Goal: Task Accomplishment & Management: Manage account settings

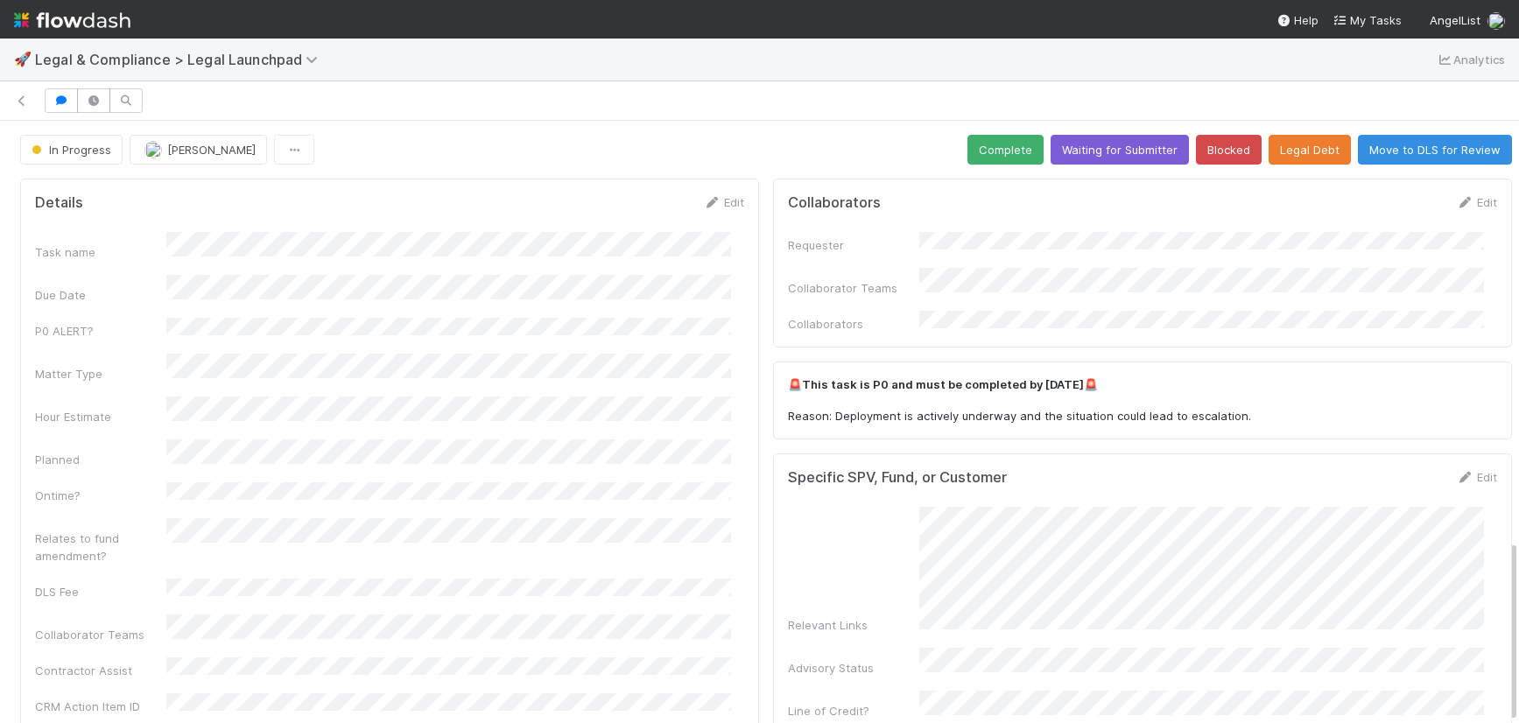
scroll to position [1376, 0]
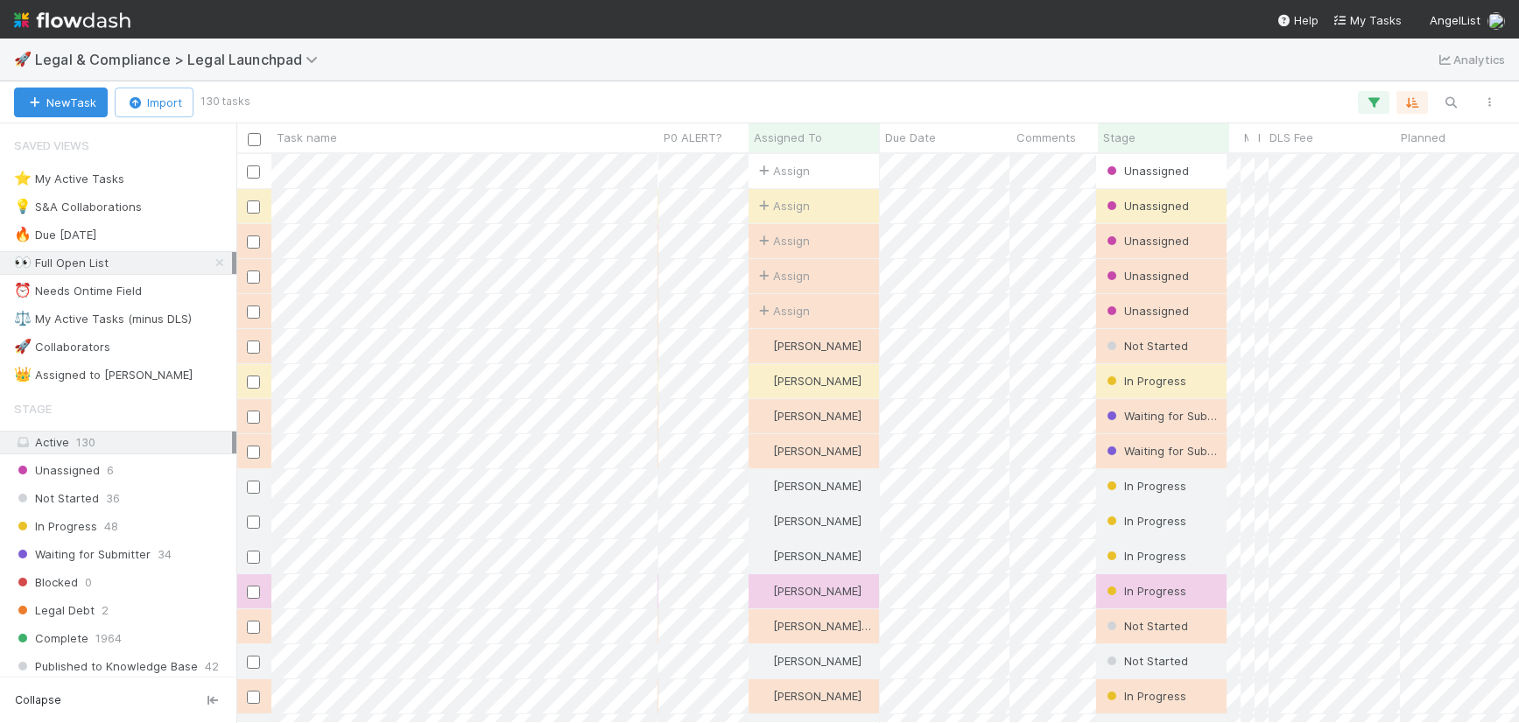
scroll to position [556, 1269]
click at [109, 175] on div "⭐ My Active Tasks" at bounding box center [69, 179] width 110 height 22
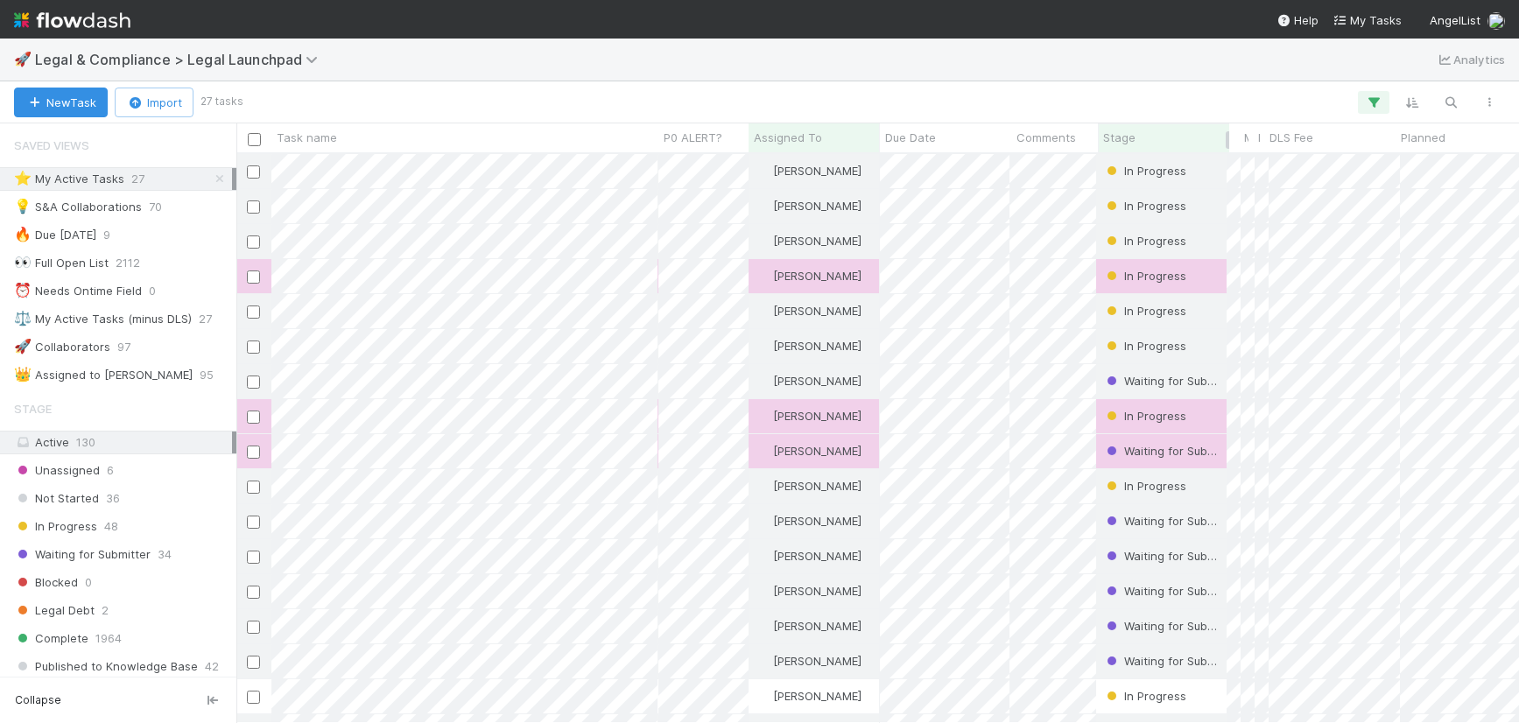
scroll to position [556, 1269]
click at [1161, 133] on div "Stage" at bounding box center [1164, 138] width 122 height 18
click at [1154, 167] on div "Sort First → Last" at bounding box center [1204, 171] width 200 height 26
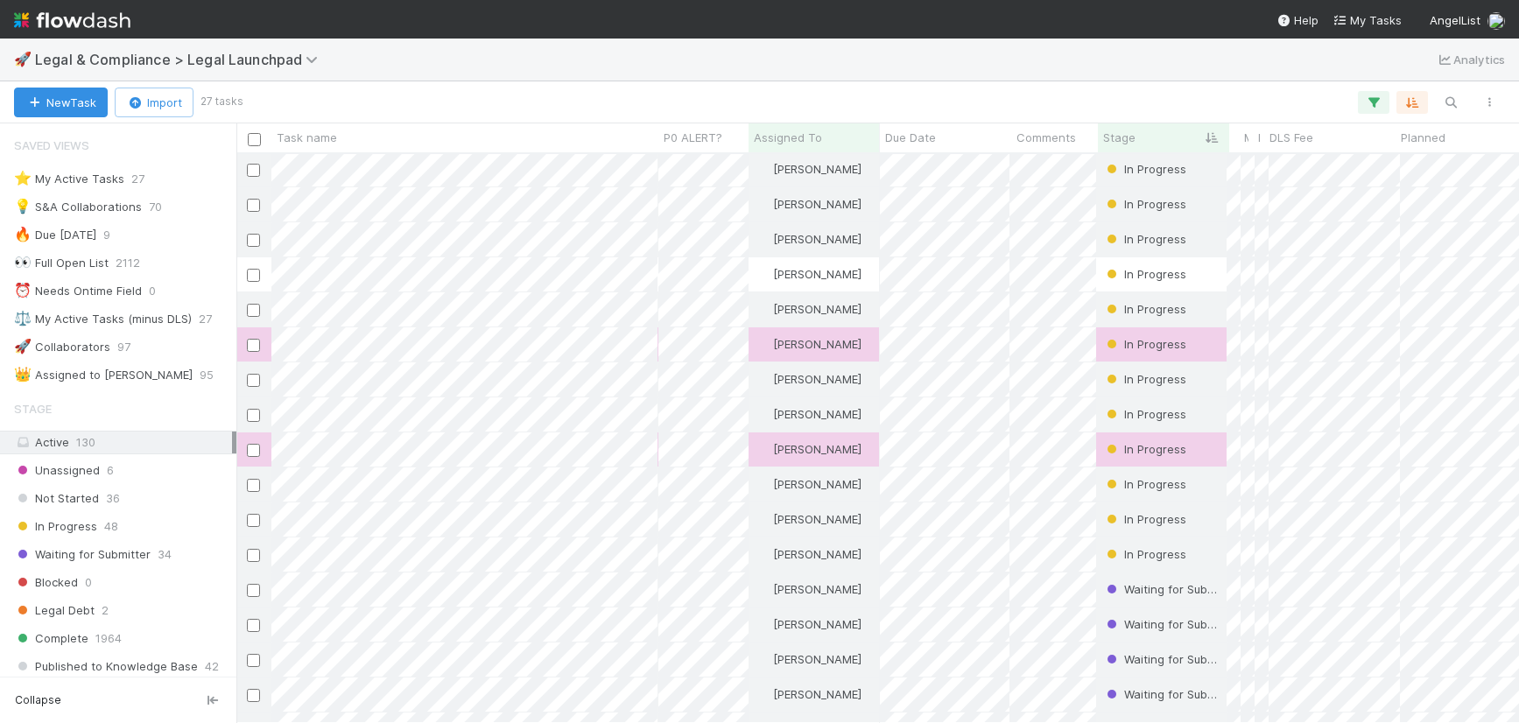
scroll to position [109, 0]
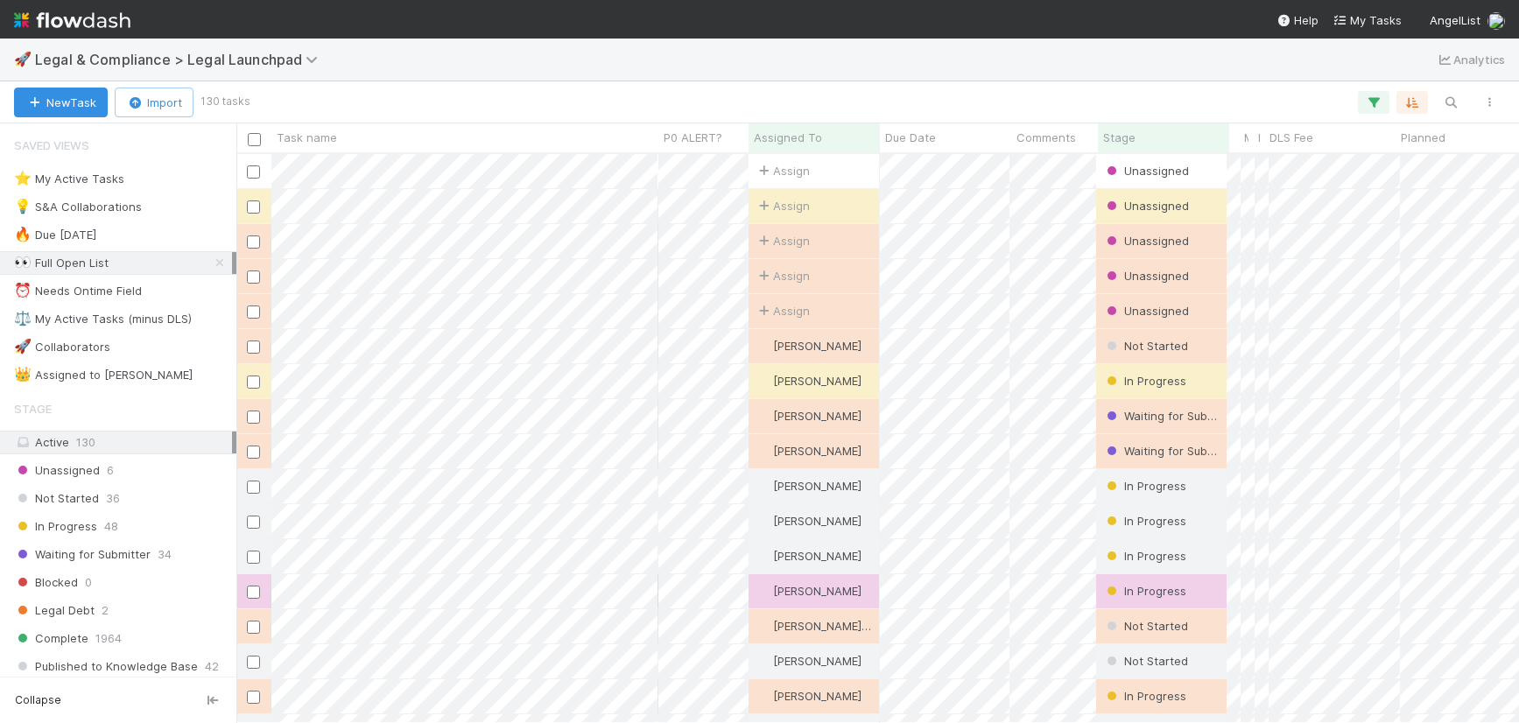
scroll to position [556, 1269]
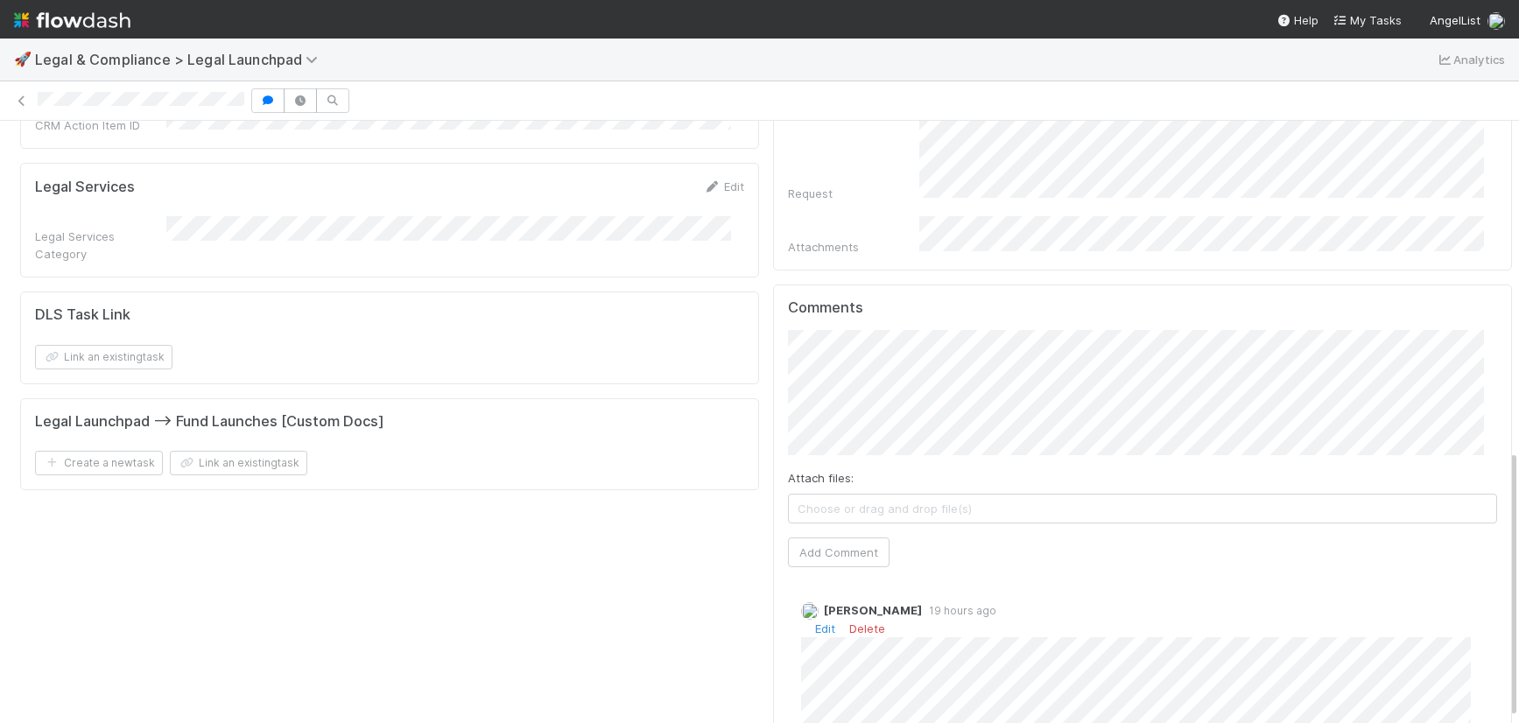
scroll to position [571, 0]
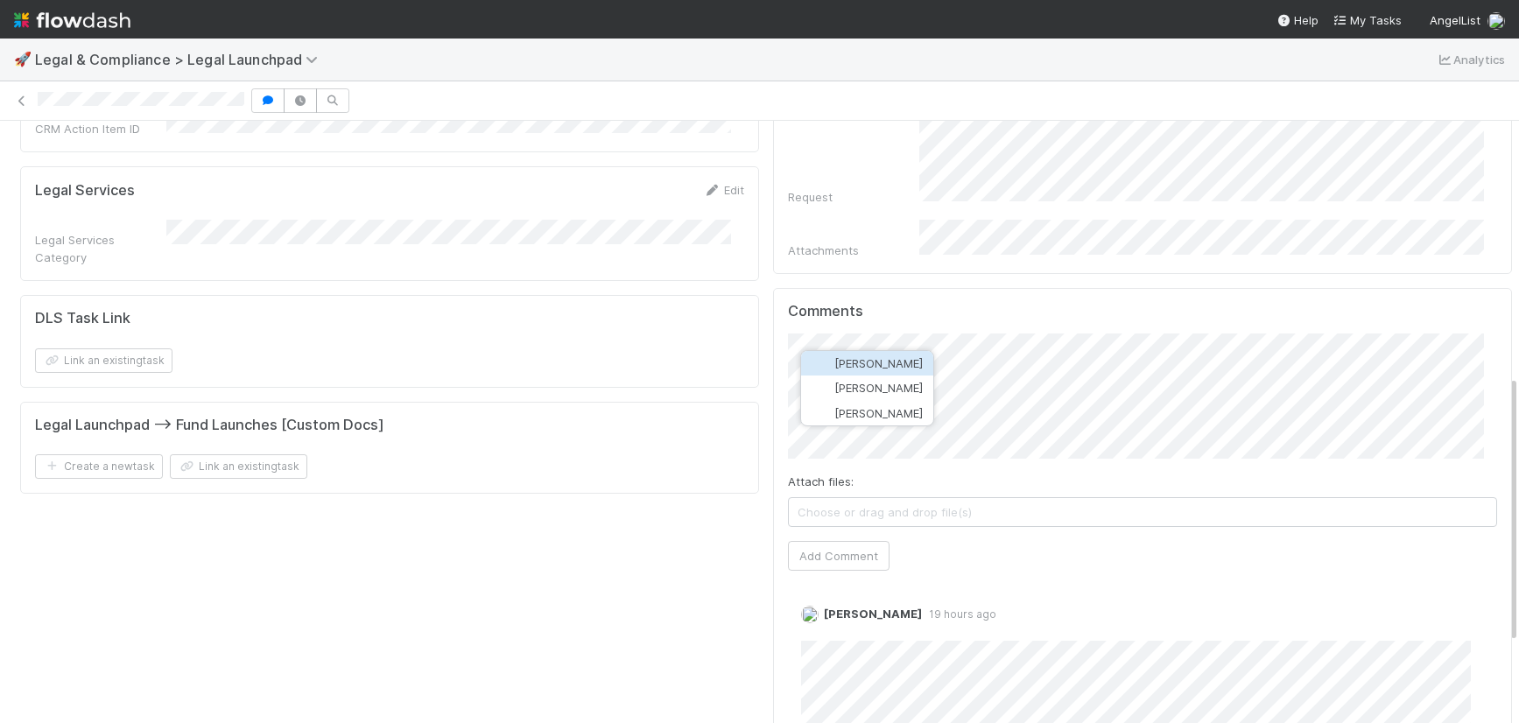
click at [880, 361] on span "[PERSON_NAME]" at bounding box center [878, 363] width 88 height 14
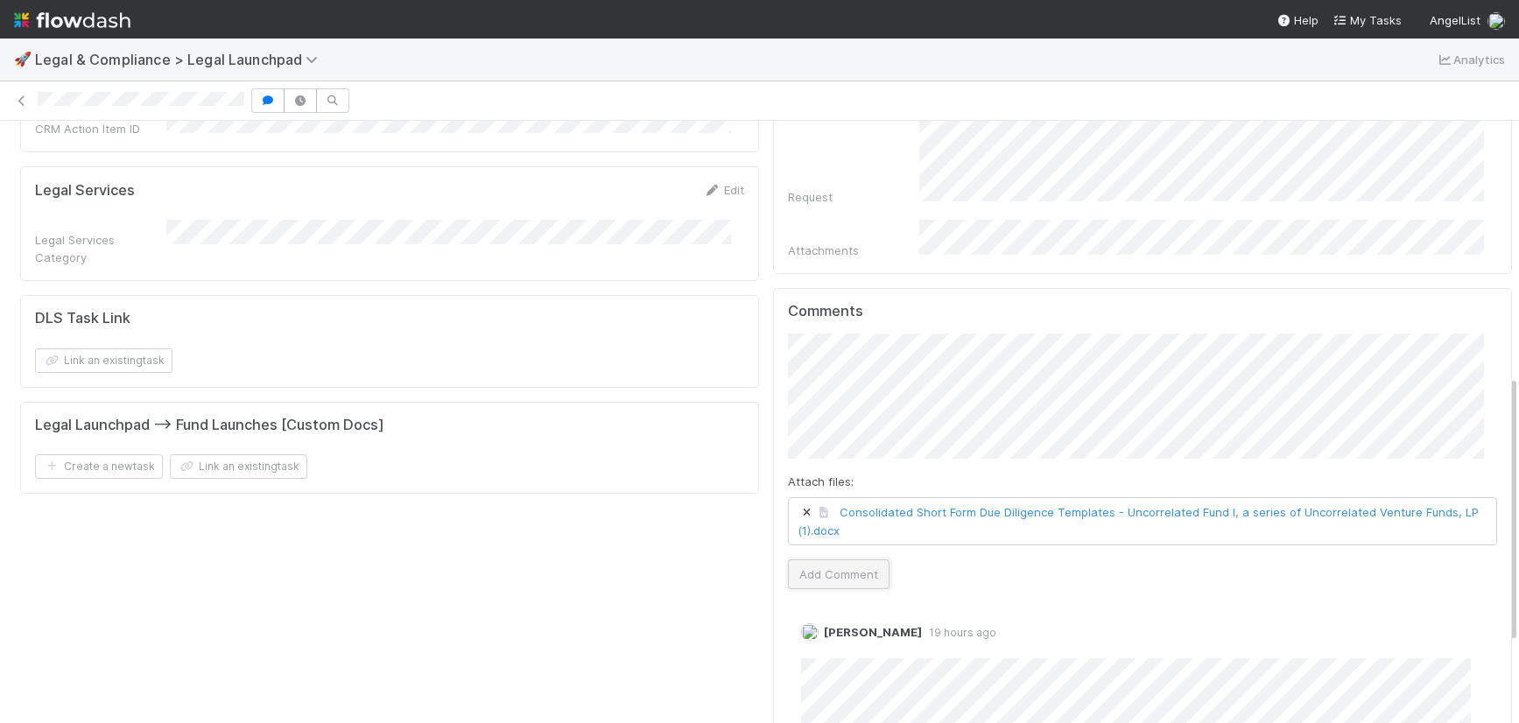
click at [832, 559] on button "Add Comment" at bounding box center [839, 574] width 102 height 30
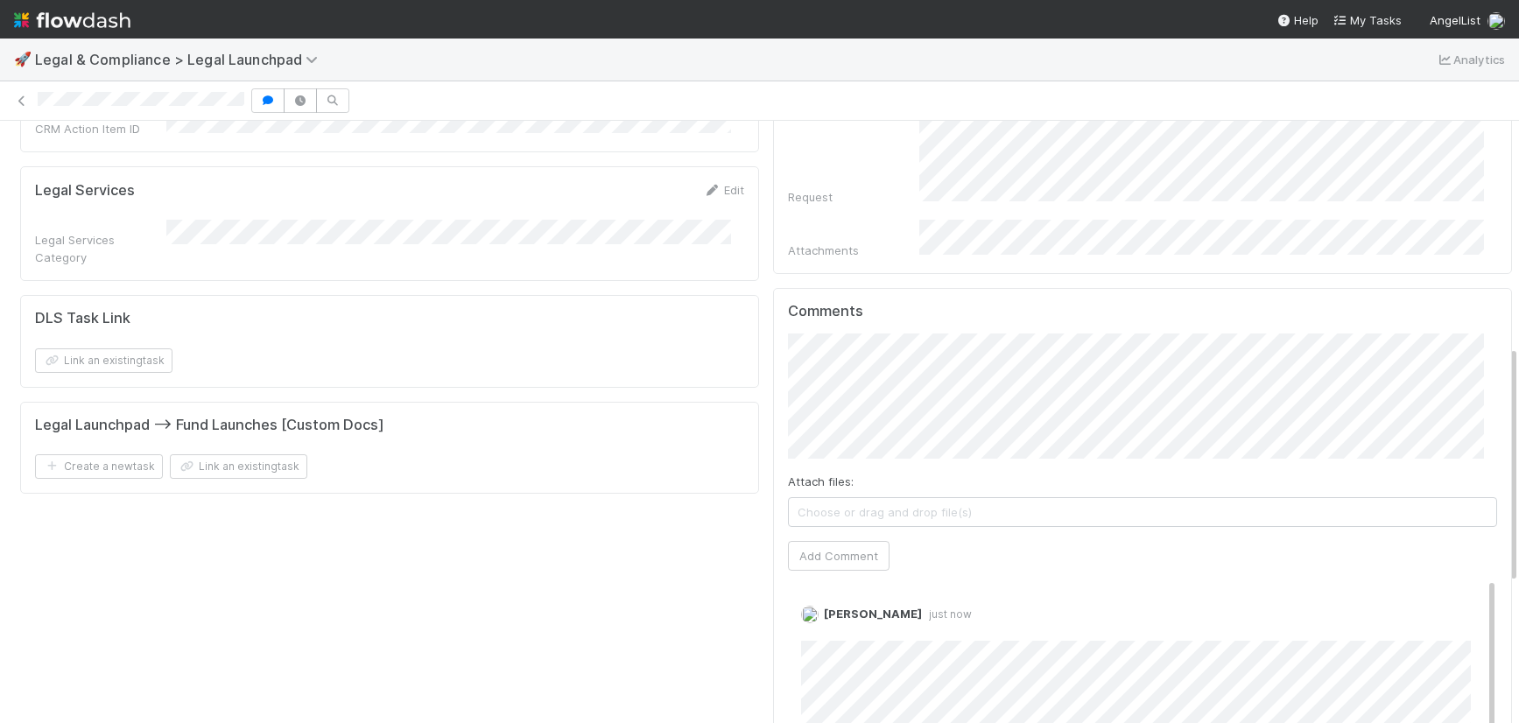
scroll to position [0, 0]
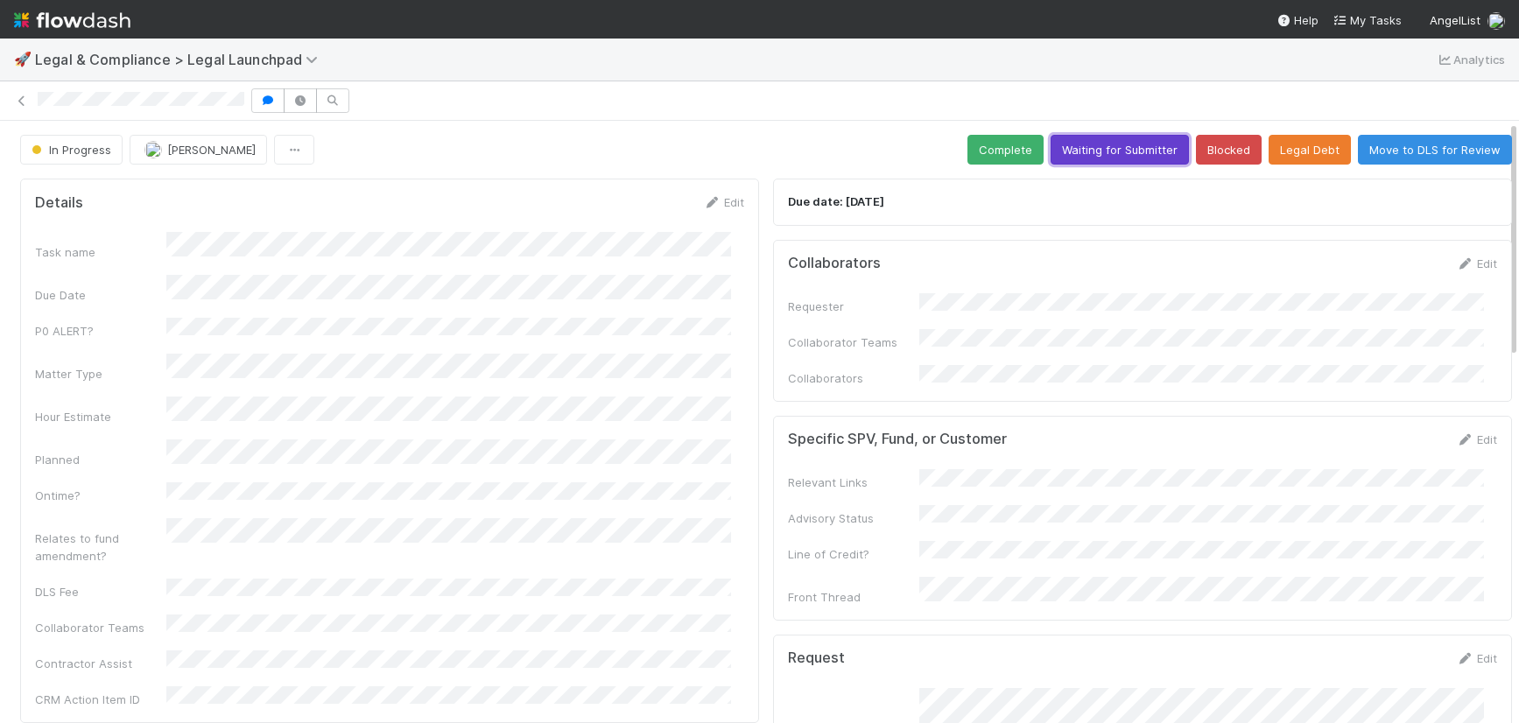
click at [1084, 144] on button "Waiting for Submitter" at bounding box center [1119, 150] width 138 height 30
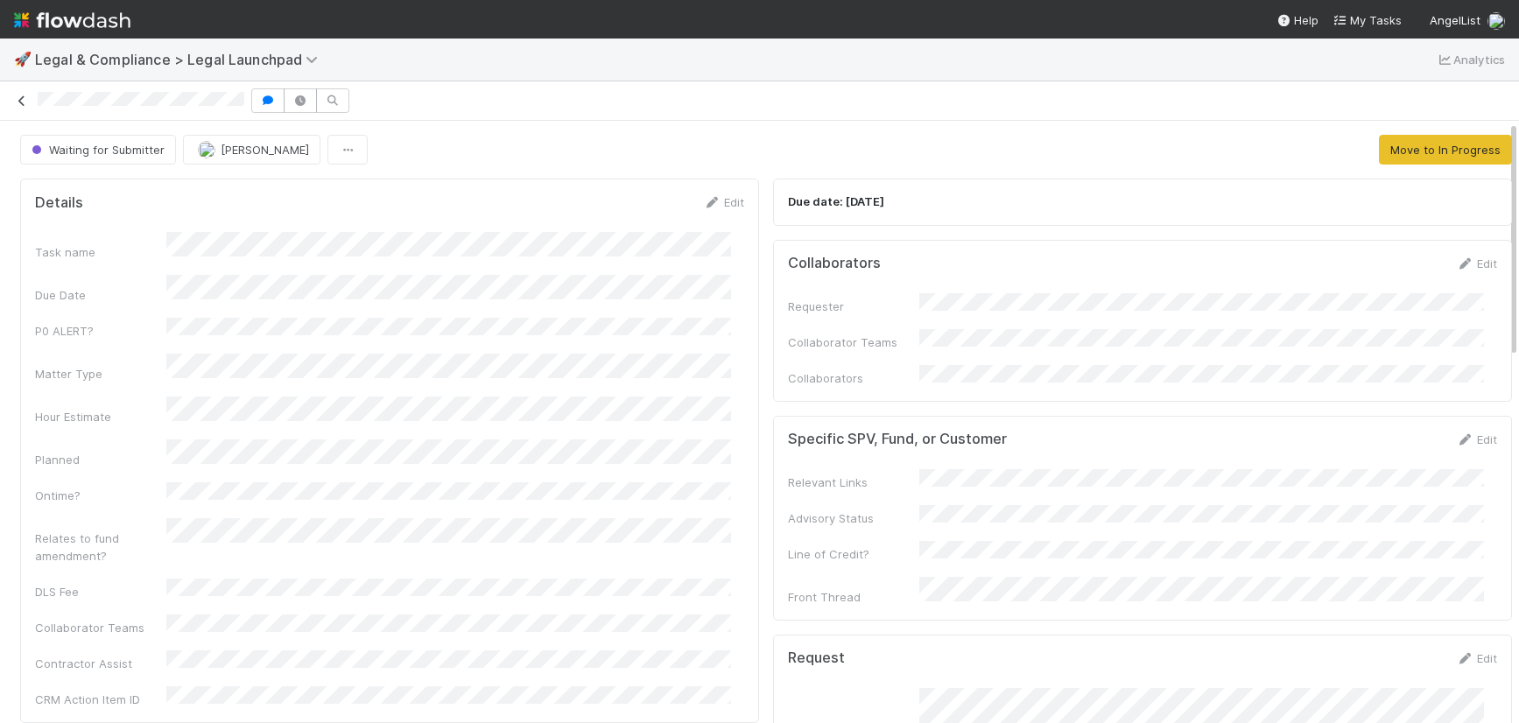
drag, startPoint x: 246, startPoint y: 99, endPoint x: 30, endPoint y: 100, distance: 216.2
click at [30, 100] on div at bounding box center [759, 100] width 1519 height 25
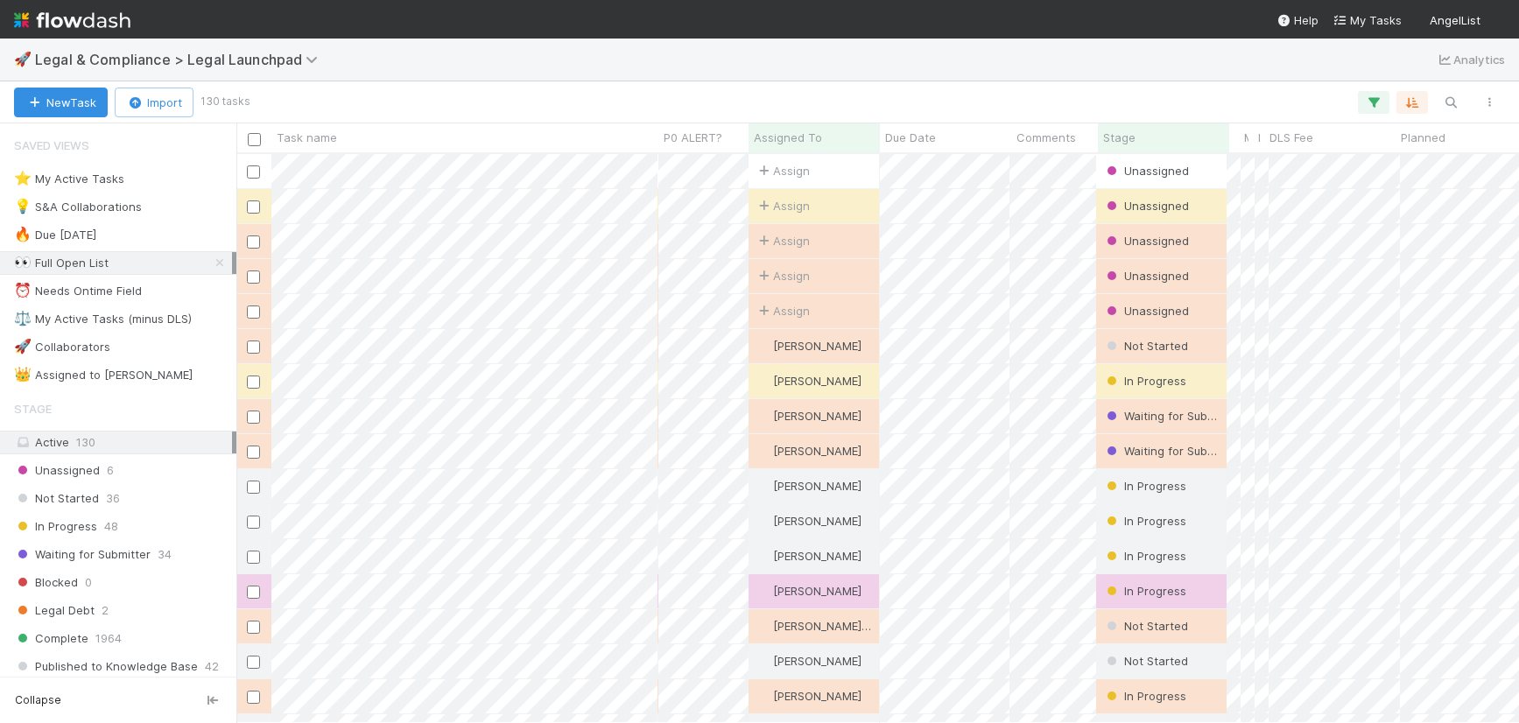
scroll to position [556, 1269]
click at [211, 259] on icon at bounding box center [220, 262] width 18 height 11
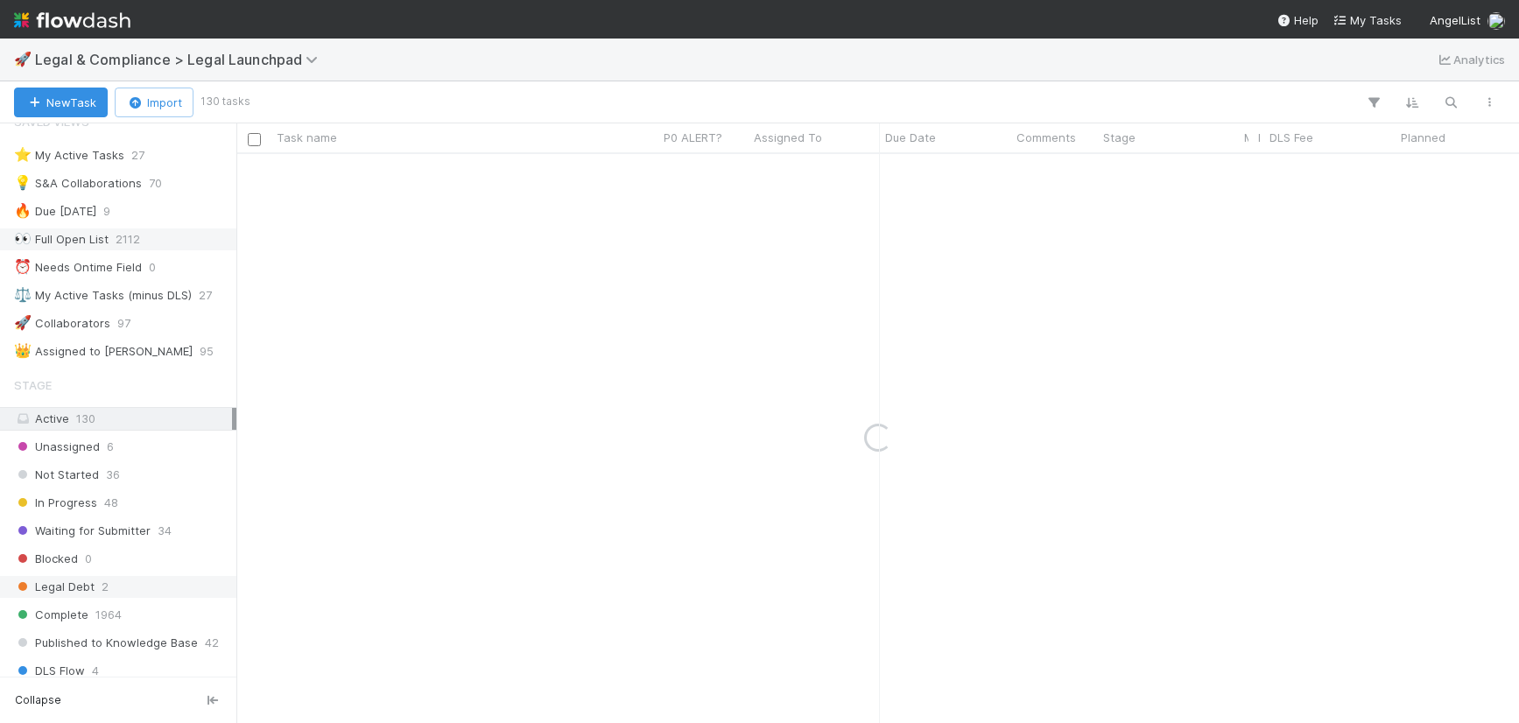
scroll to position [150, 0]
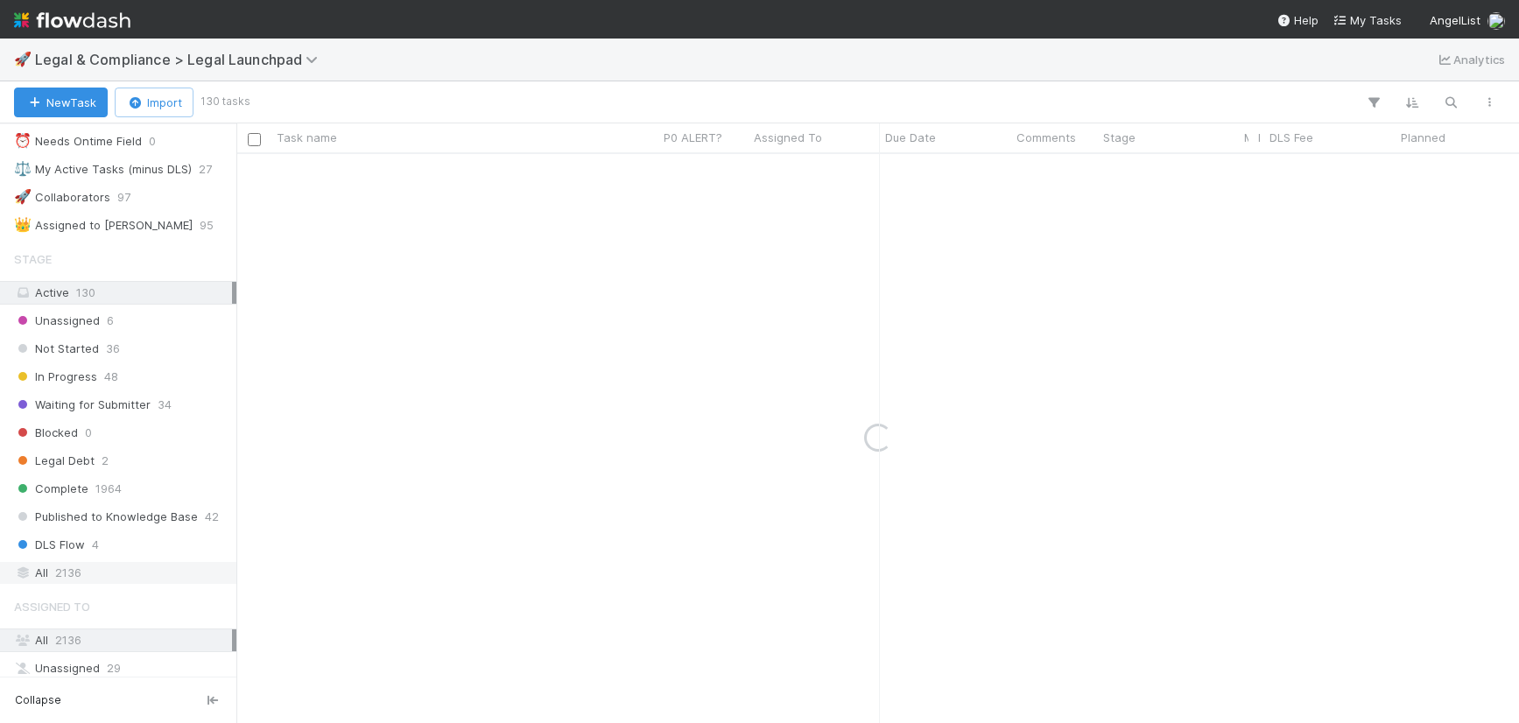
click at [94, 574] on div "All 2136" at bounding box center [123, 573] width 218 height 22
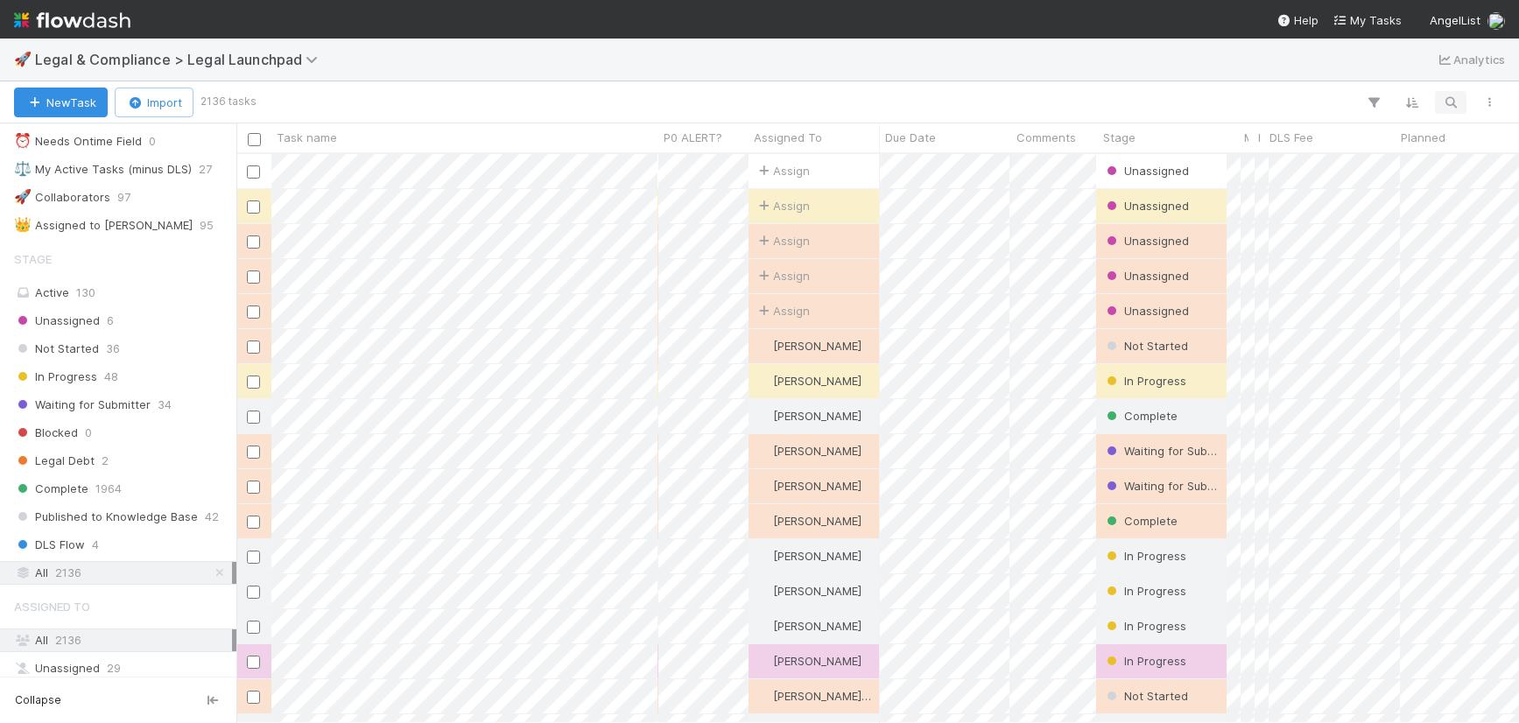
scroll to position [556, 1269]
click at [1439, 95] on button "button" at bounding box center [1451, 102] width 32 height 23
click at [1360, 63] on input at bounding box center [1359, 73] width 175 height 21
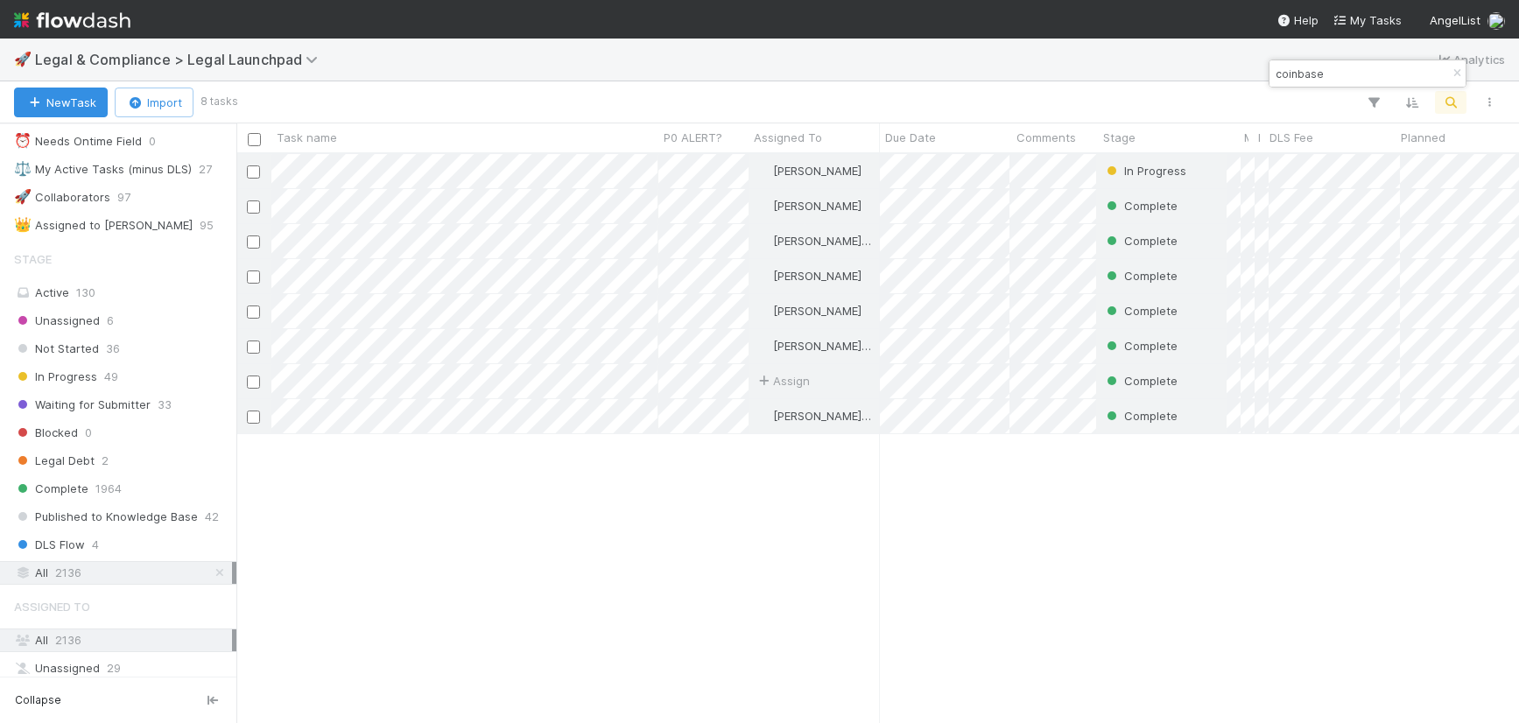
type input "coinbase"
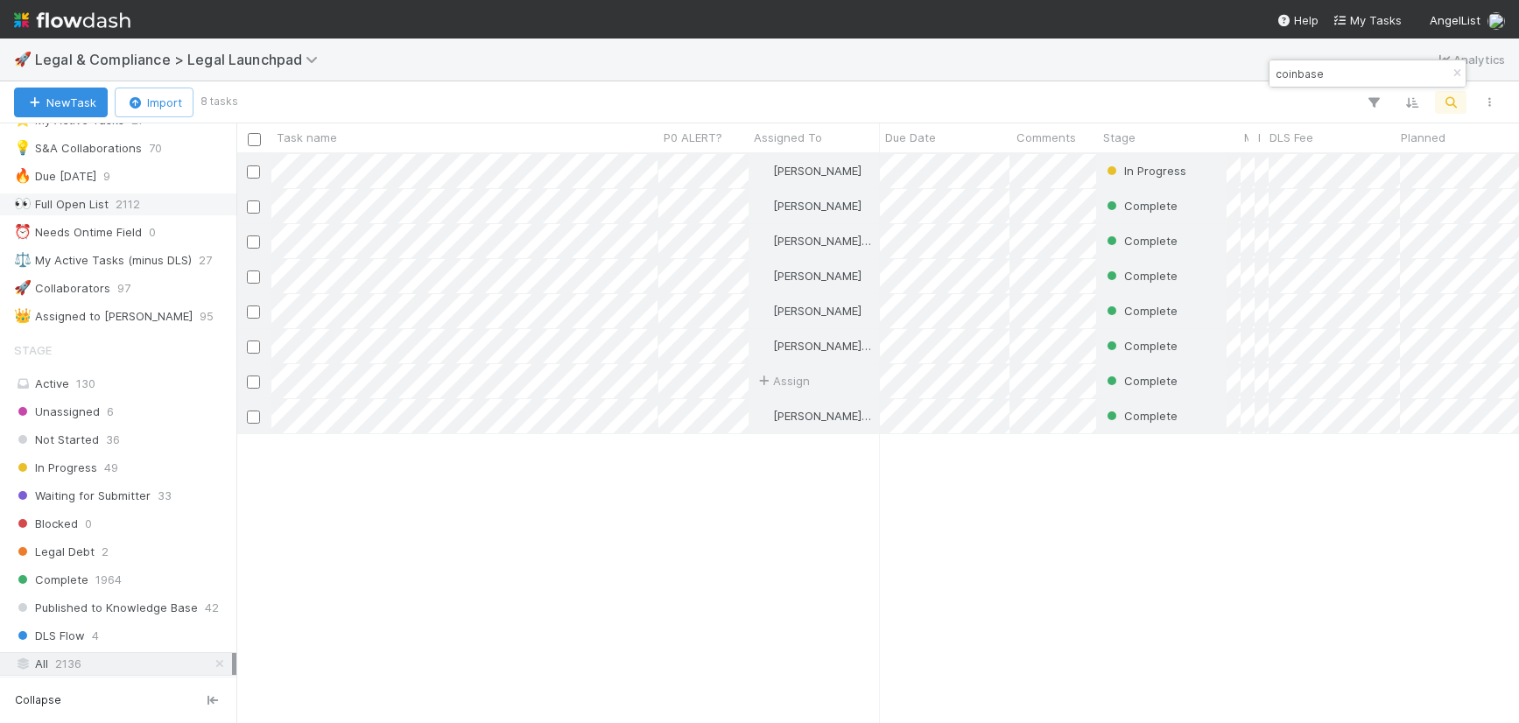
scroll to position [0, 0]
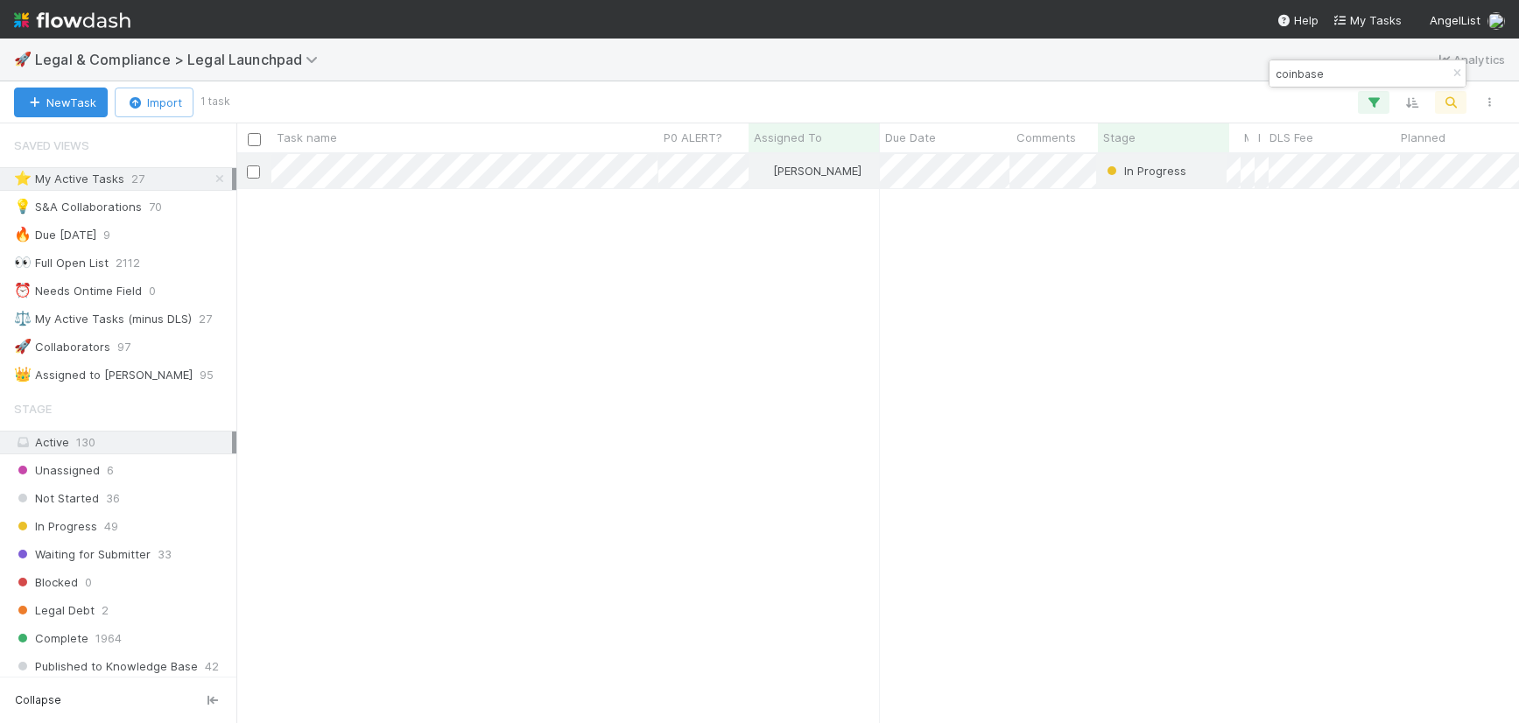
scroll to position [556, 1269]
click at [1461, 72] on icon "button" at bounding box center [1457, 73] width 18 height 11
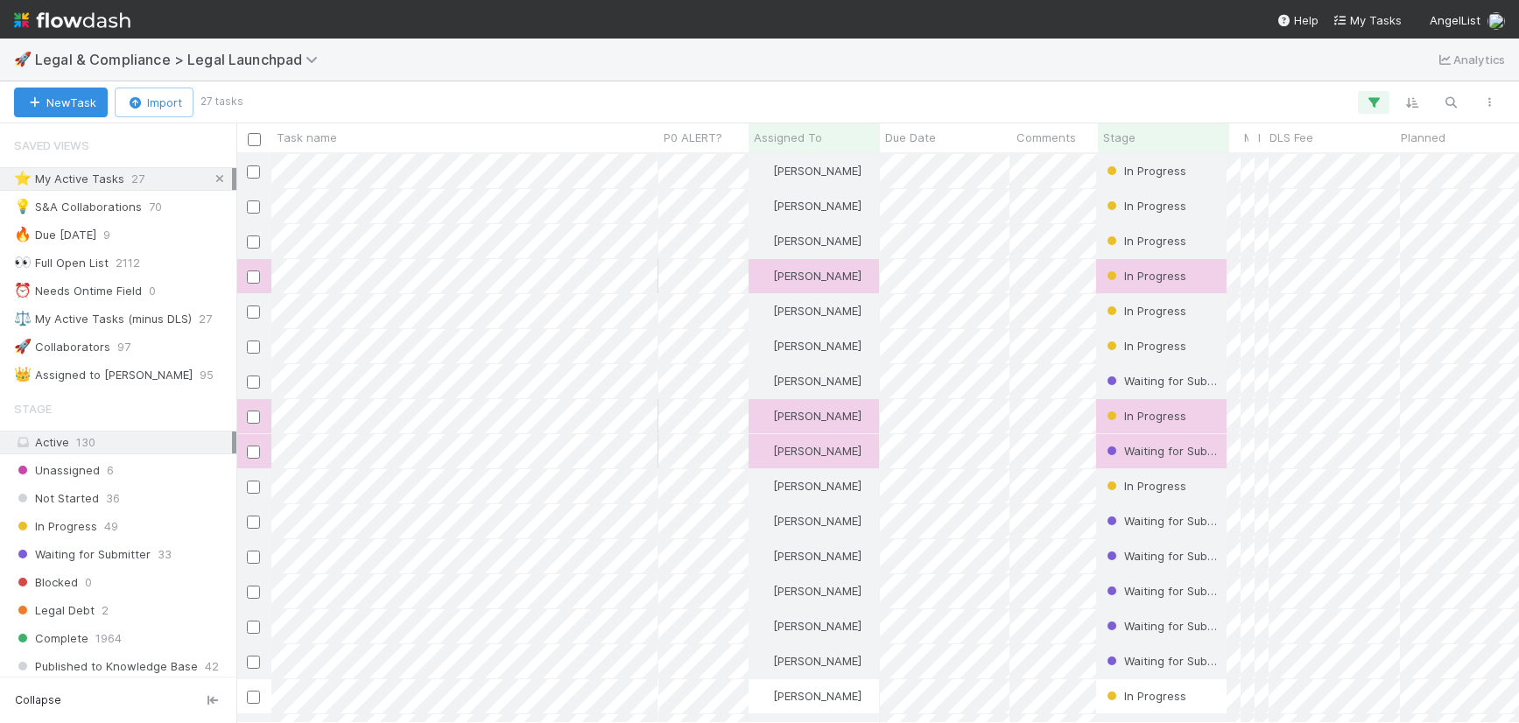
click at [212, 183] on icon at bounding box center [220, 178] width 18 height 11
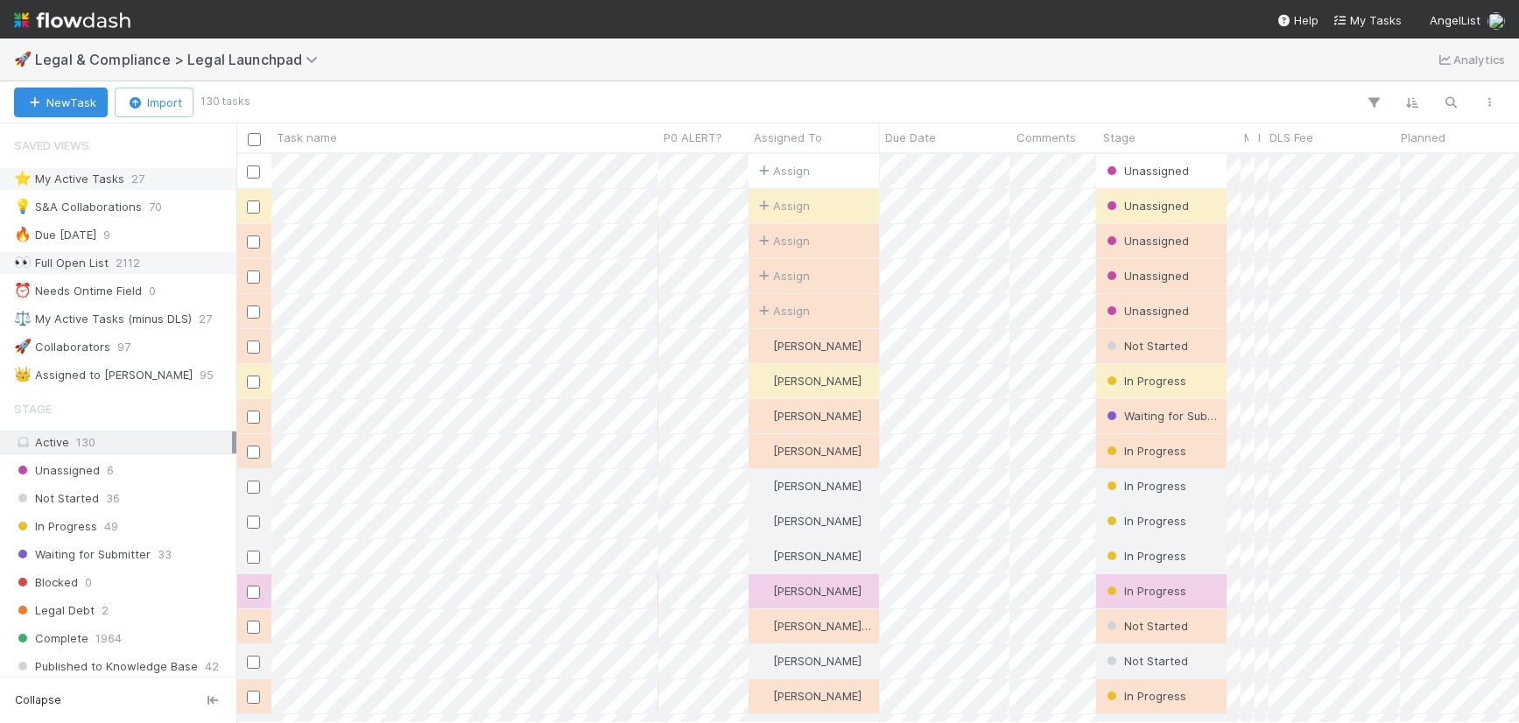
scroll to position [556, 1269]
click at [109, 263] on div "👀 Full Open List 2112" at bounding box center [123, 263] width 218 height 22
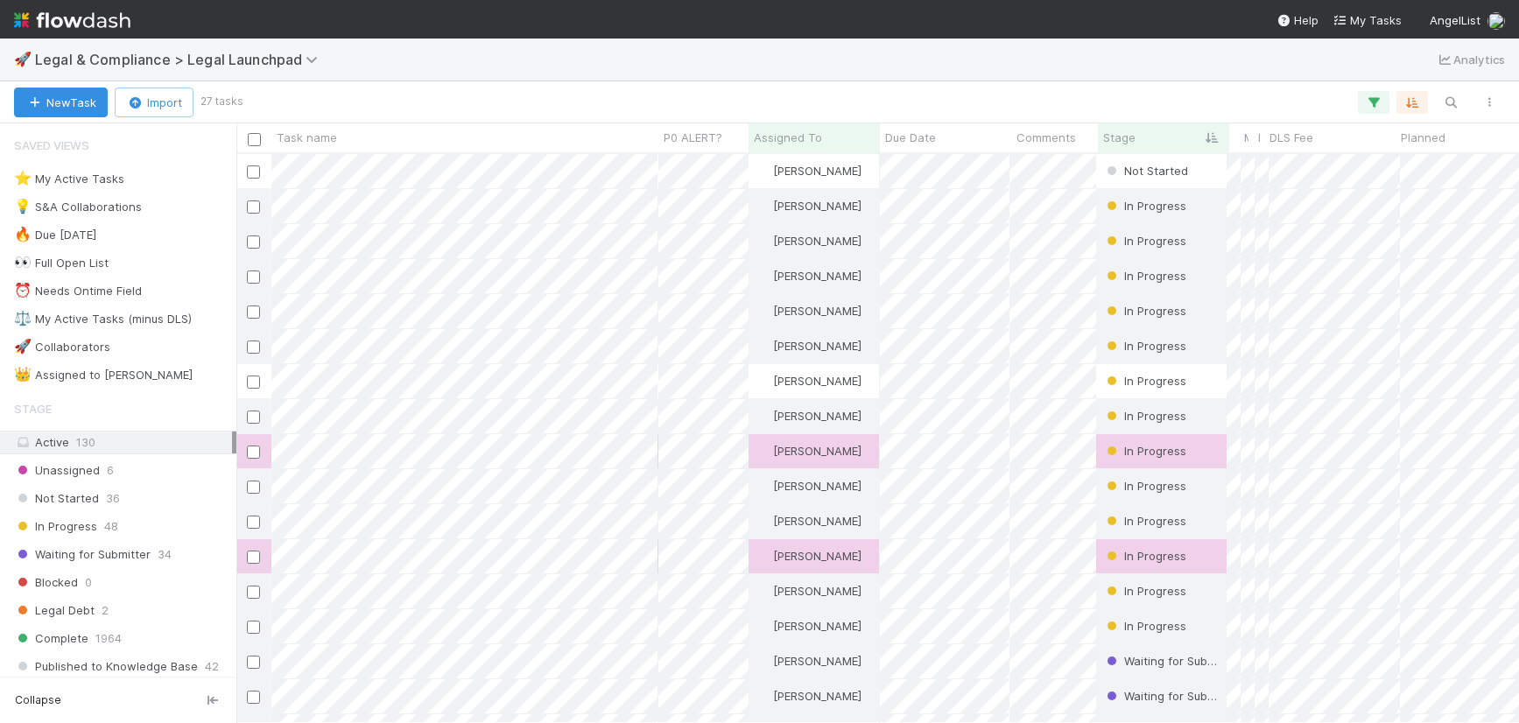
scroll to position [556, 1269]
click at [112, 263] on div "👀 Full Open List 2112" at bounding box center [123, 263] width 218 height 22
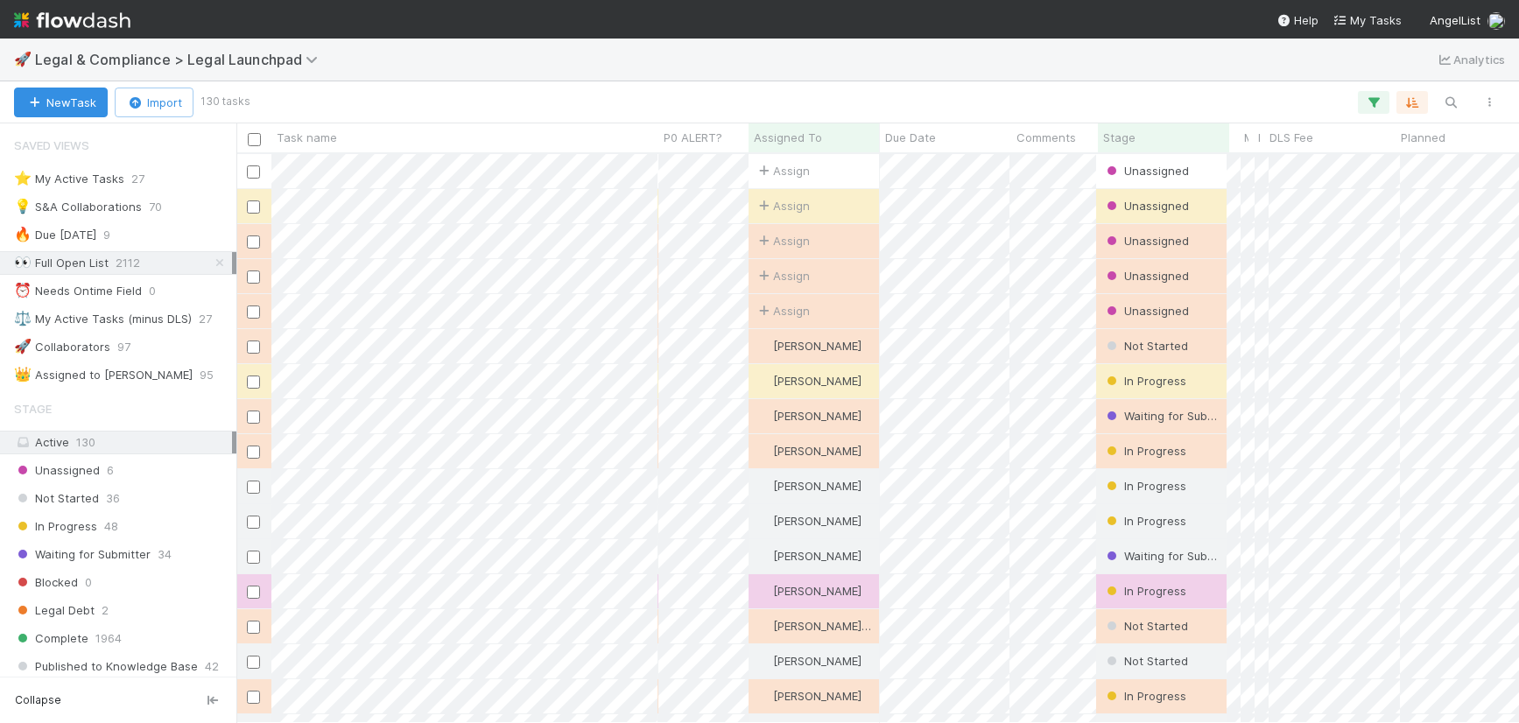
scroll to position [14, 14]
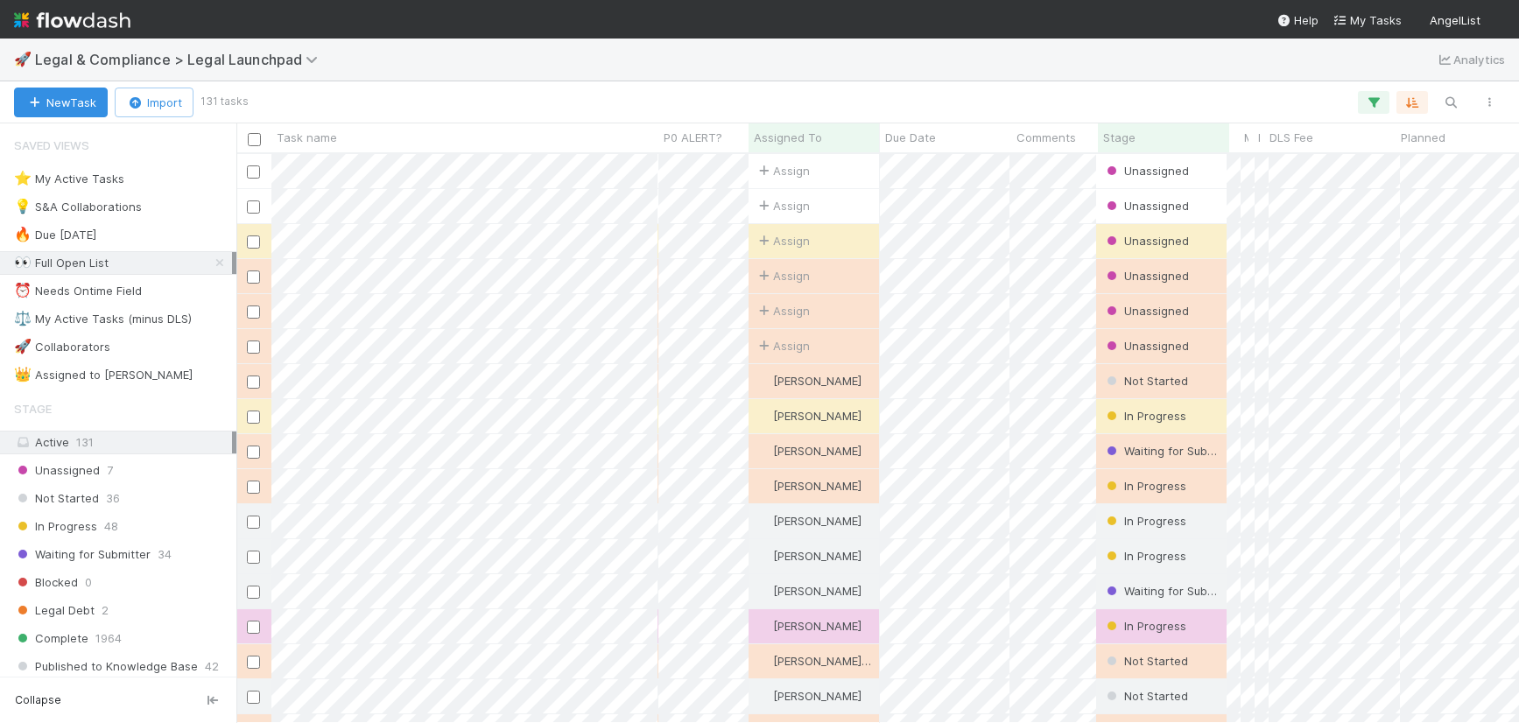
scroll to position [556, 1269]
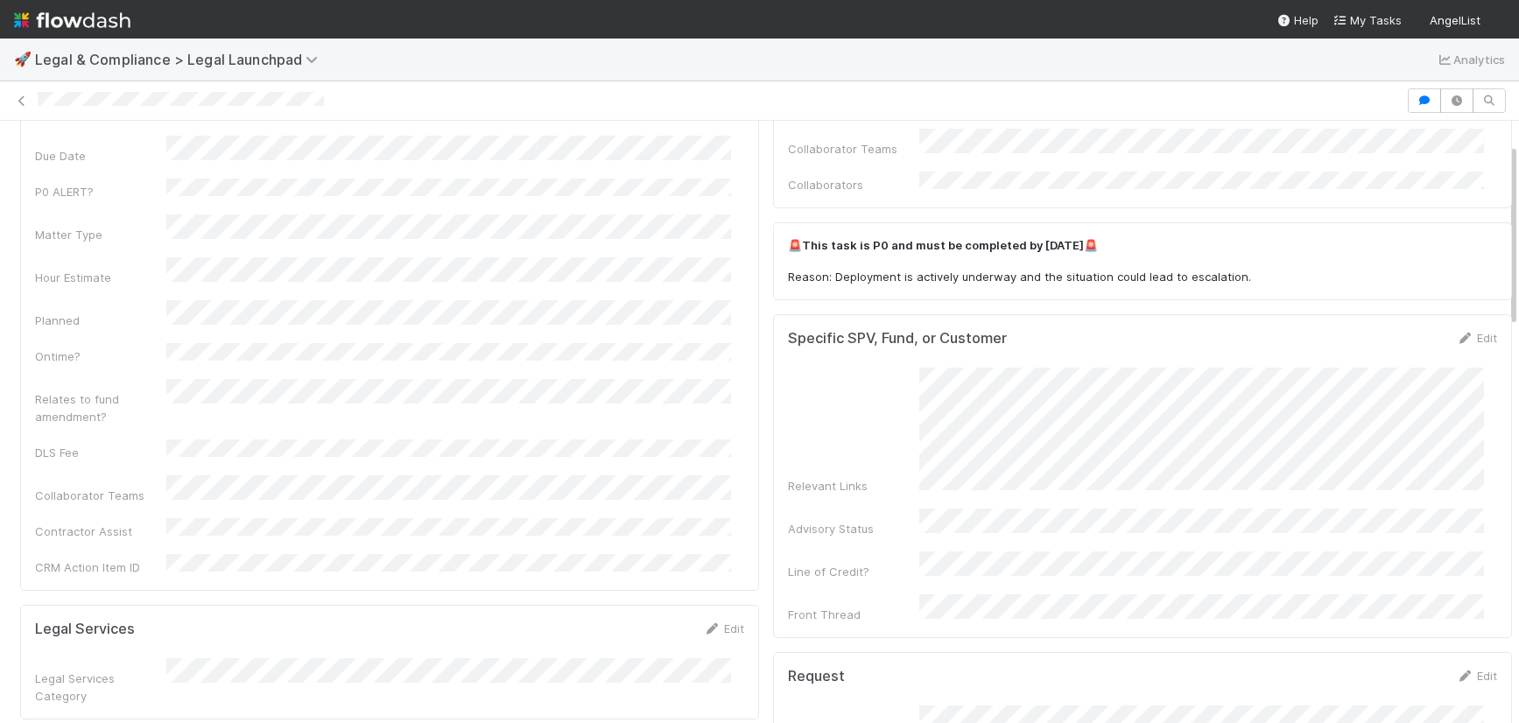
scroll to position [144, 0]
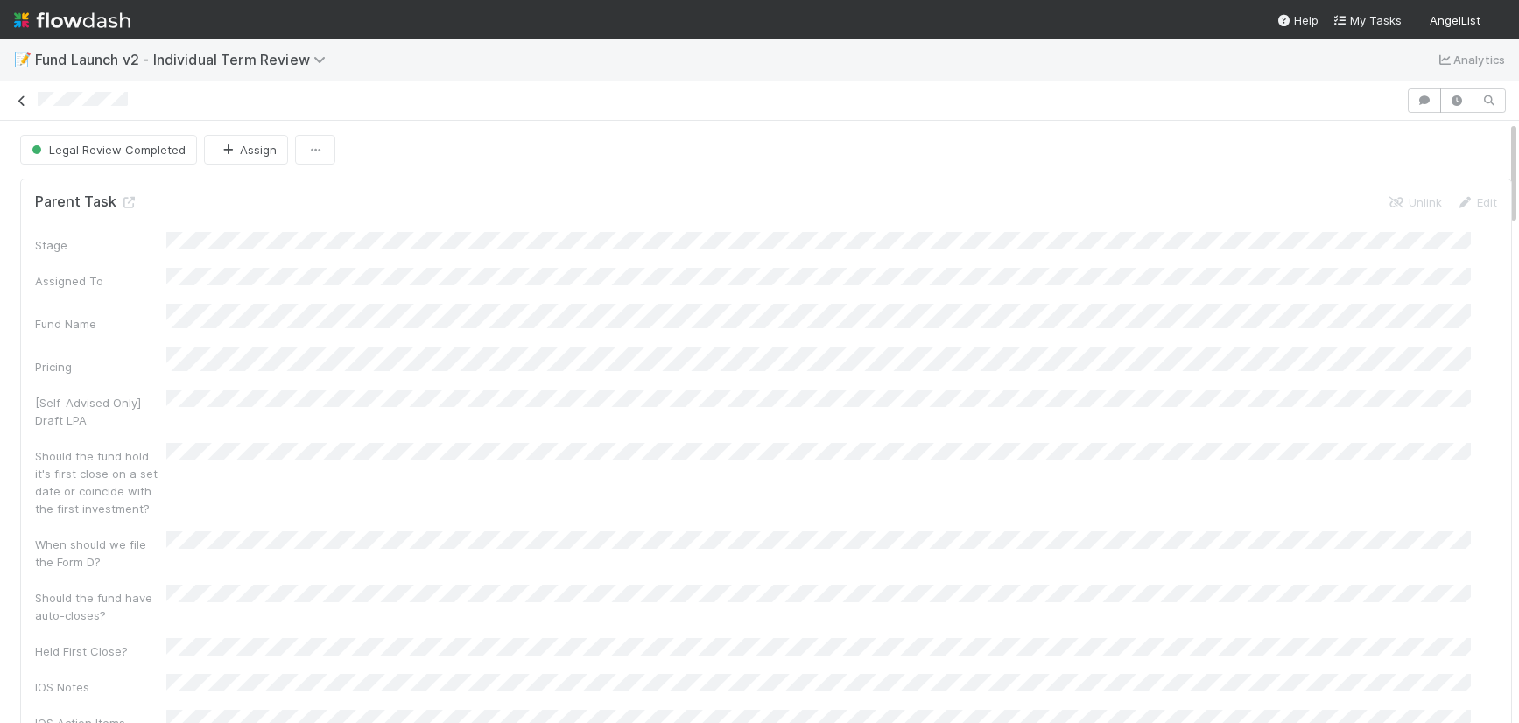
click at [21, 100] on icon at bounding box center [22, 100] width 18 height 11
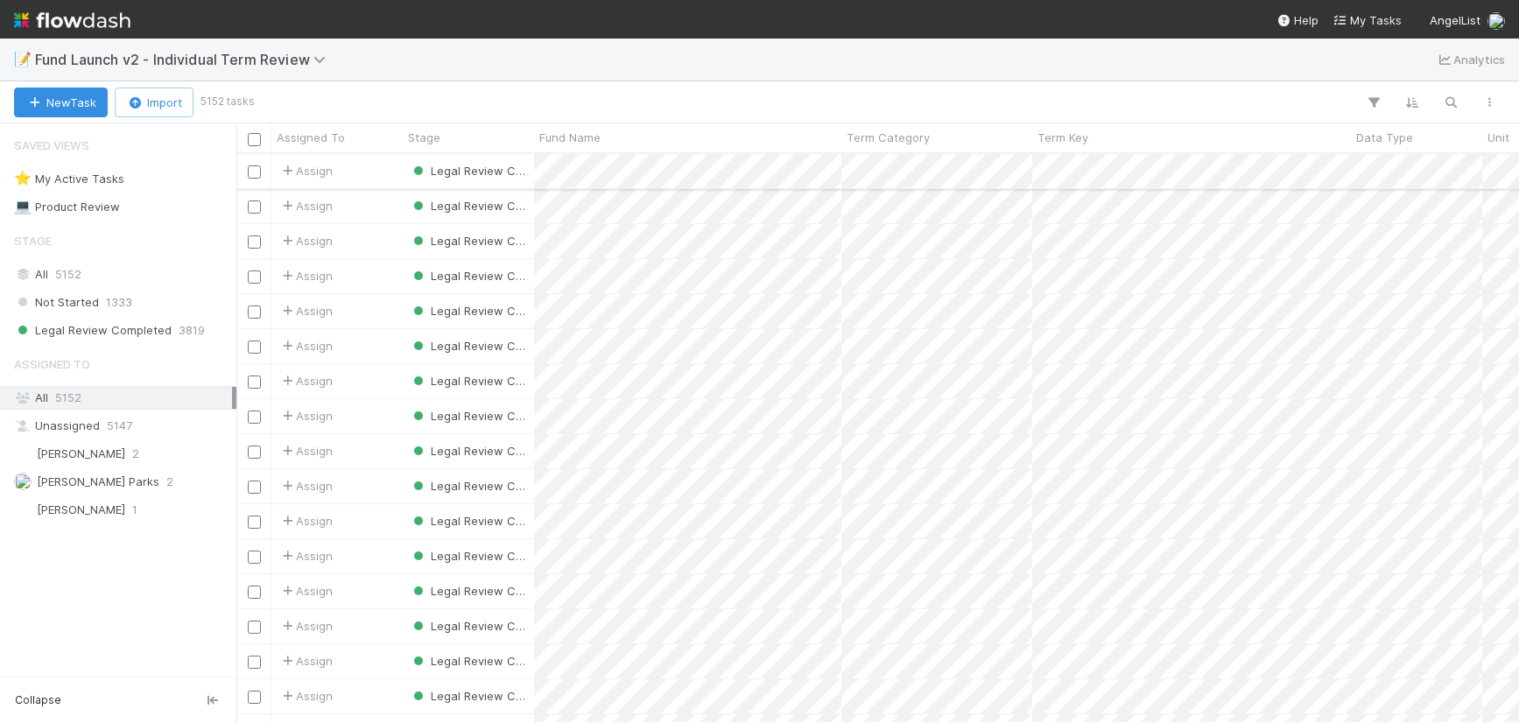
scroll to position [556, 1269]
click at [141, 70] on div "📝 Fund Launch v2 - Individual Term Review Analytics" at bounding box center [759, 60] width 1519 height 42
click at [141, 64] on span "Fund Launch v2 - Individual Term Review" at bounding box center [184, 60] width 299 height 18
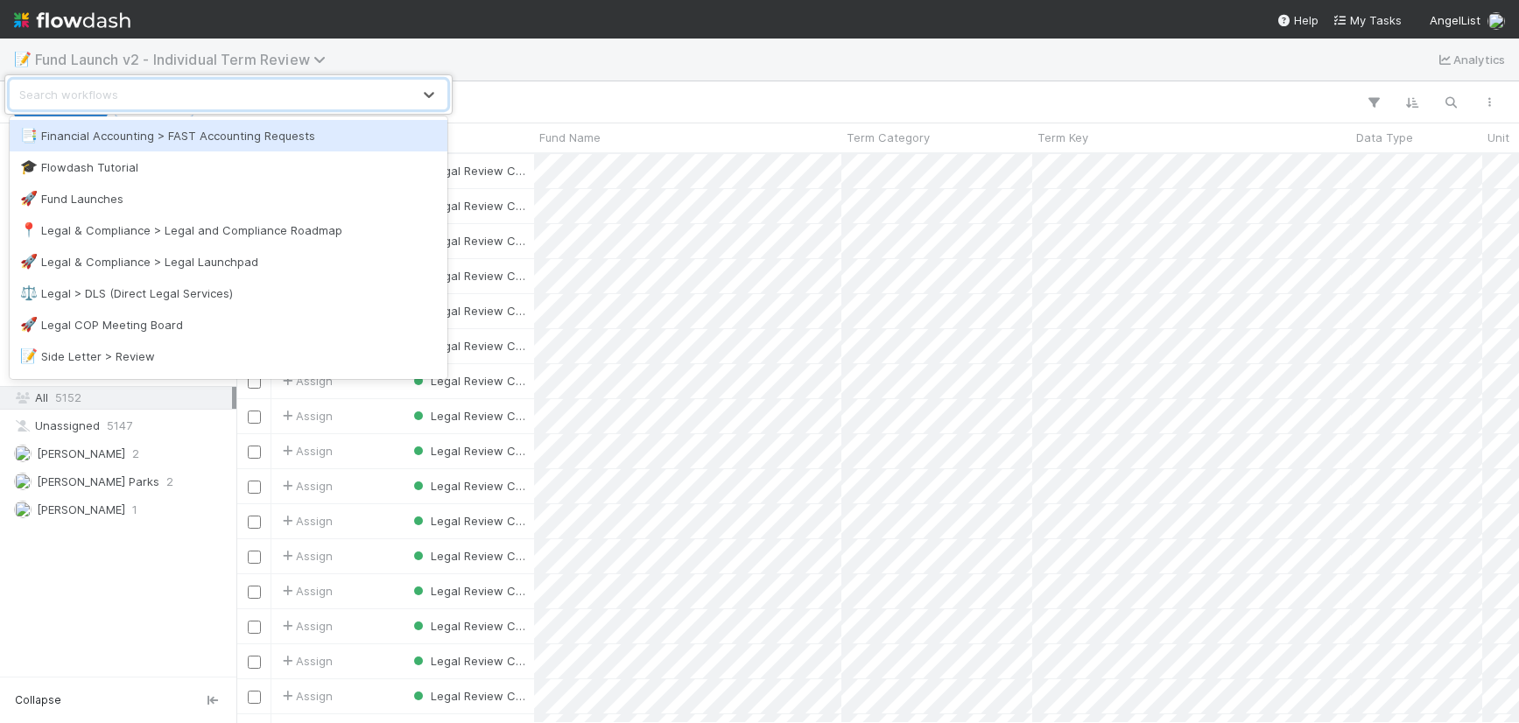
click at [140, 57] on div "option Financial Accounting > FAST Accounting Requests focused, 1 of 11. 11 res…" at bounding box center [759, 361] width 1519 height 723
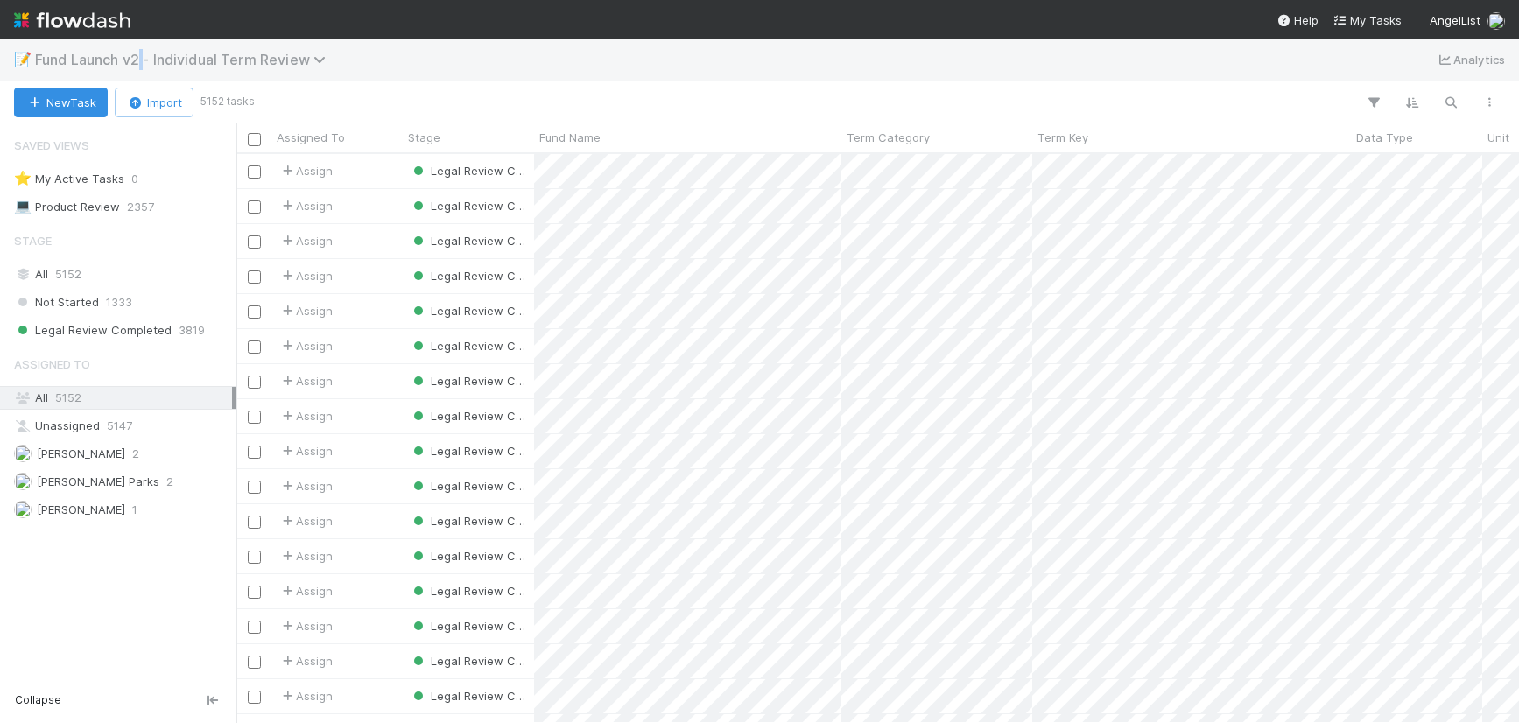
click at [140, 57] on span "Fund Launch v2 - Individual Term Review" at bounding box center [184, 60] width 299 height 18
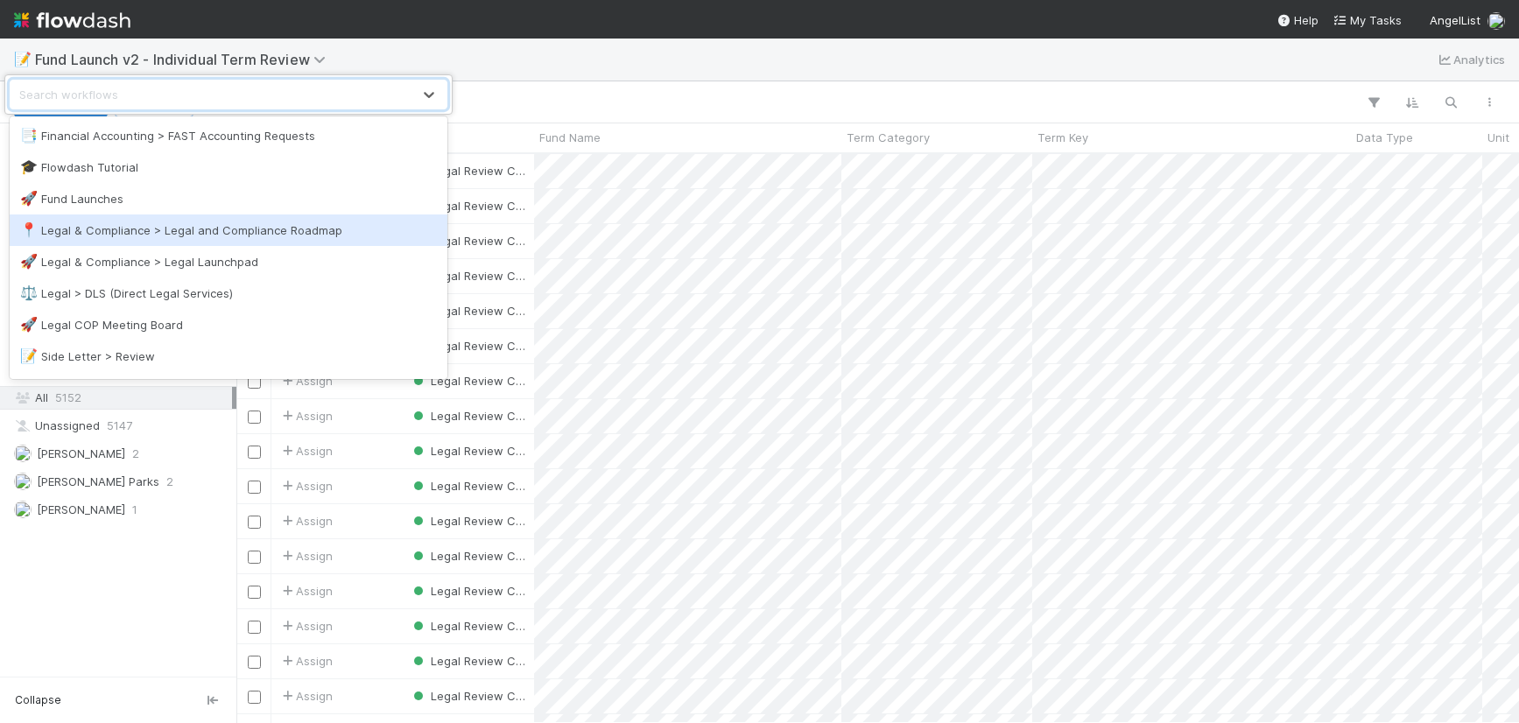
click at [112, 222] on div "📍 Legal & Compliance > Legal and Compliance Roadmap" at bounding box center [228, 230] width 417 height 18
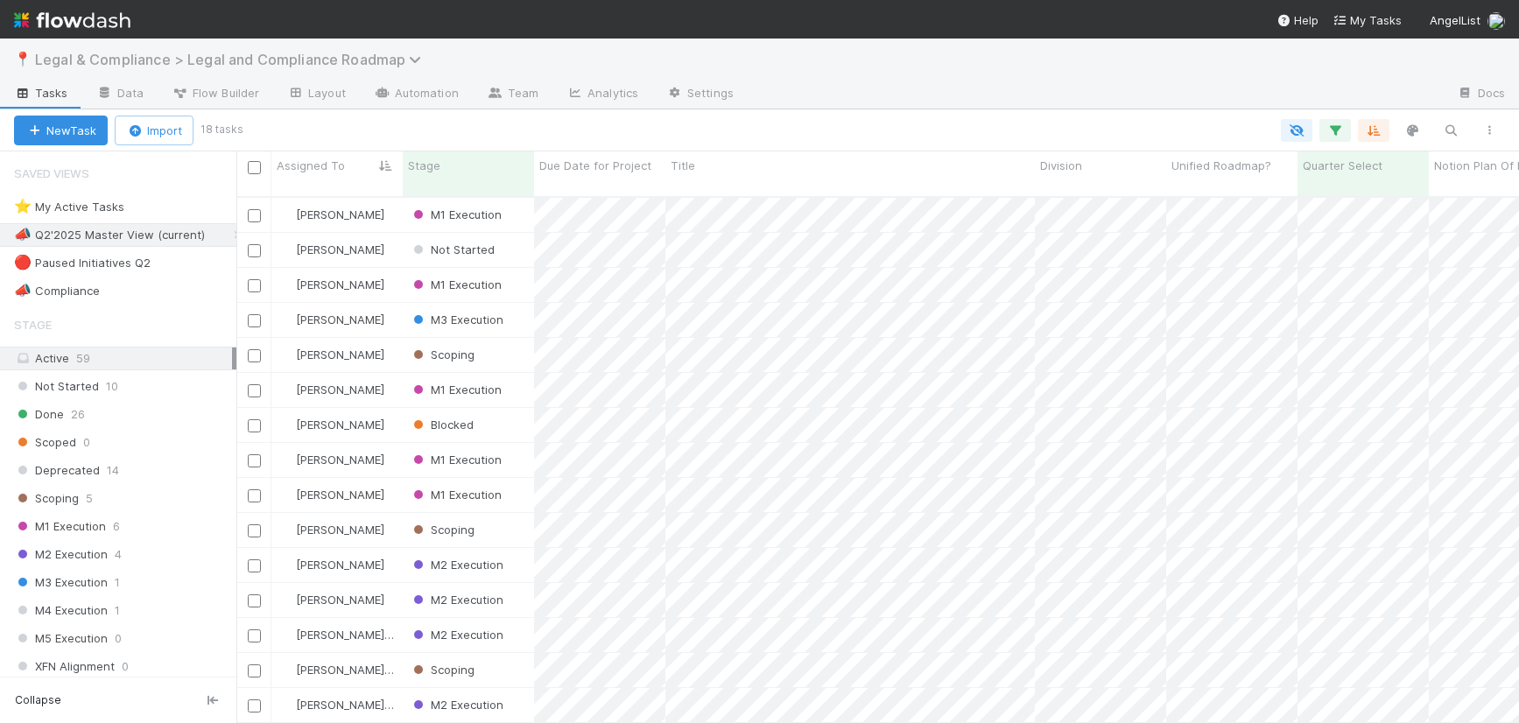
click at [153, 53] on span "Legal & Compliance > Legal and Compliance Roadmap" at bounding box center [232, 60] width 395 height 18
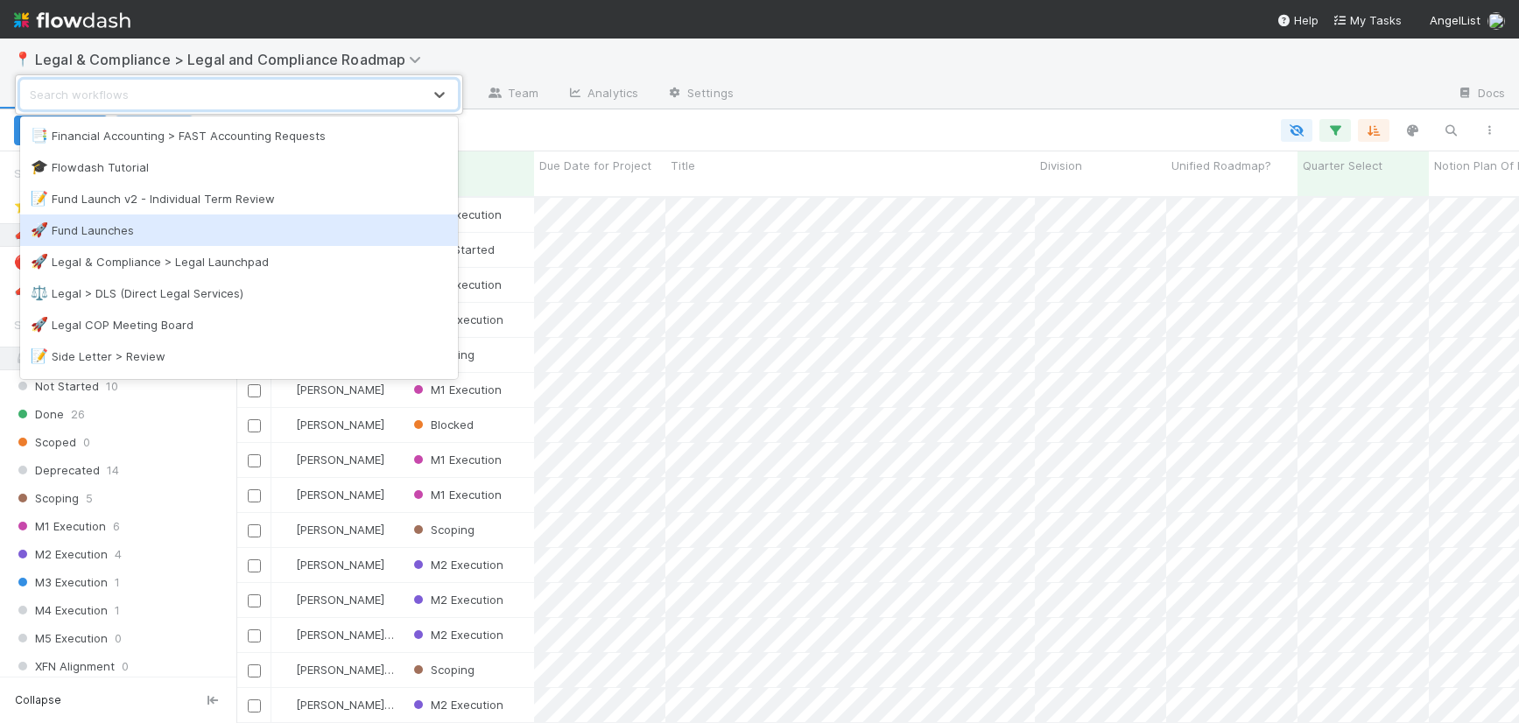
click at [88, 228] on div "🚀 Fund Launches" at bounding box center [239, 230] width 417 height 18
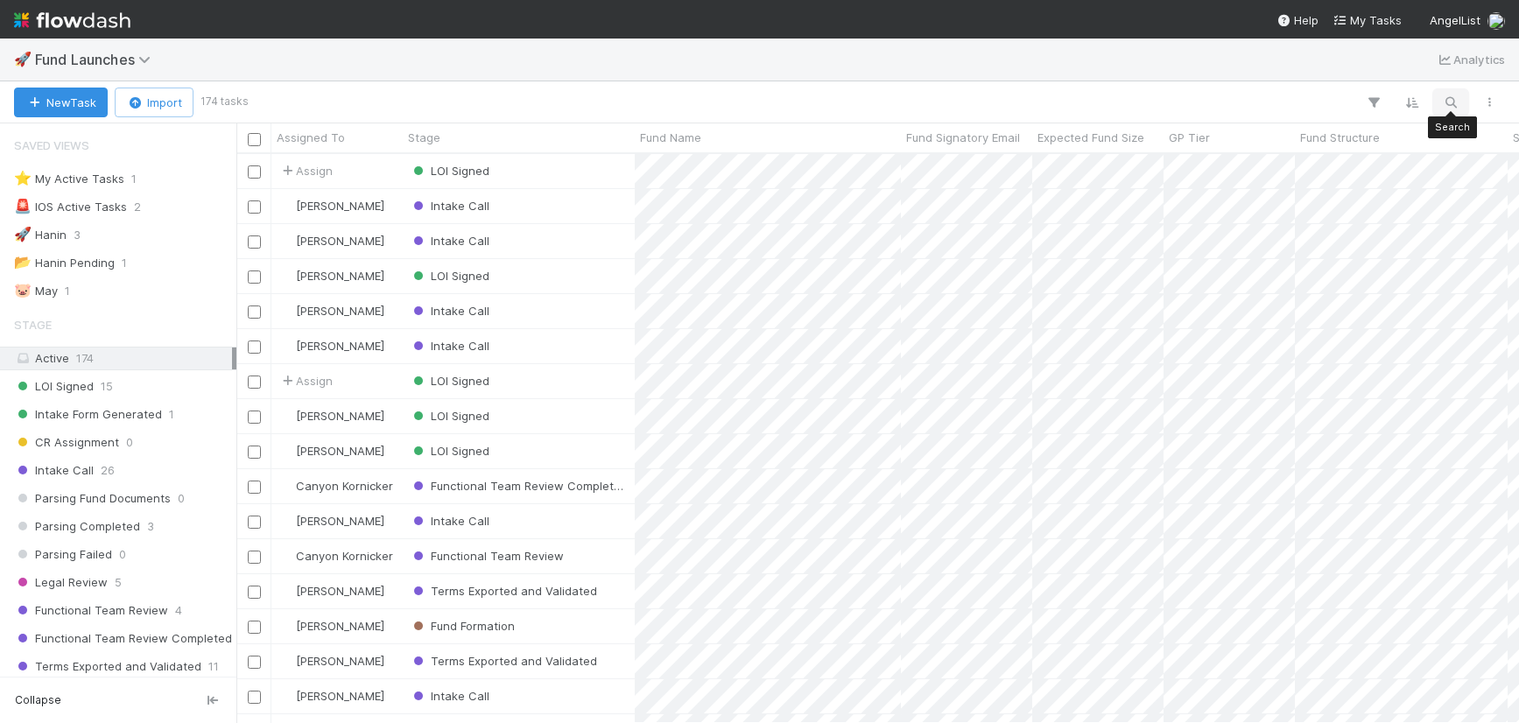
click at [1438, 102] on button "button" at bounding box center [1451, 102] width 32 height 23
click at [592, 319] on div at bounding box center [759, 361] width 1519 height 723
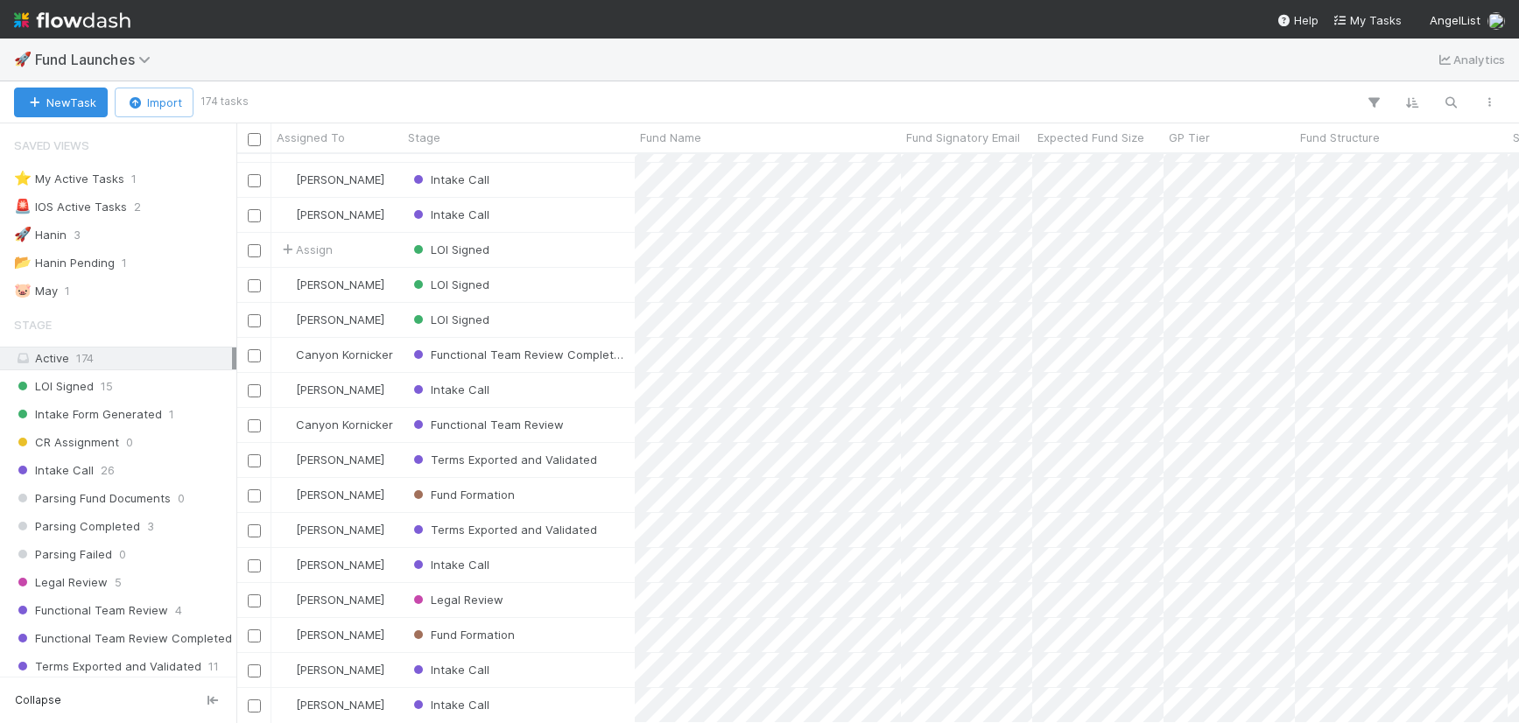
scroll to position [165, 0]
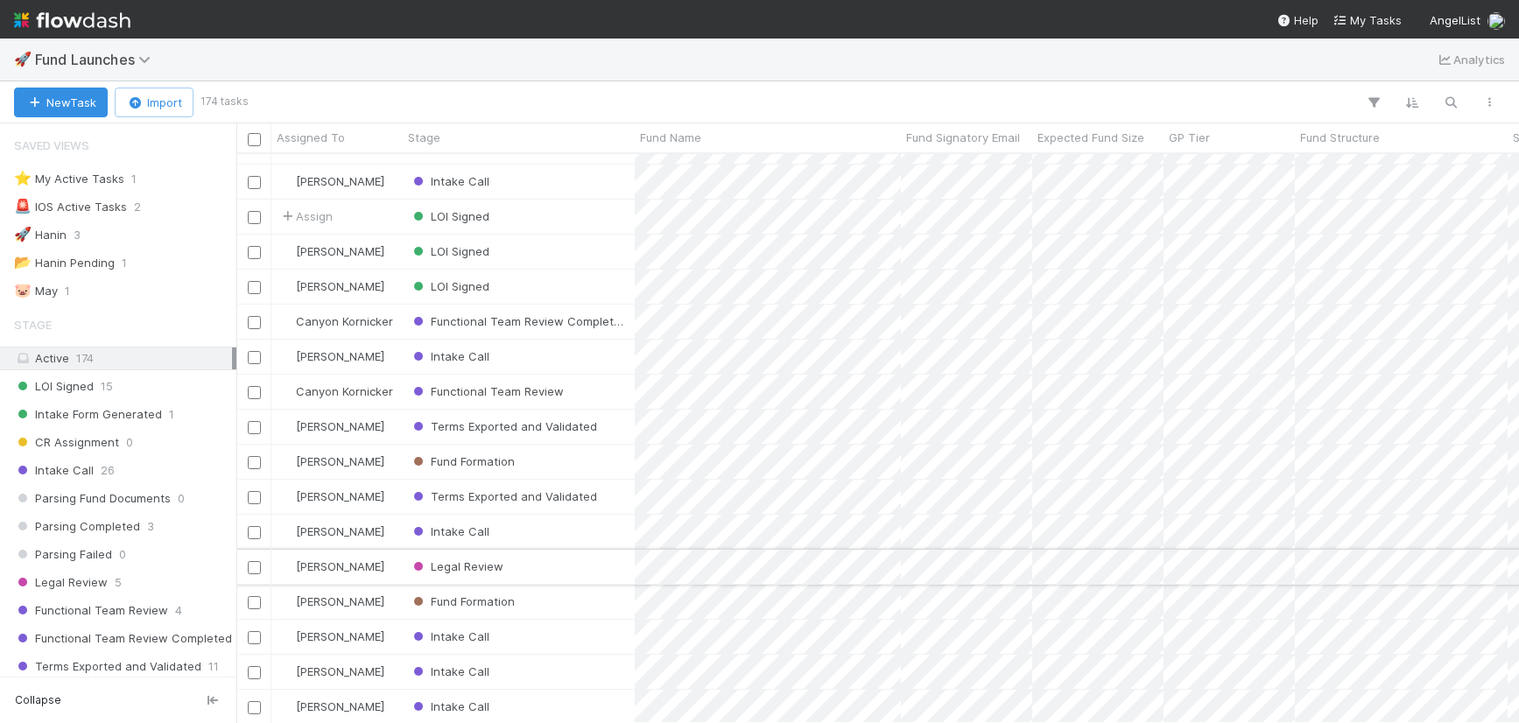
click at [558, 572] on div "Legal Review" at bounding box center [519, 567] width 232 height 34
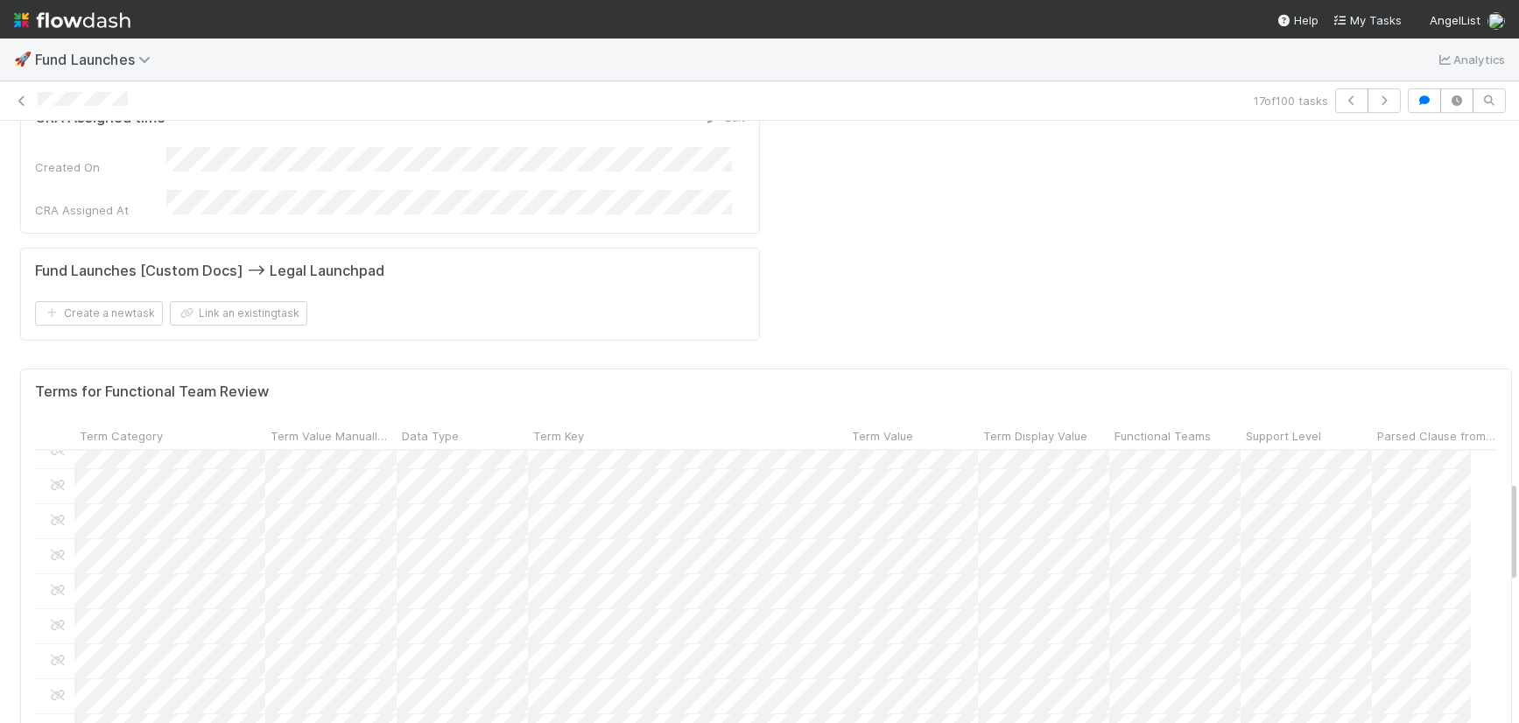
scroll to position [342, 1422]
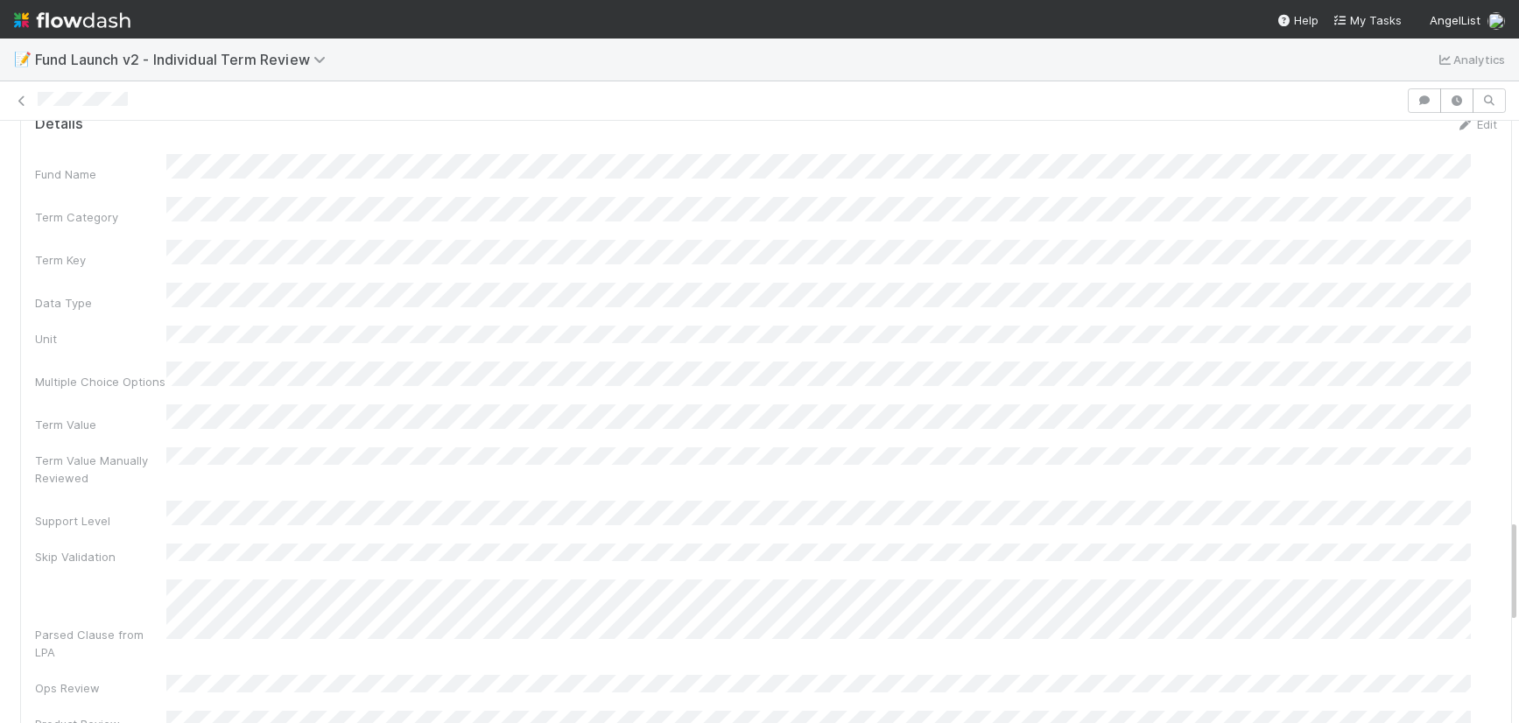
scroll to position [2304, 0]
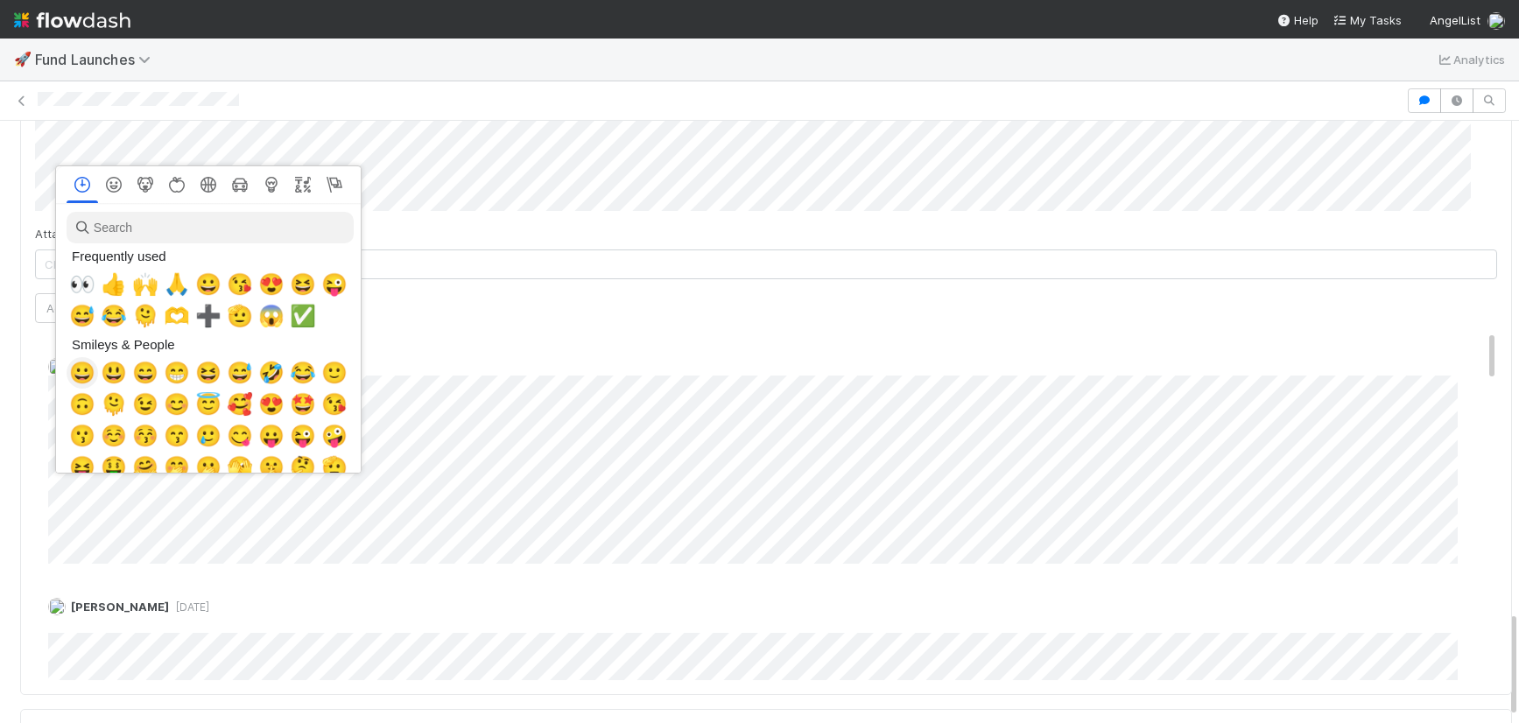
scroll to position [0, 6]
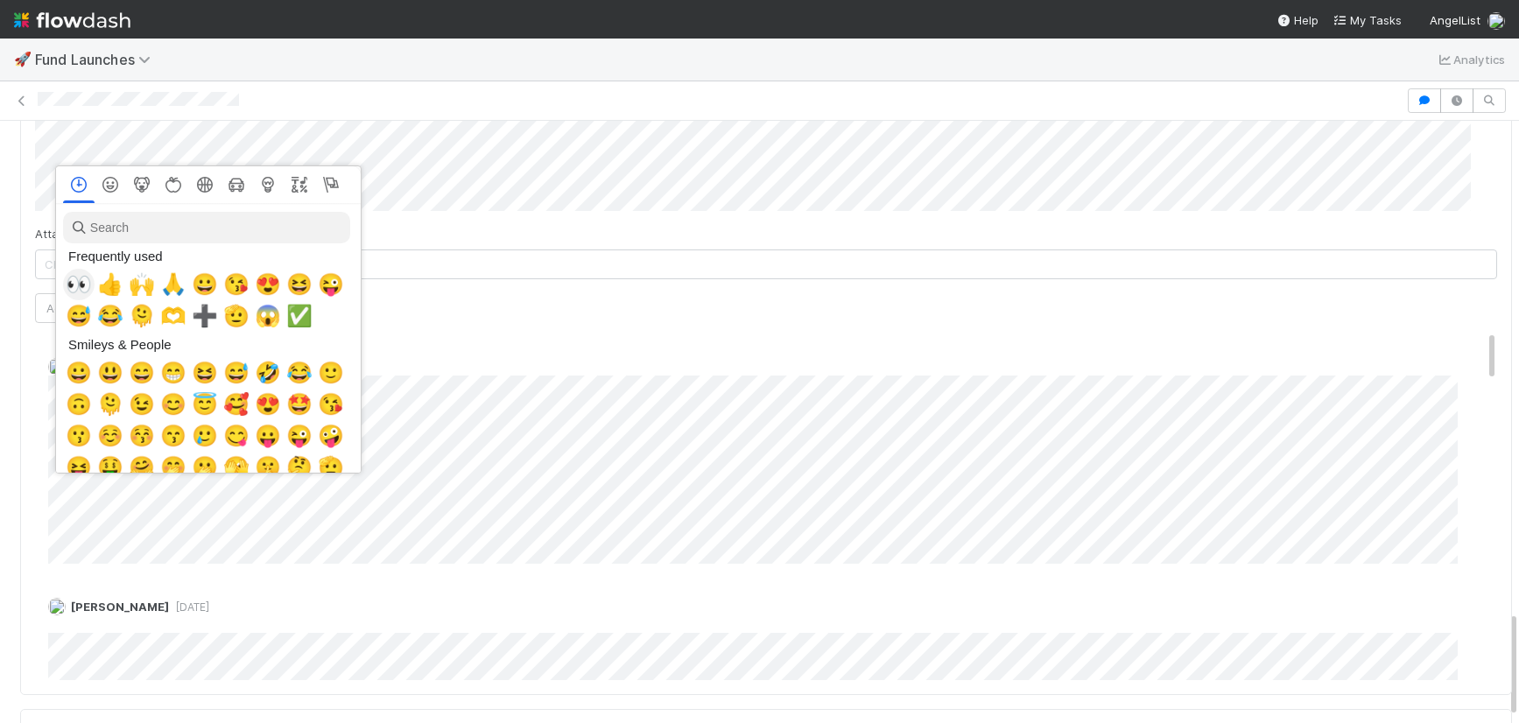
click at [66, 282] on span "👀" at bounding box center [79, 284] width 26 height 25
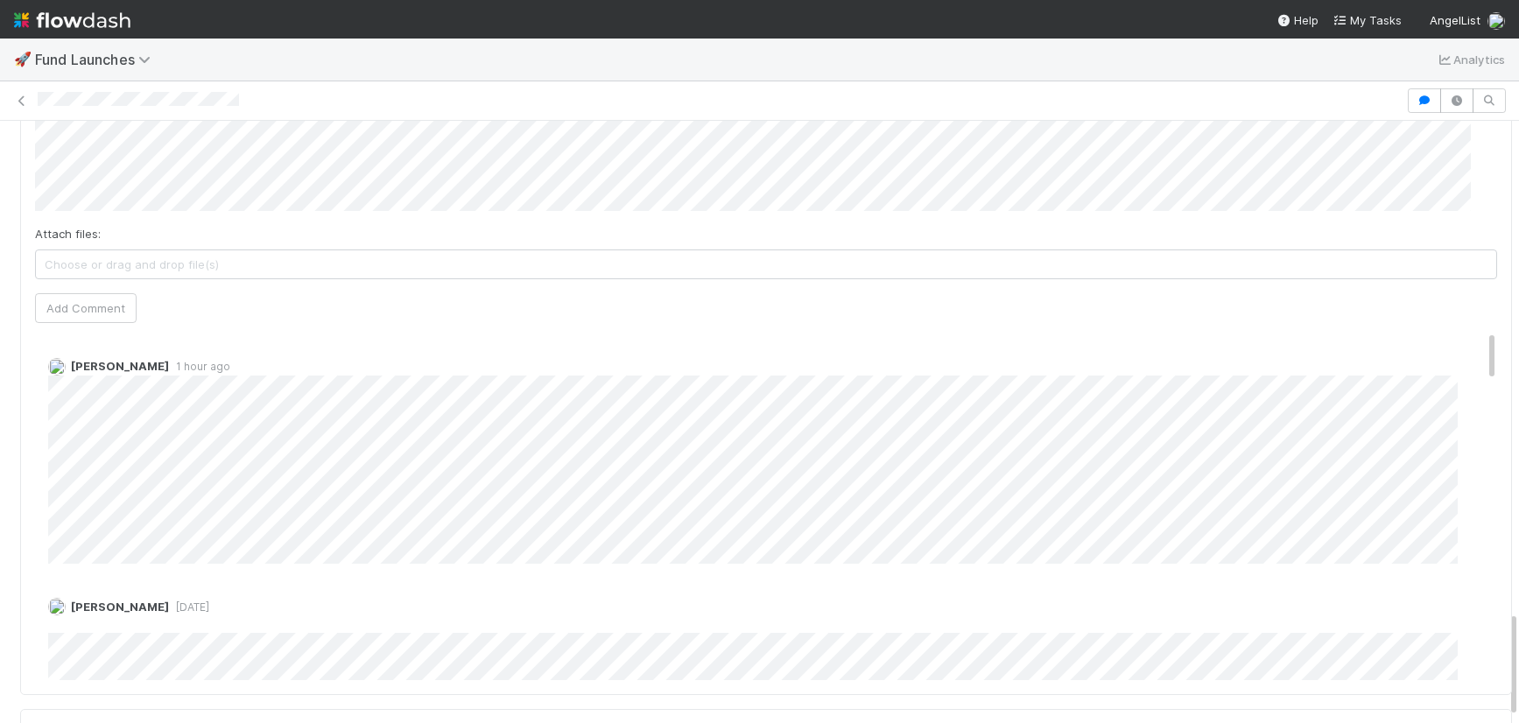
scroll to position [342, 1422]
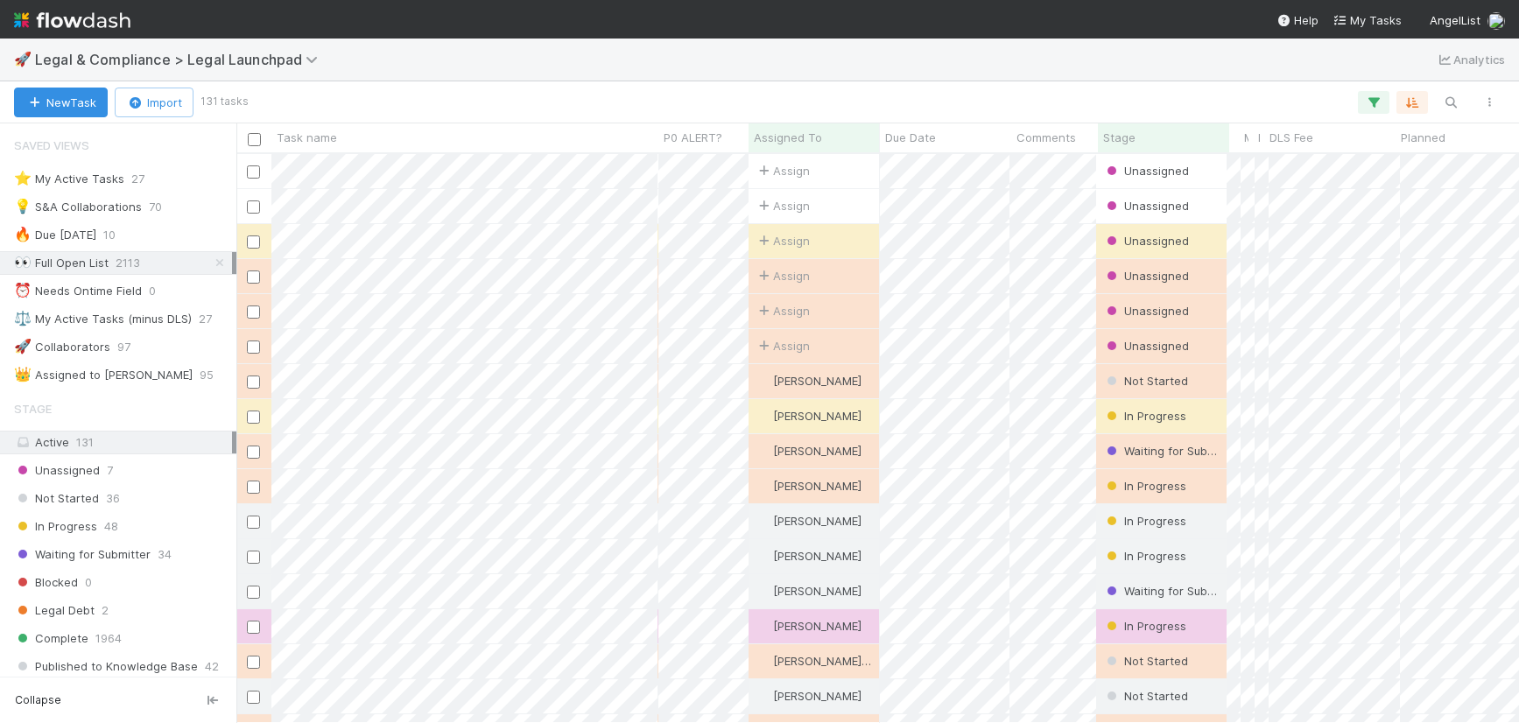
scroll to position [556, 1269]
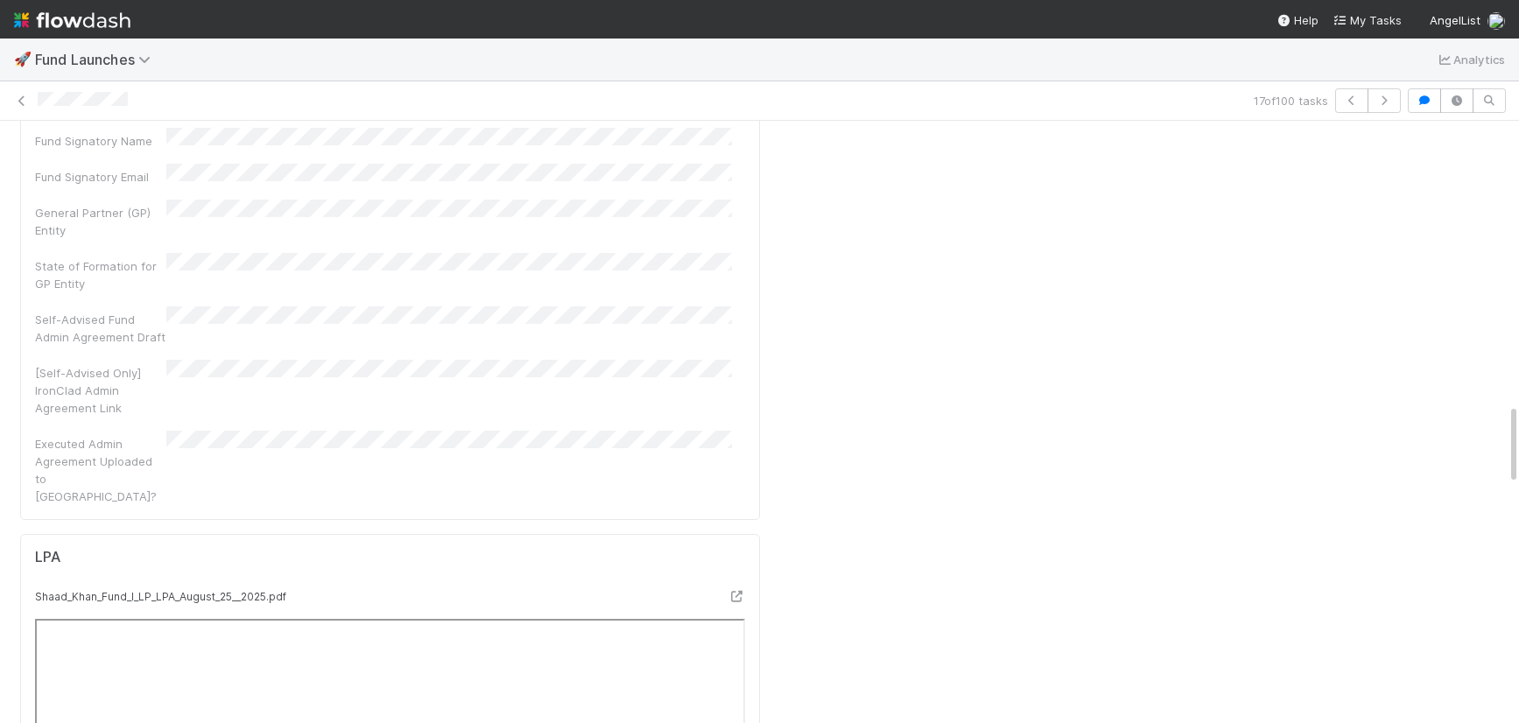
scroll to position [342, 1422]
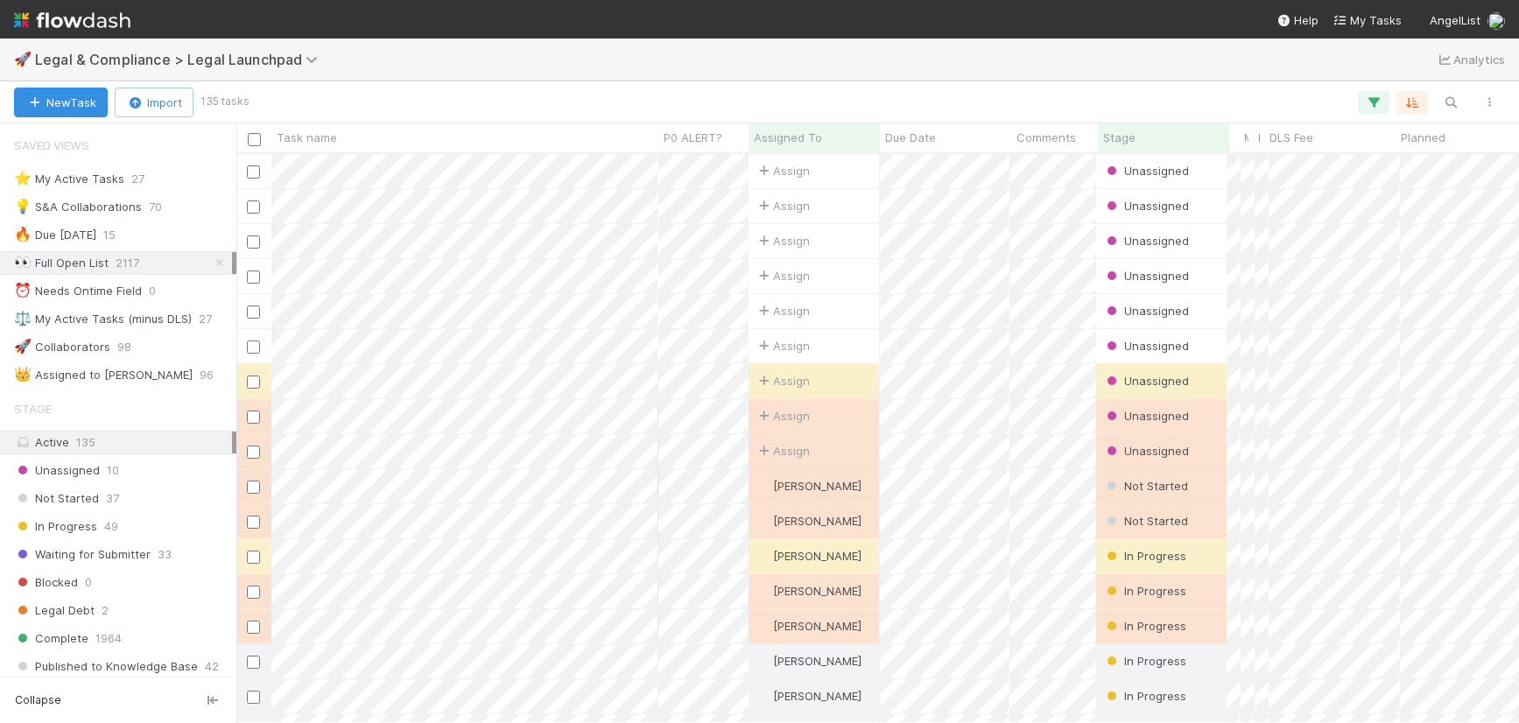
scroll to position [556, 1269]
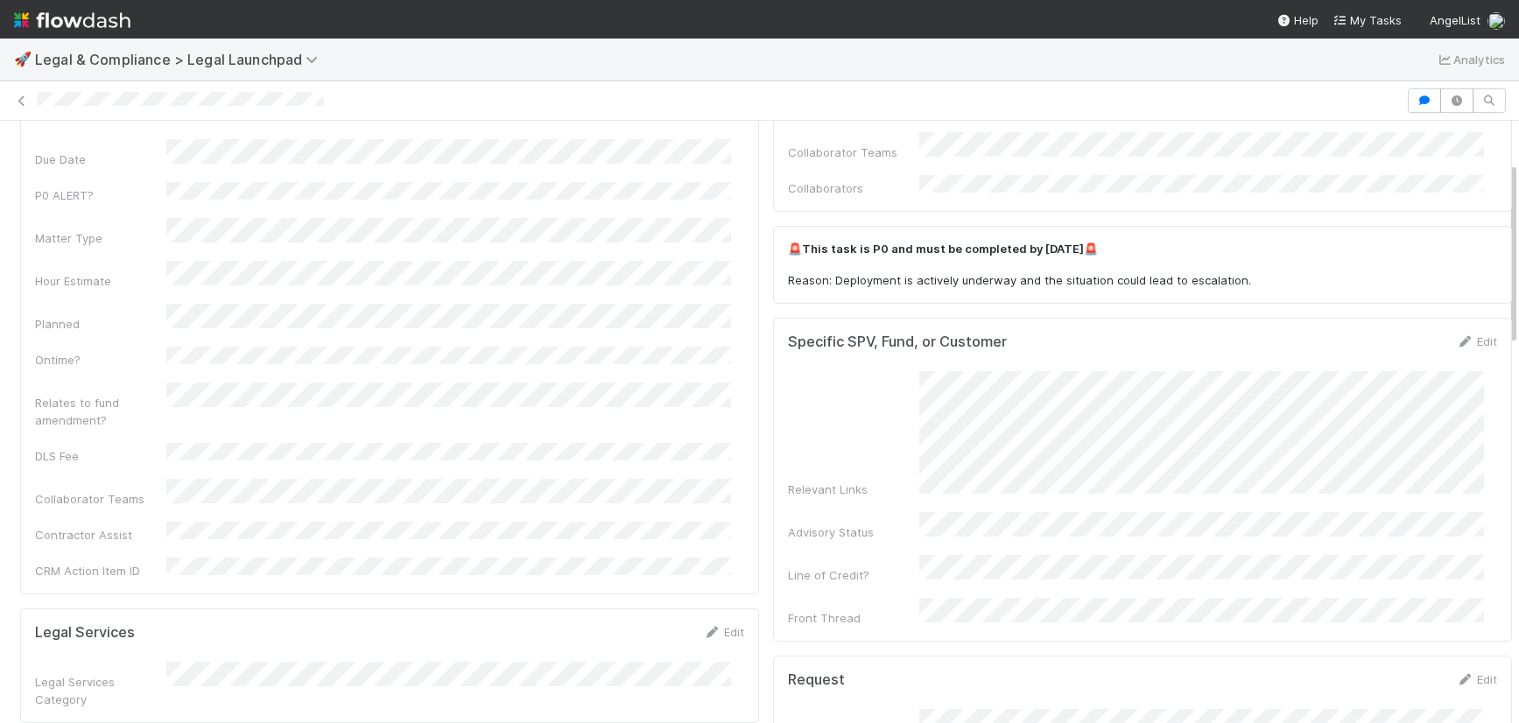
scroll to position [136, 0]
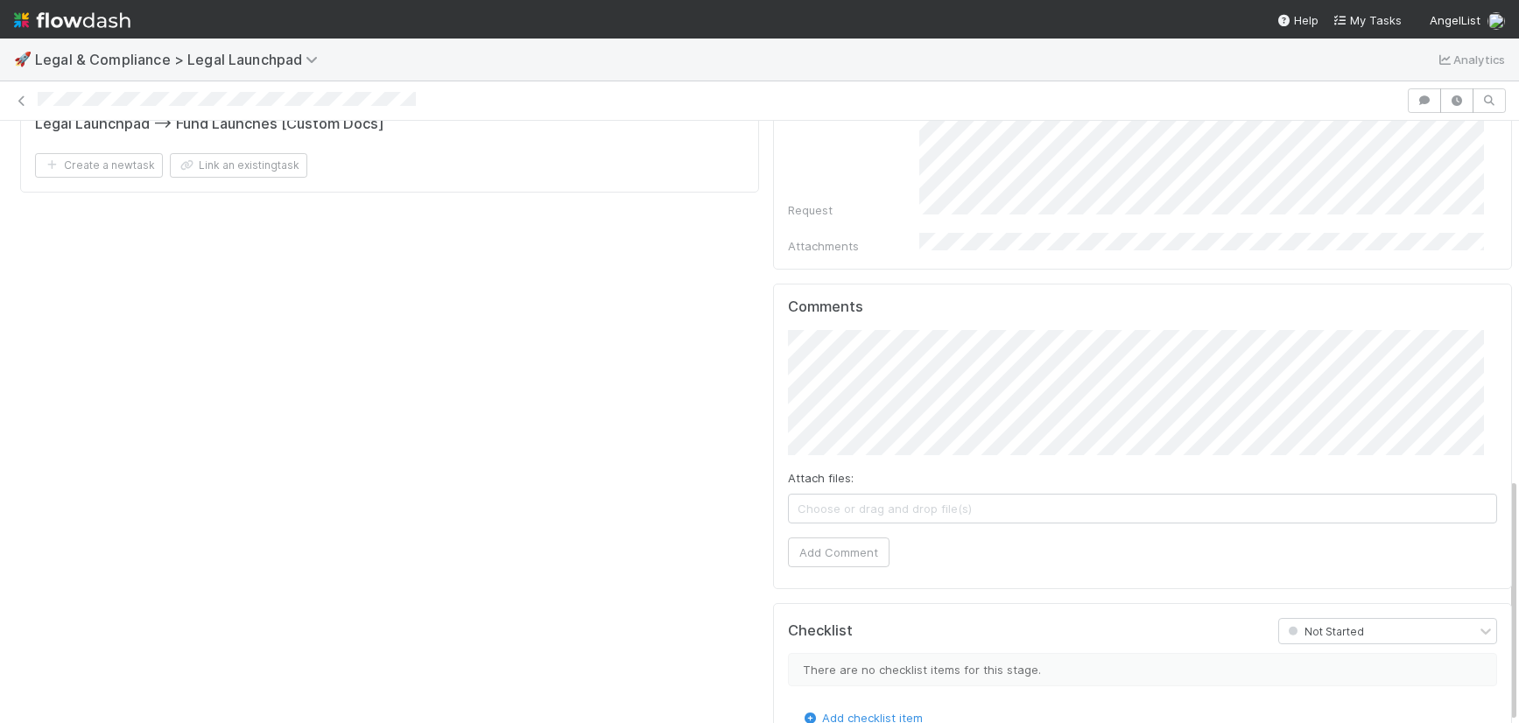
scroll to position [879, 0]
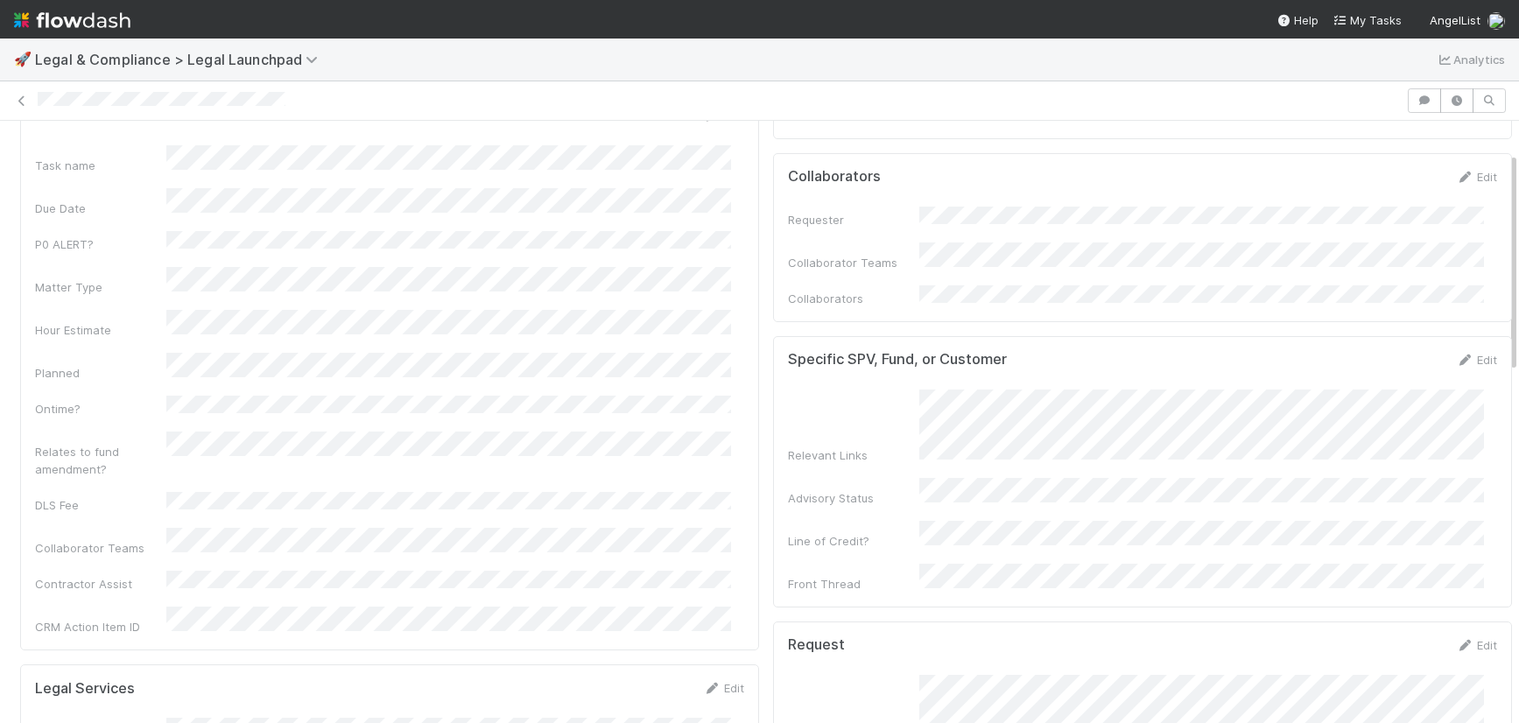
scroll to position [1043, 0]
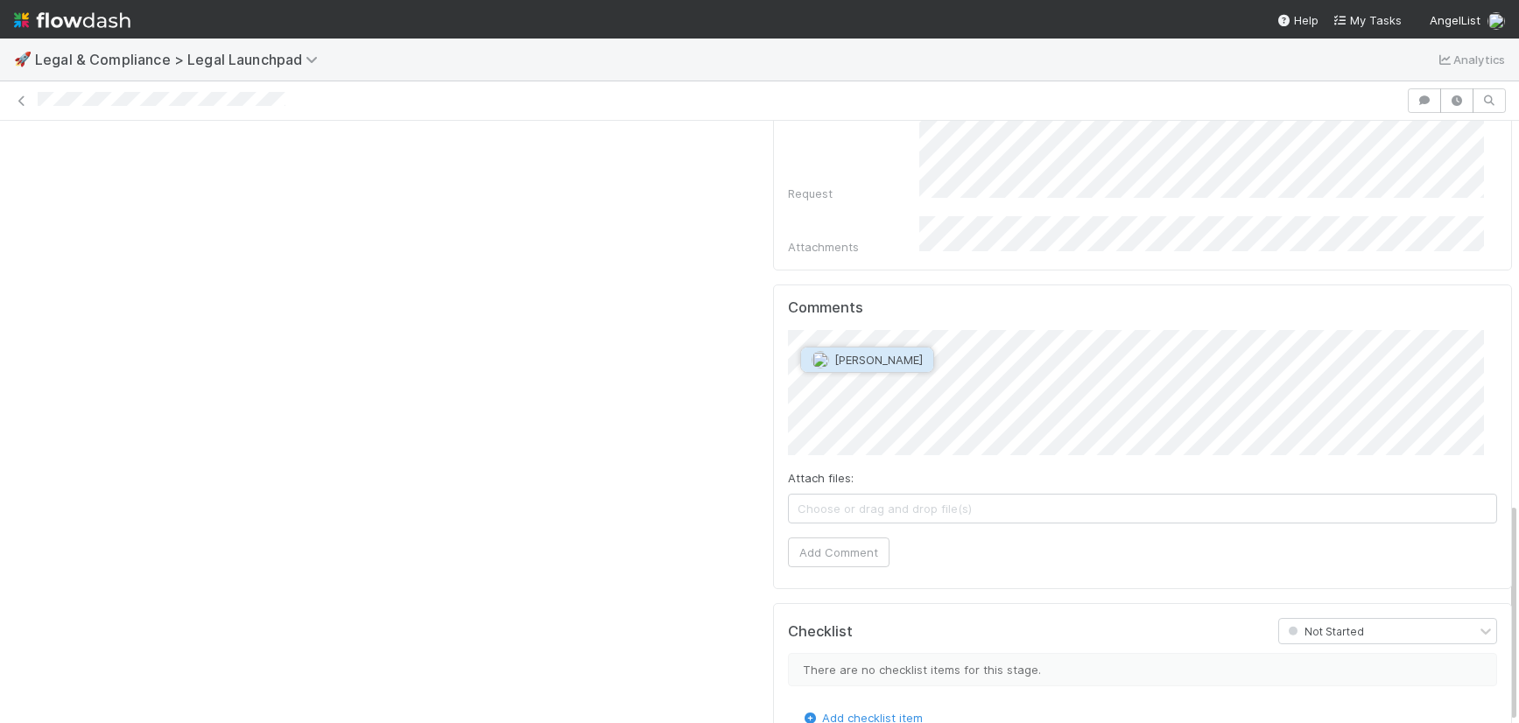
click at [835, 356] on span "[PERSON_NAME]" at bounding box center [878, 360] width 88 height 14
click at [817, 537] on button "Add Comment" at bounding box center [839, 552] width 102 height 30
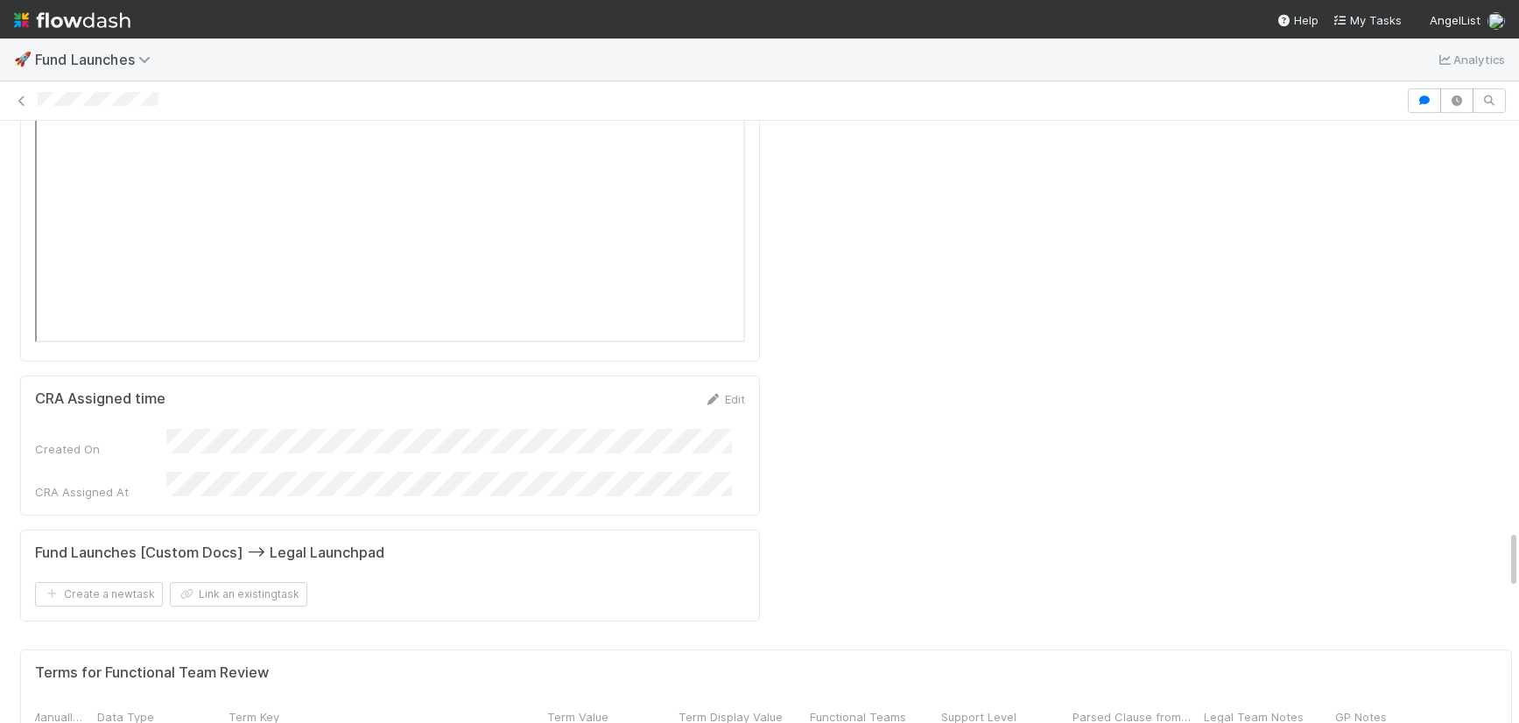
scroll to position [862, 305]
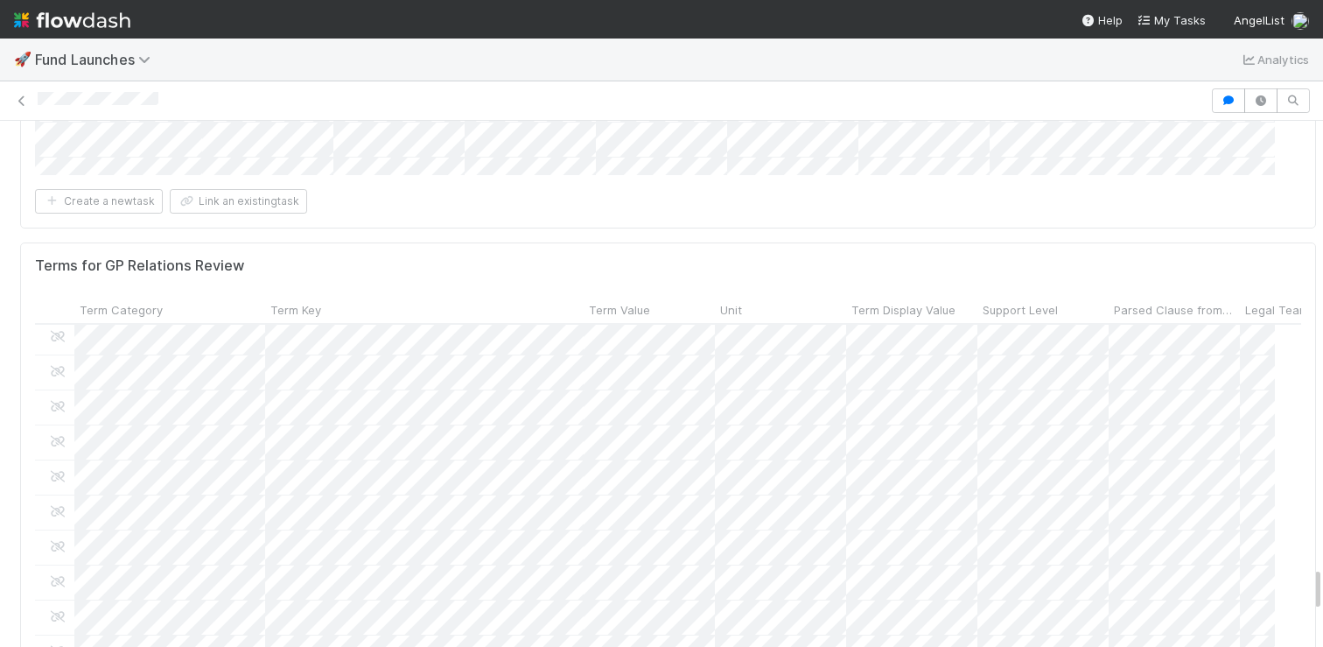
scroll to position [5097, 0]
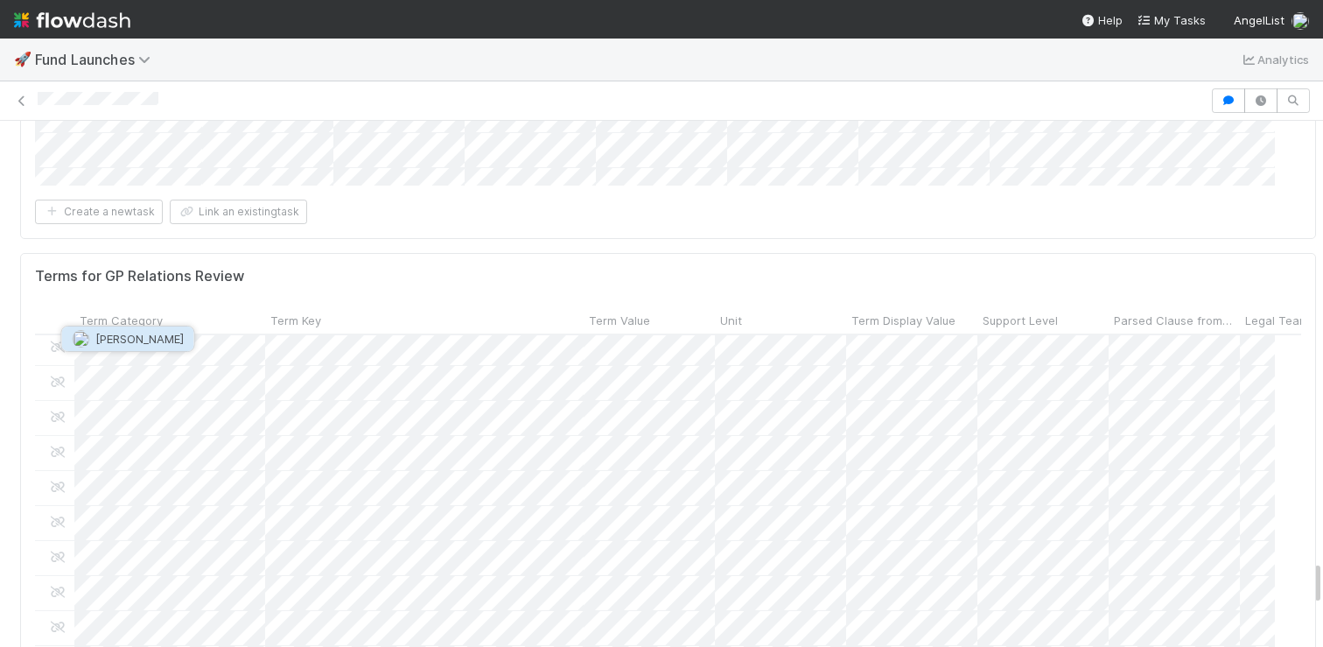
click at [152, 337] on span "[PERSON_NAME]" at bounding box center [139, 339] width 88 height 14
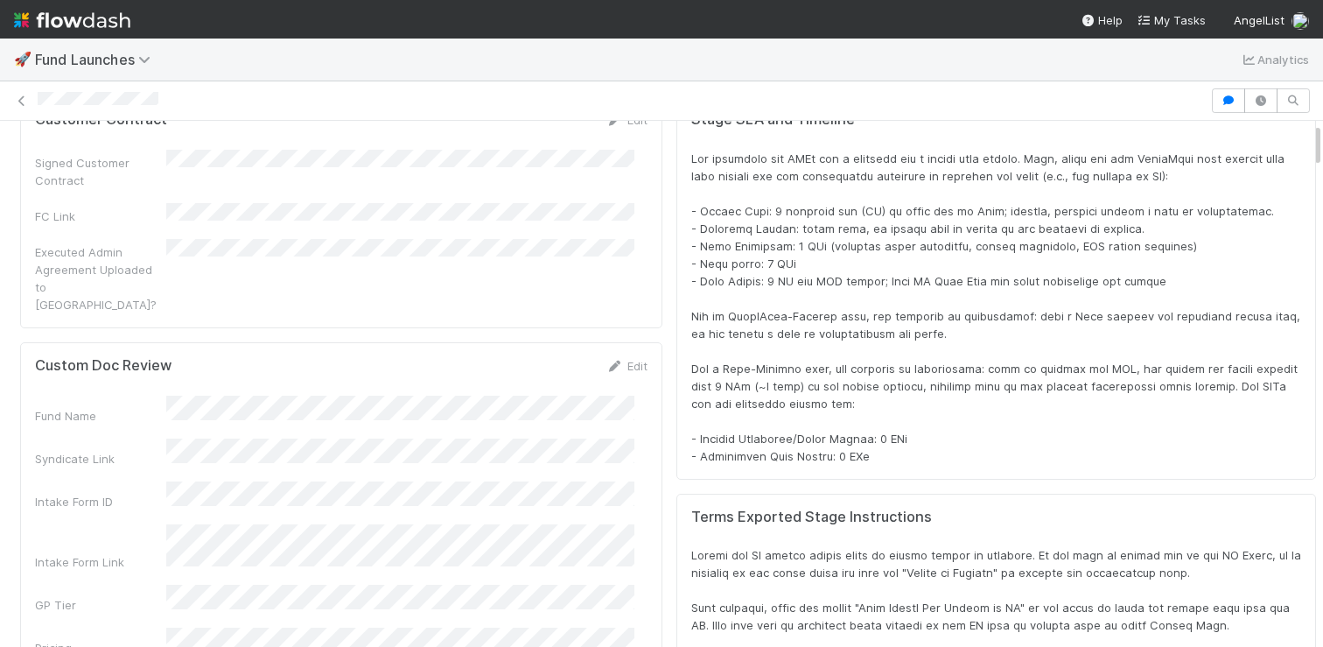
scroll to position [131, 0]
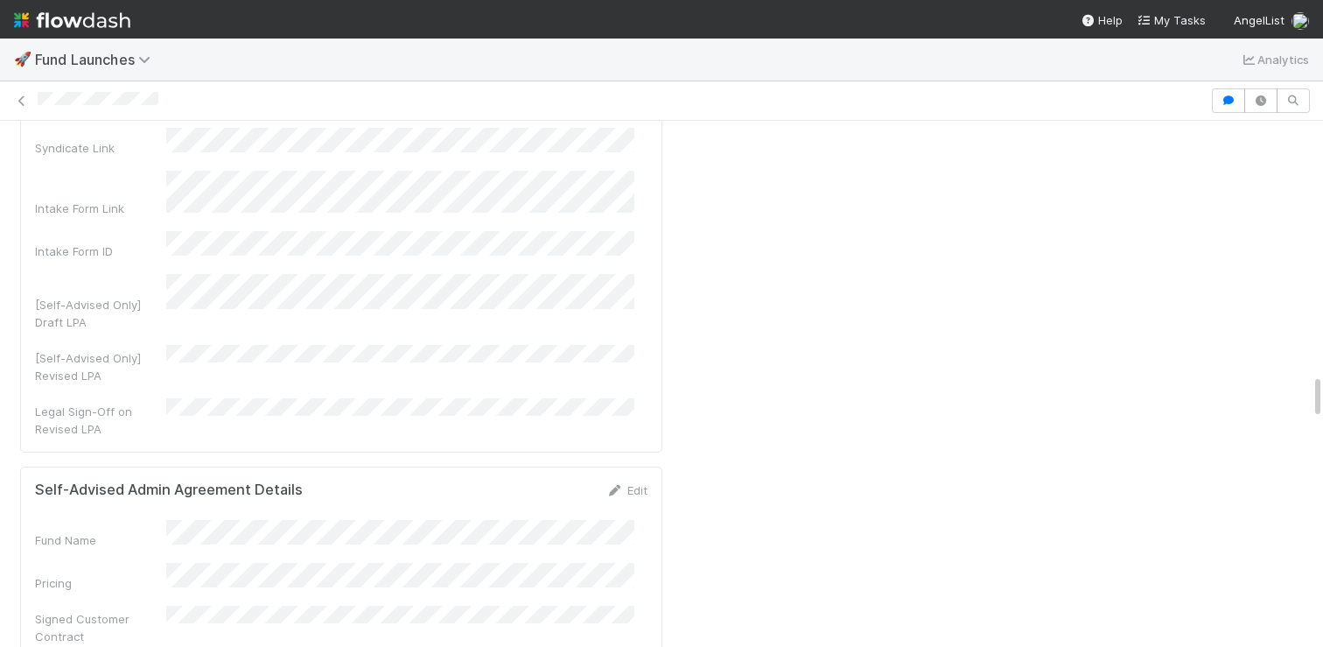
scroll to position [1747, 0]
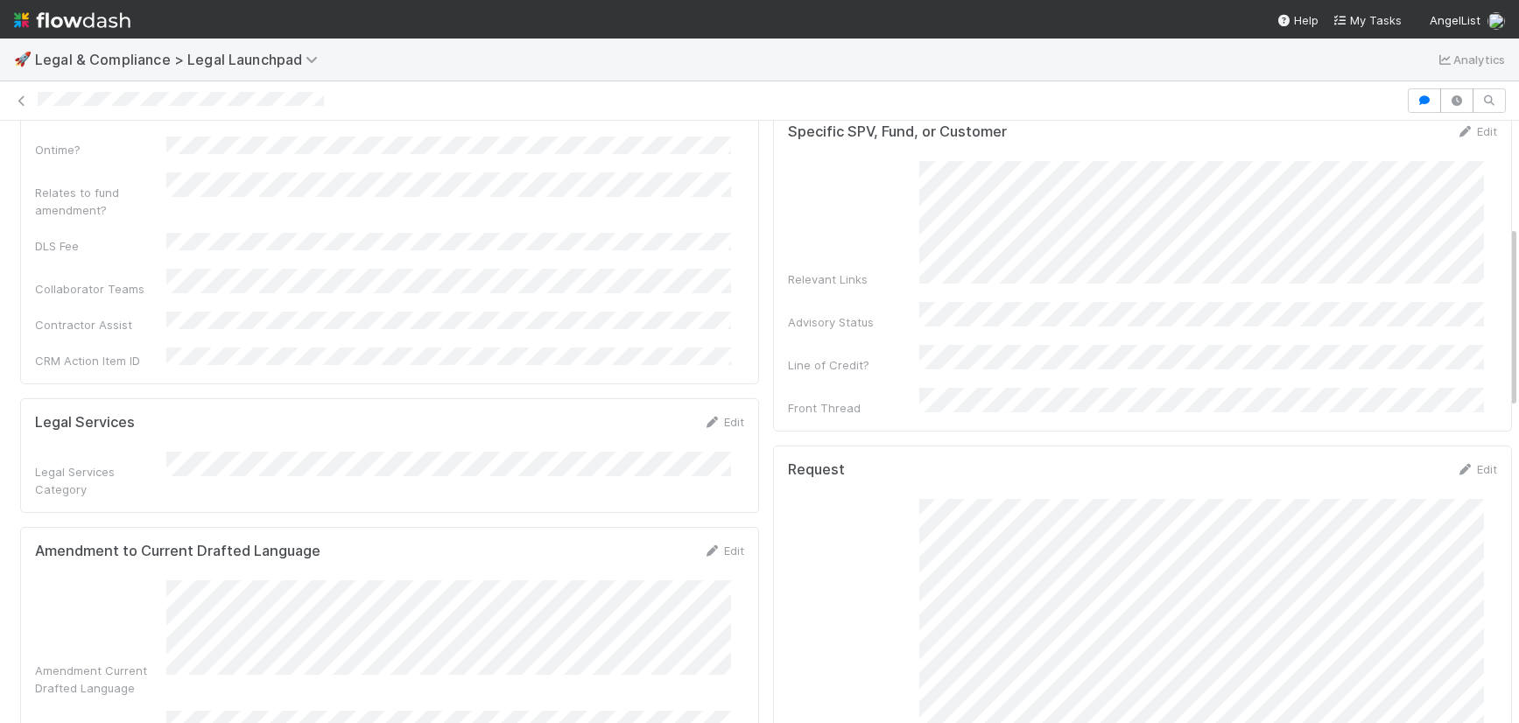
scroll to position [345, 0]
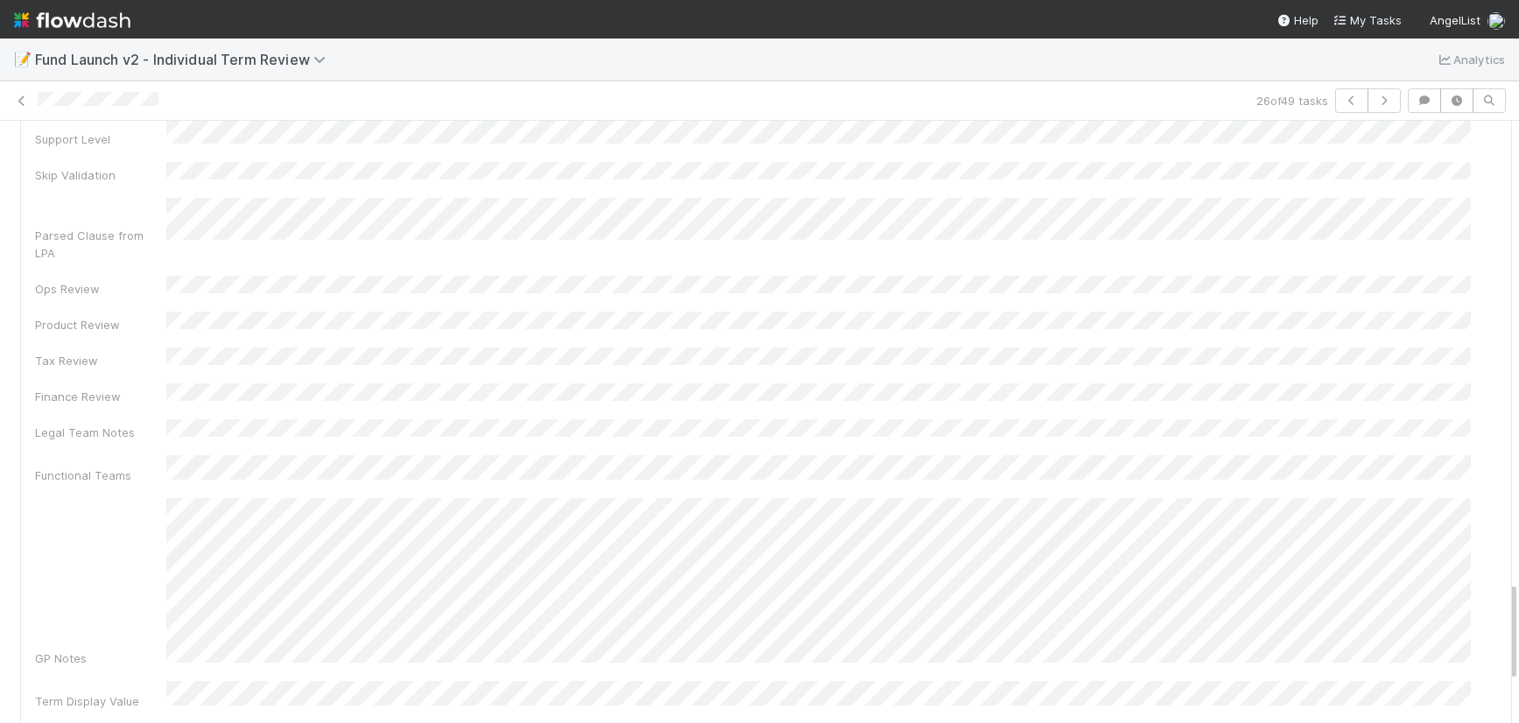
scroll to position [2647, 0]
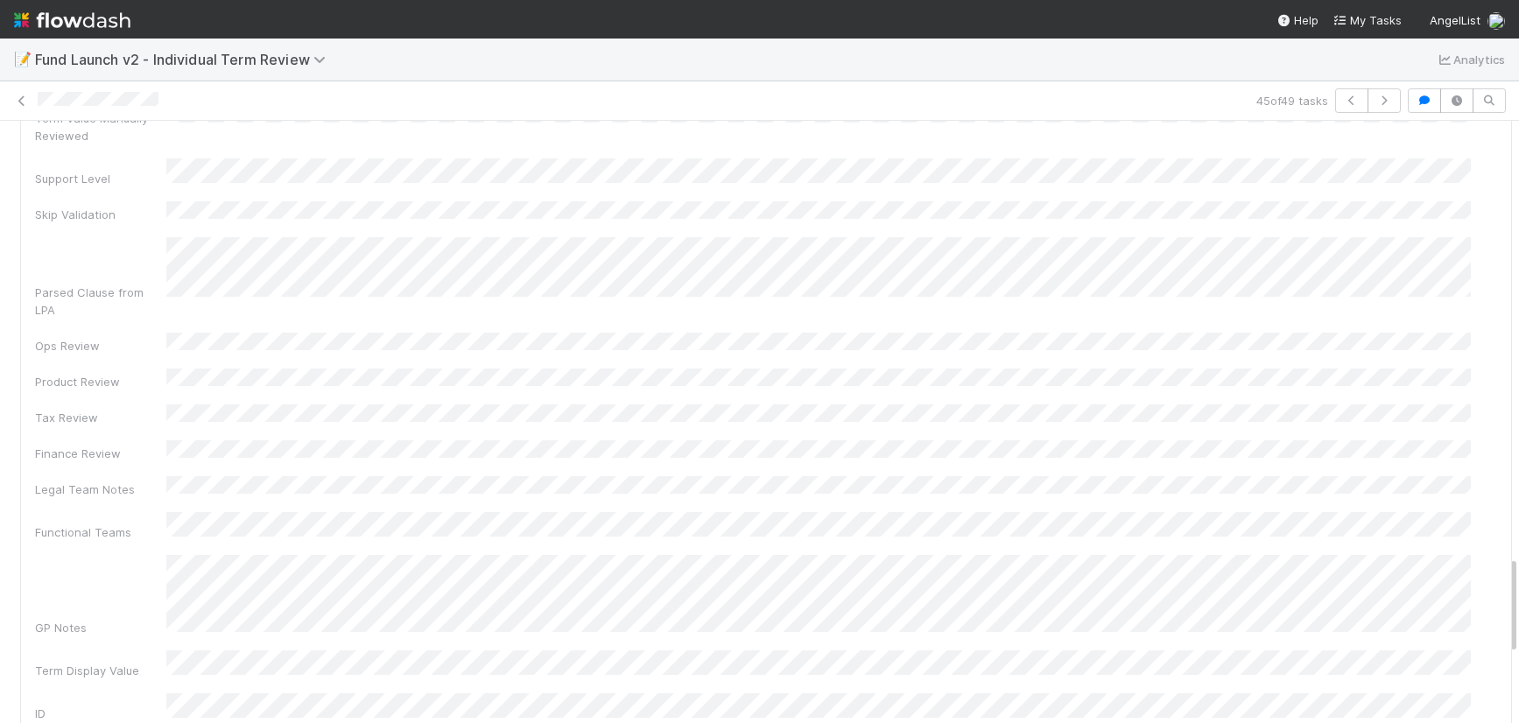
scroll to position [2646, 0]
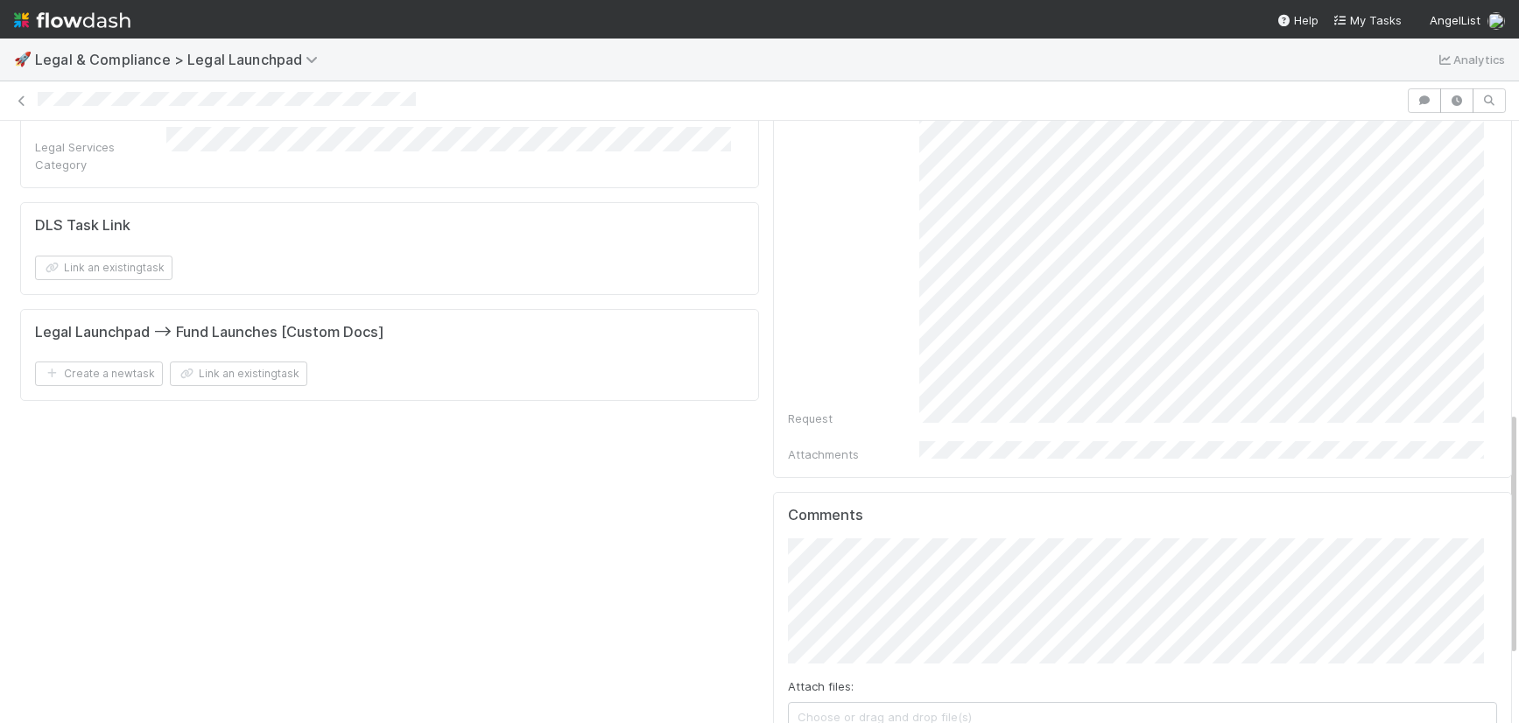
scroll to position [879, 0]
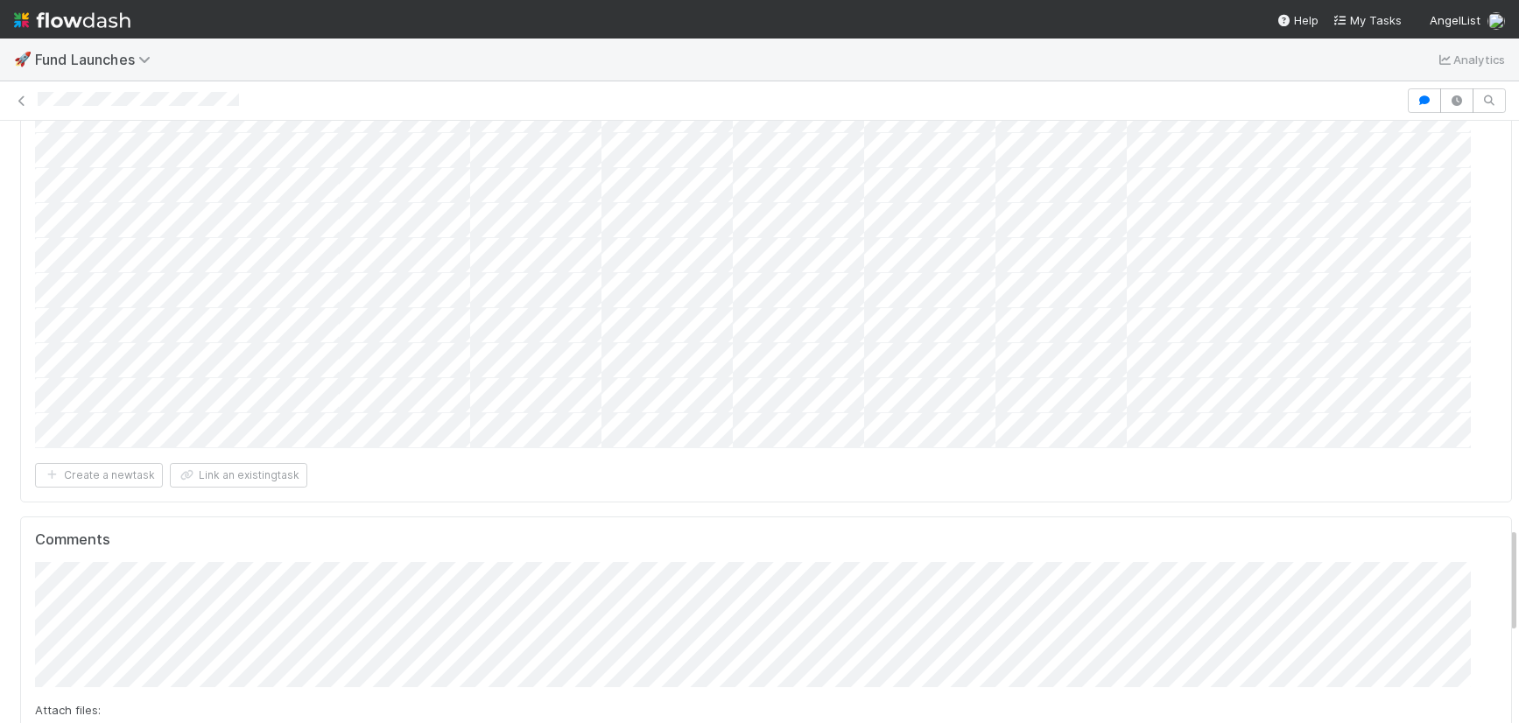
scroll to position [23, 0]
click at [161, 508] on button "Nora Hafez" at bounding box center [127, 503] width 132 height 25
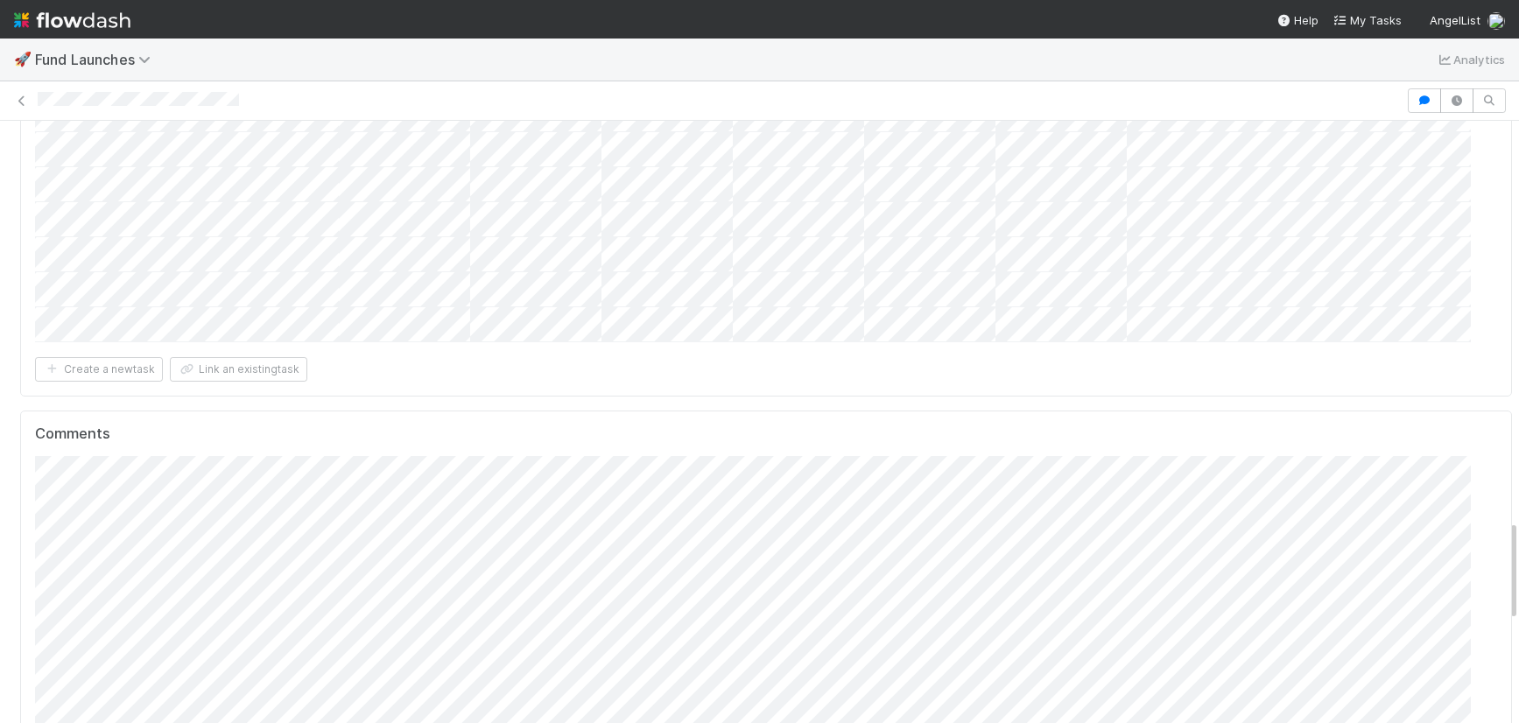
scroll to position [2438, 0]
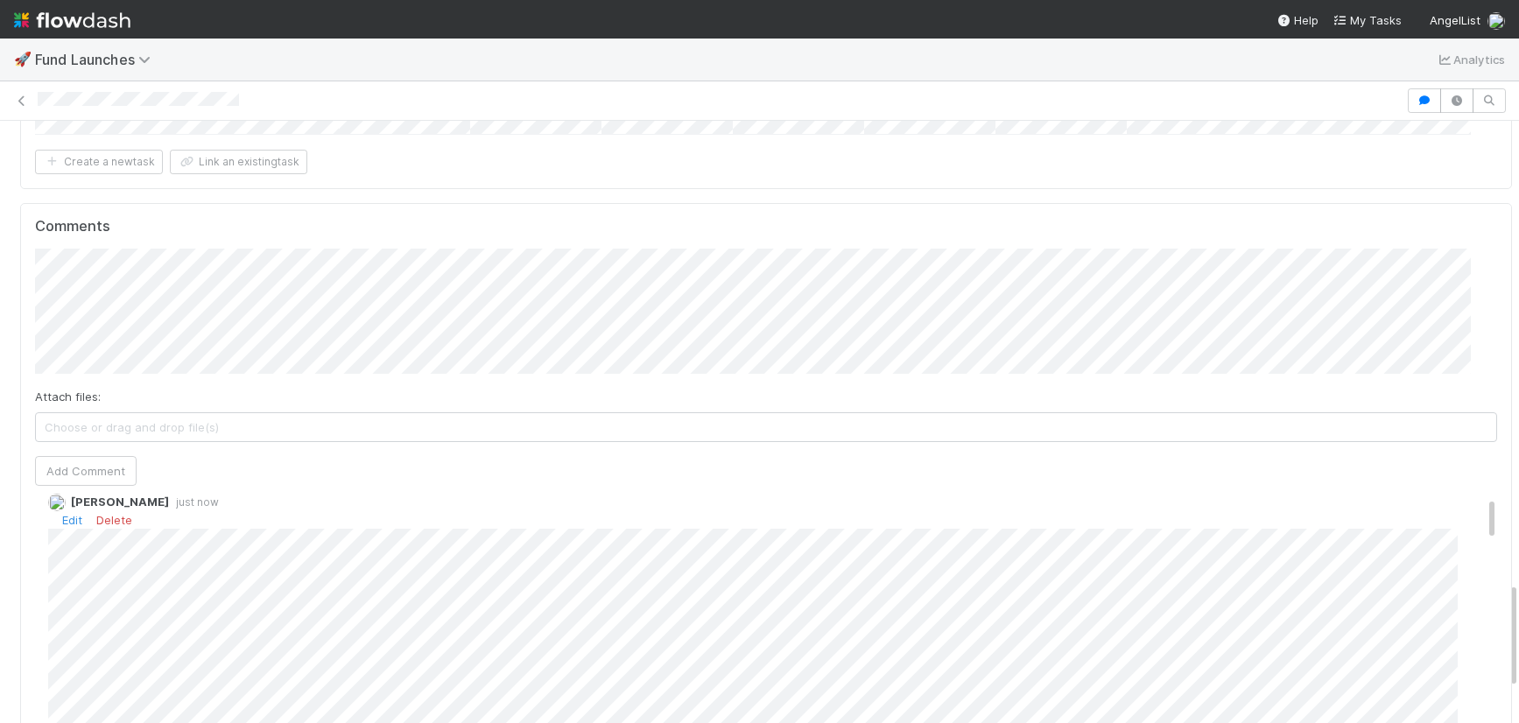
scroll to position [28, 0]
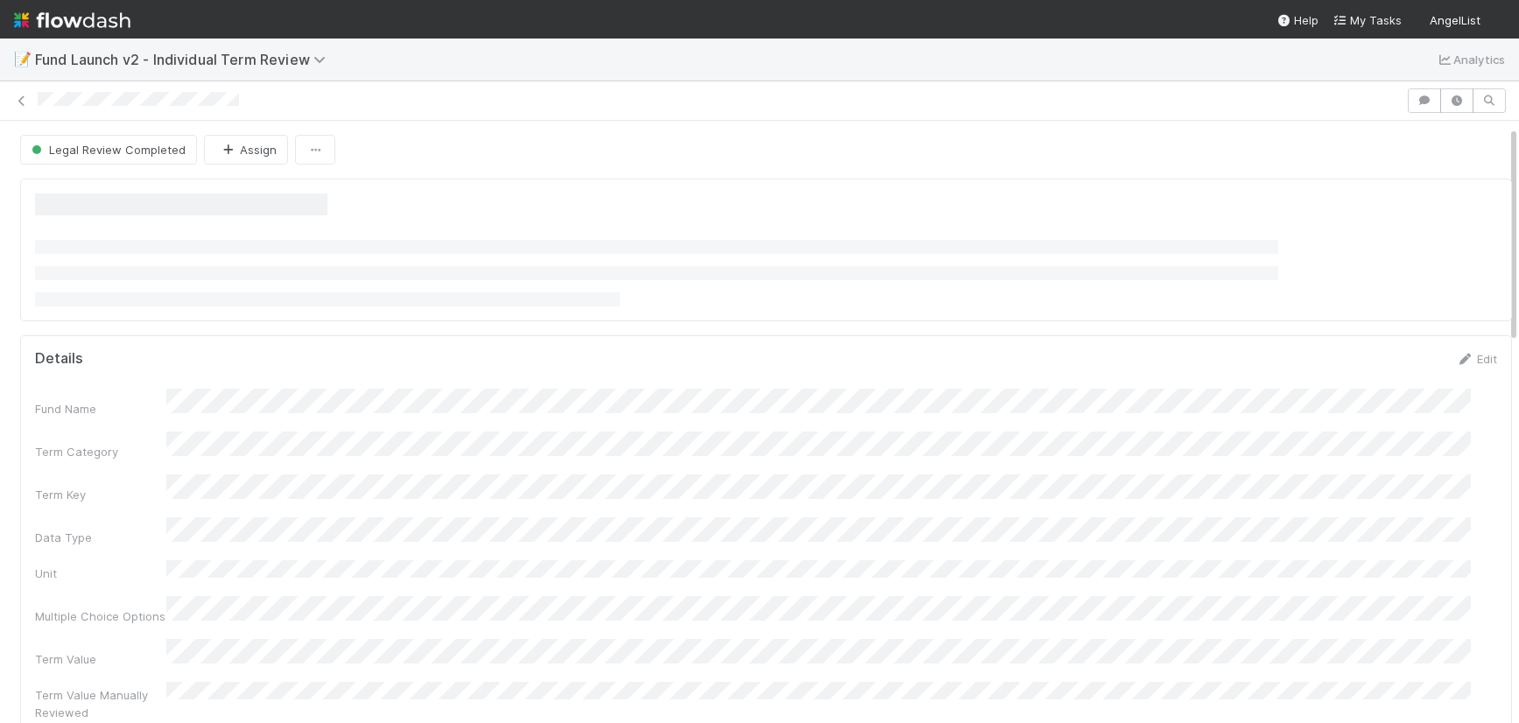
scroll to position [33, 0]
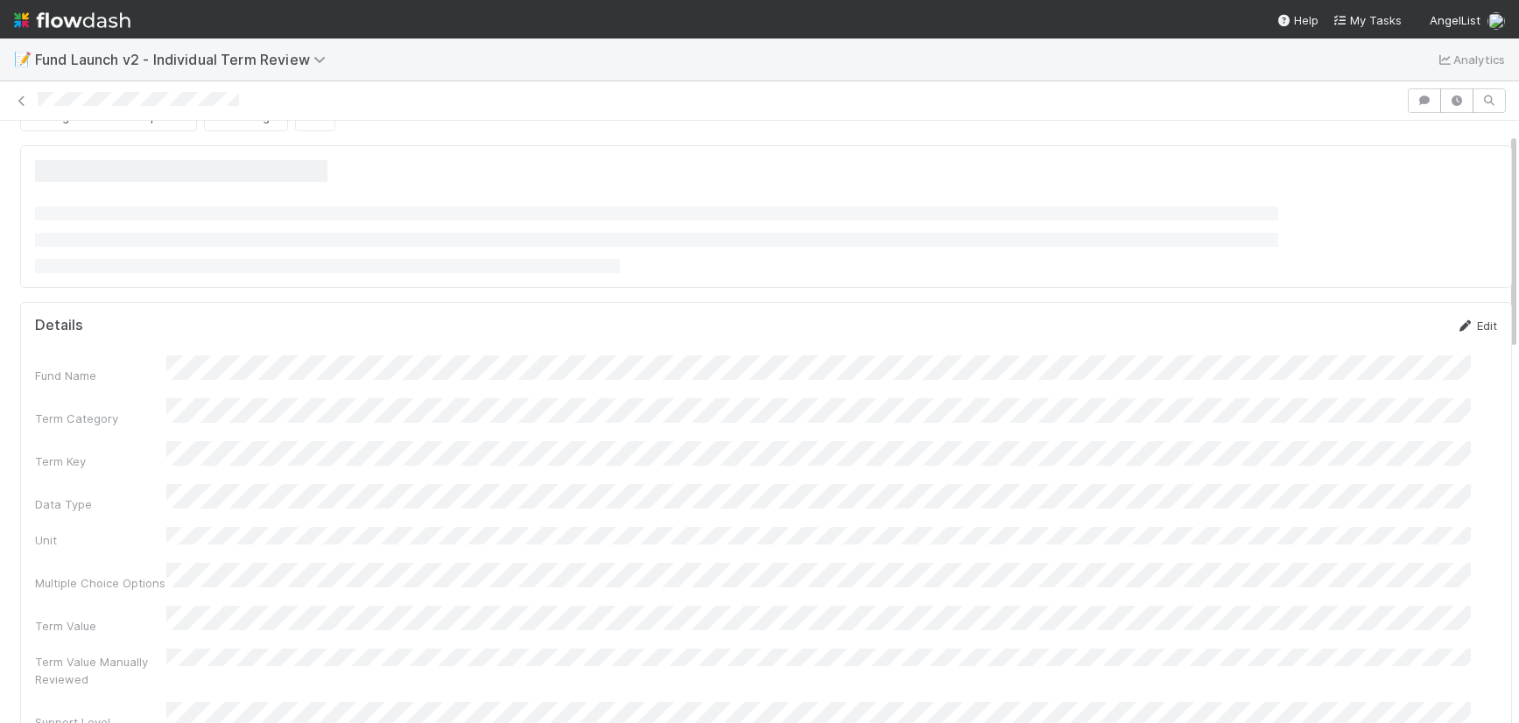
click at [1456, 326] on icon at bounding box center [1465, 325] width 18 height 11
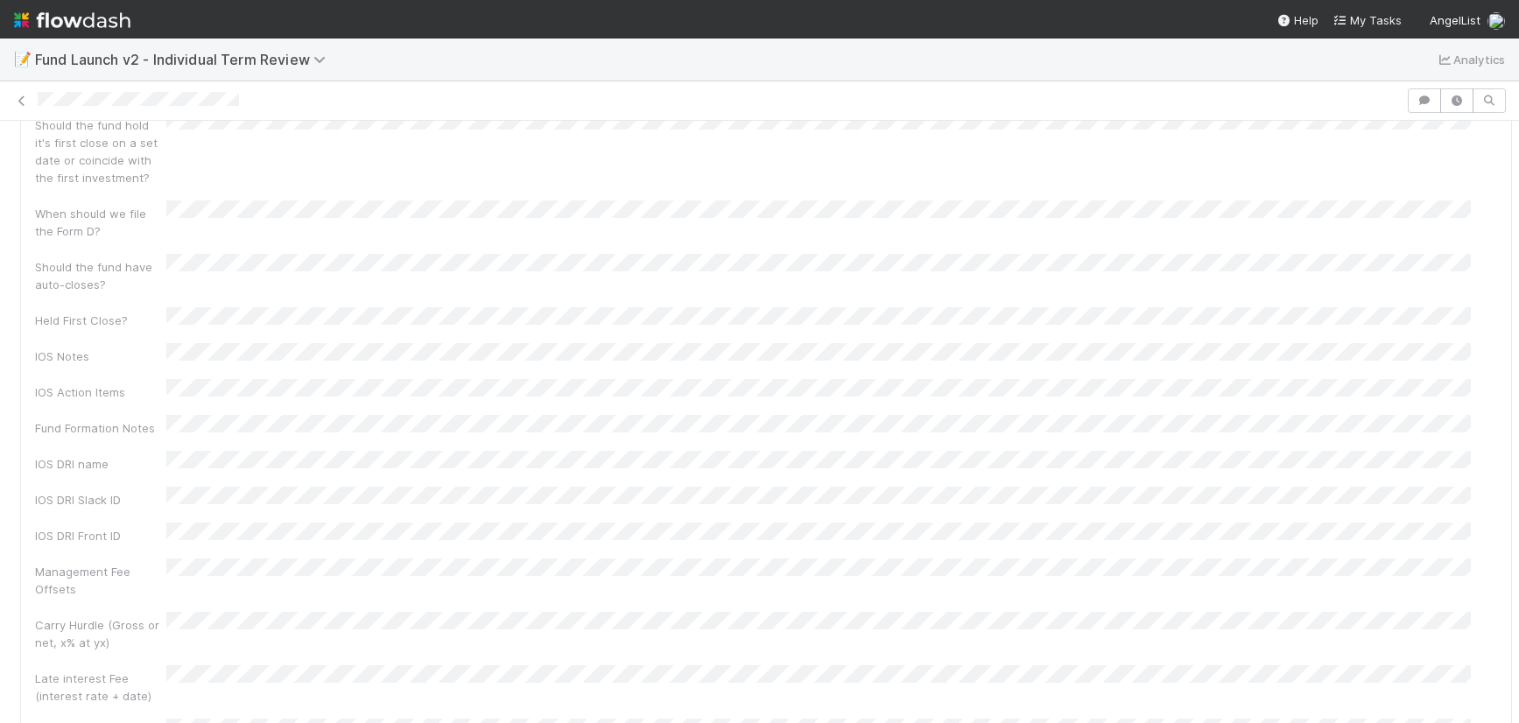
scroll to position [2193, 0]
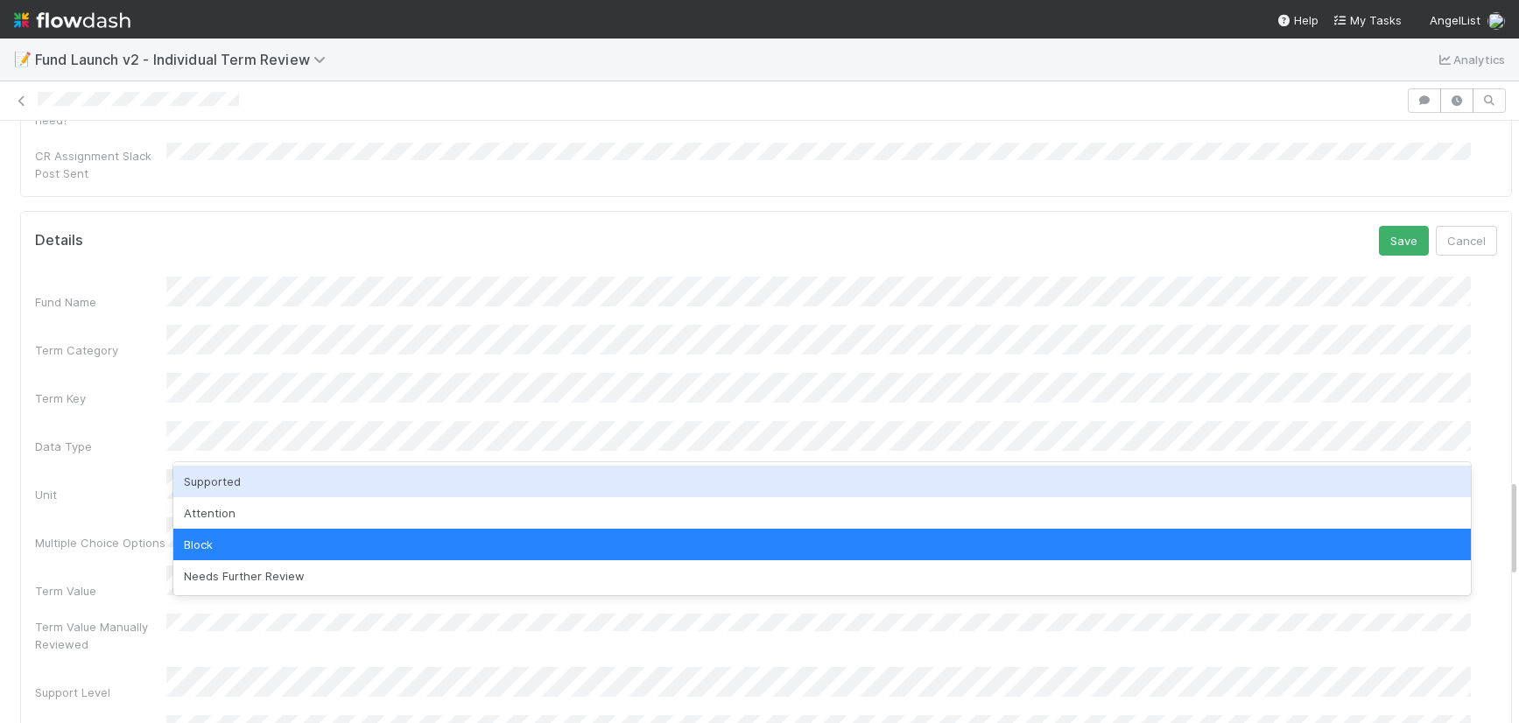
click at [226, 468] on div "Supported" at bounding box center [821, 482] width 1297 height 32
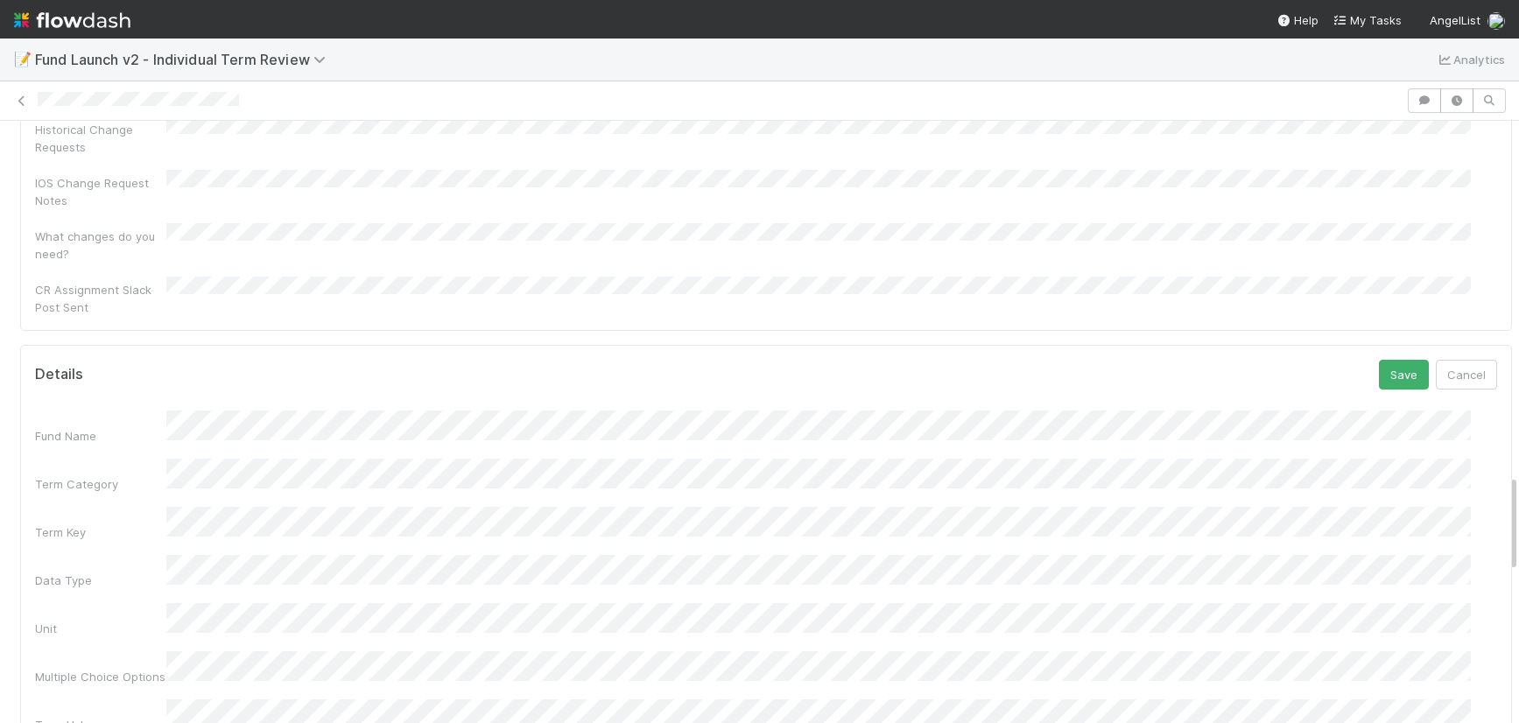
scroll to position [1851, 0]
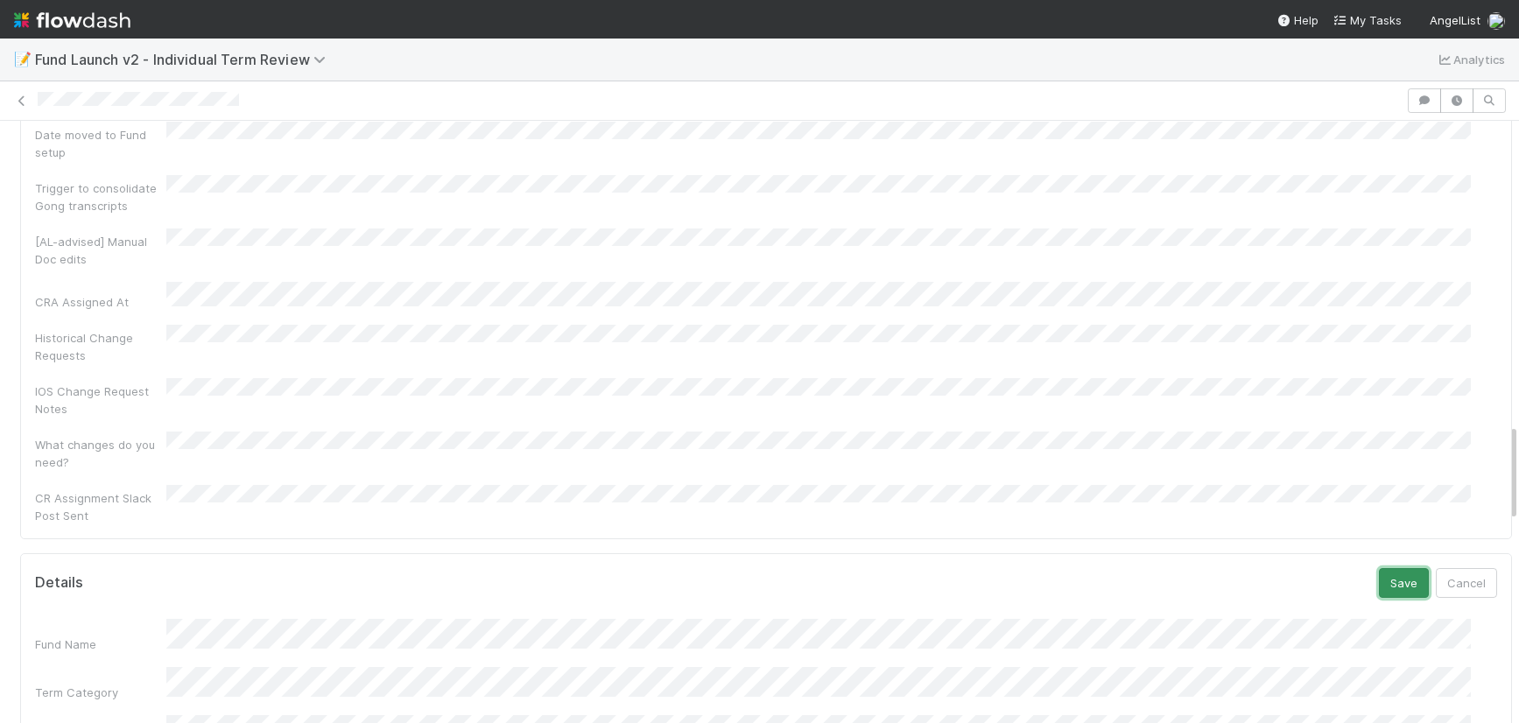
click at [1390, 568] on button "Save" at bounding box center [1404, 583] width 50 height 30
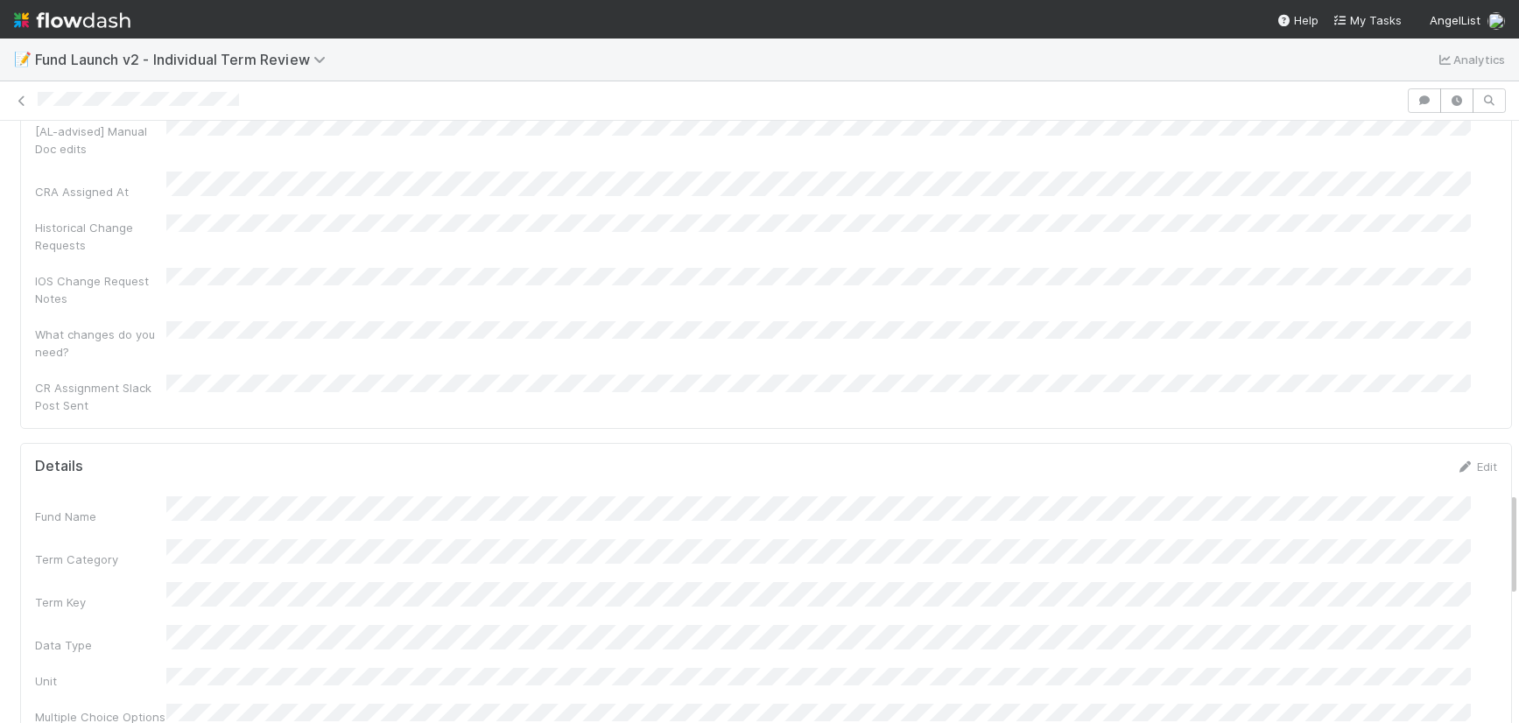
scroll to position [1897, 0]
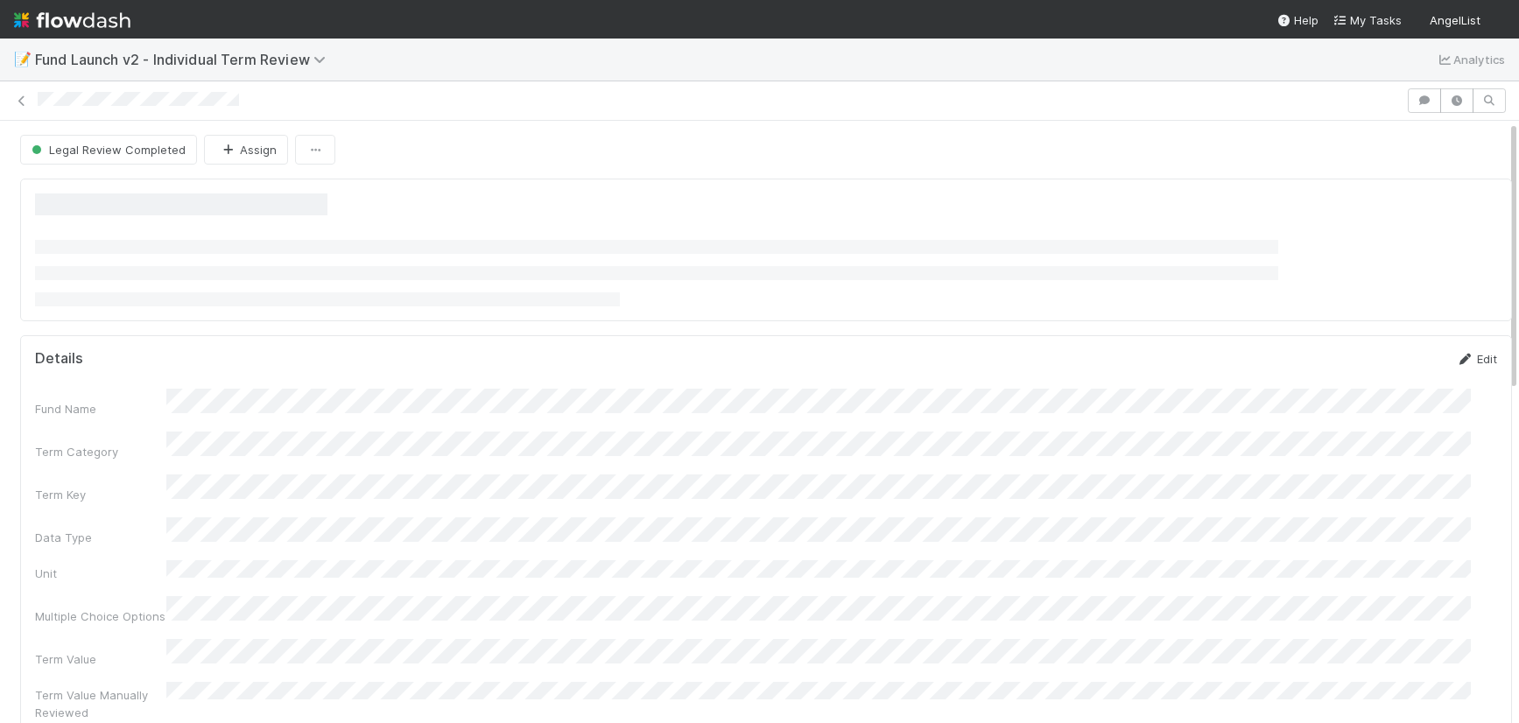
click at [1456, 357] on link "Edit" at bounding box center [1476, 359] width 41 height 14
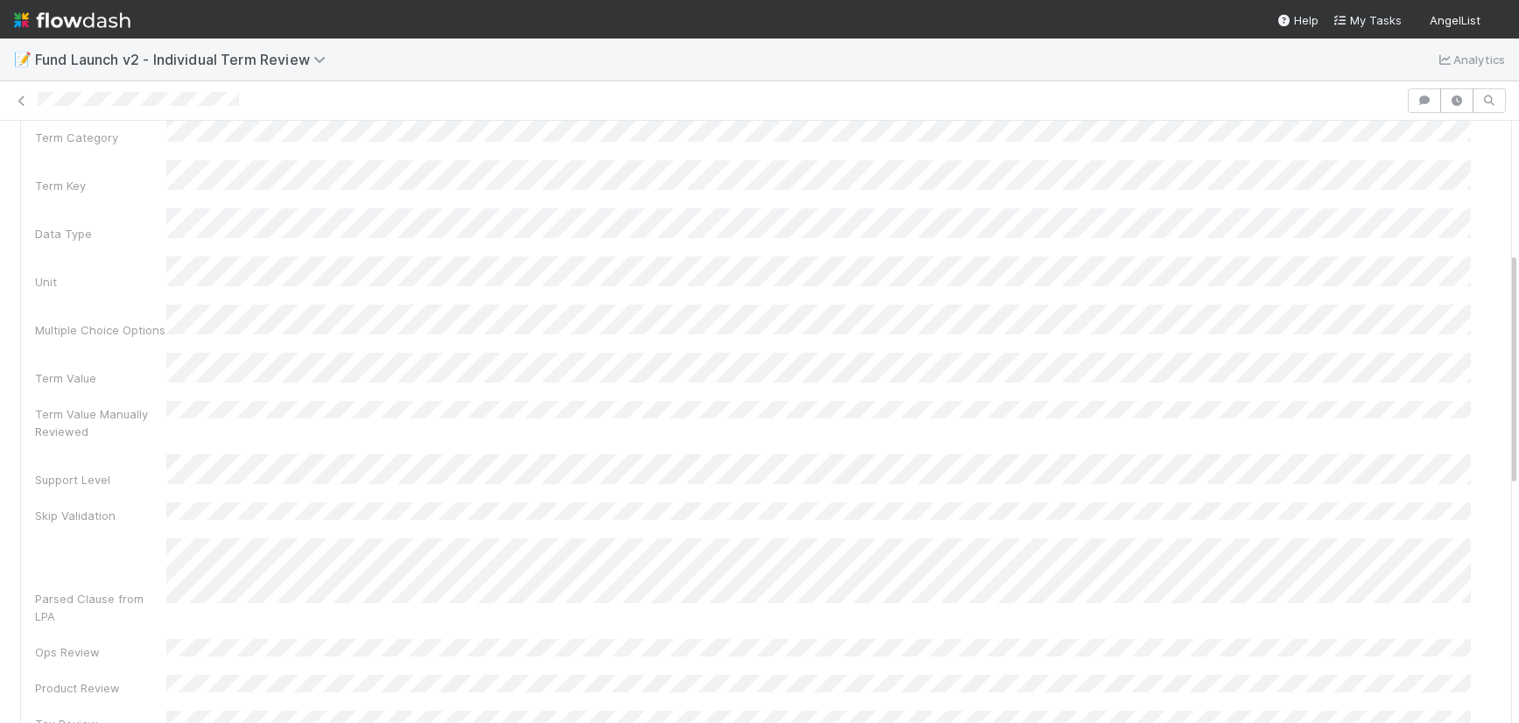
scroll to position [333, 0]
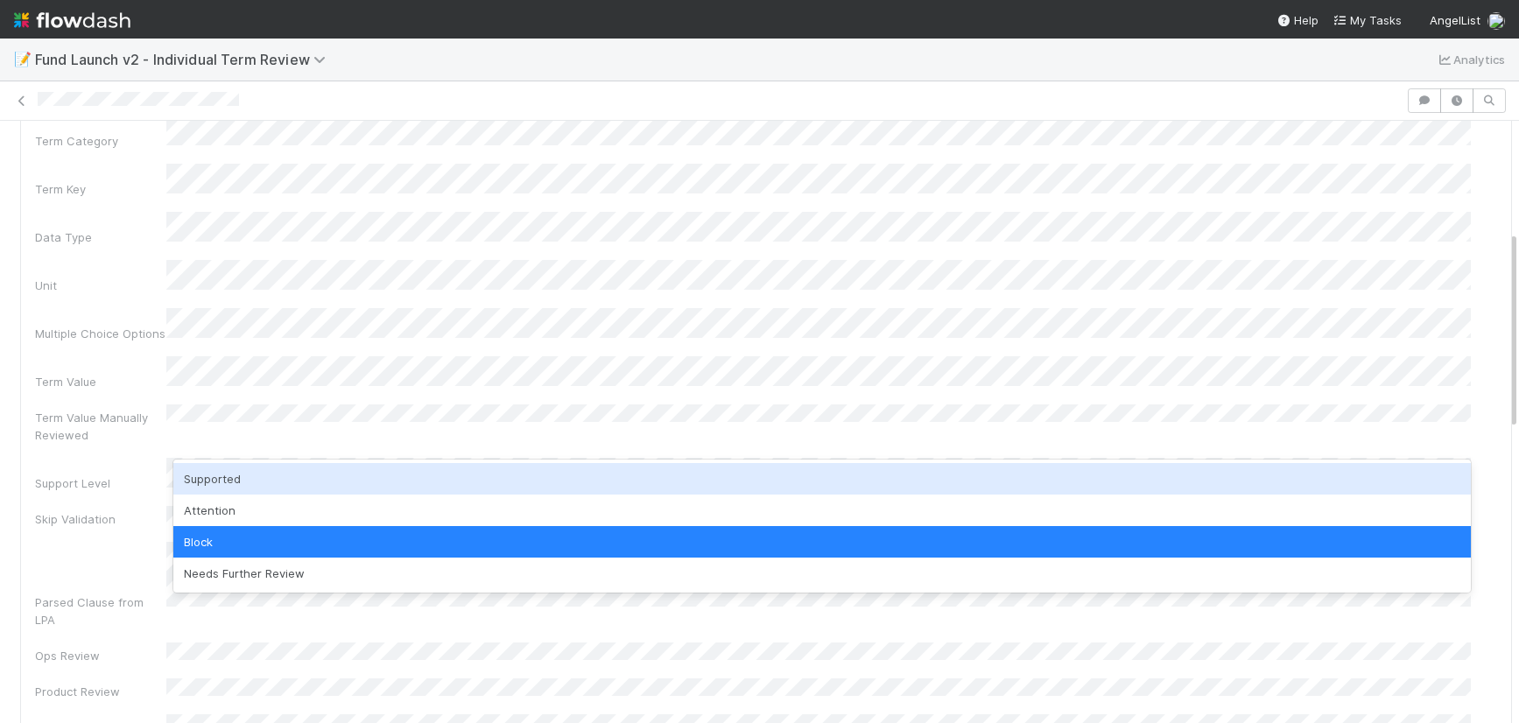
click at [242, 468] on div "Supported" at bounding box center [821, 479] width 1297 height 32
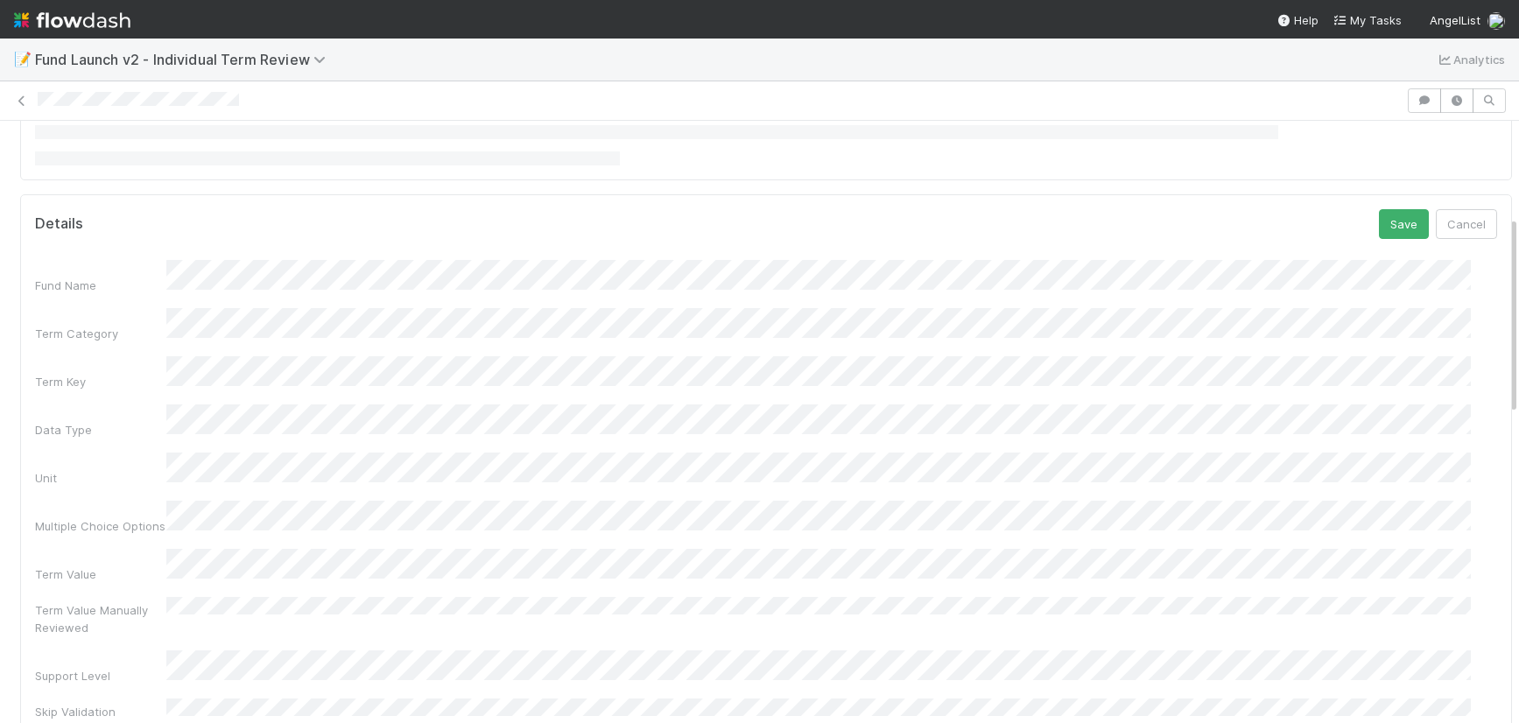
scroll to position [0, 0]
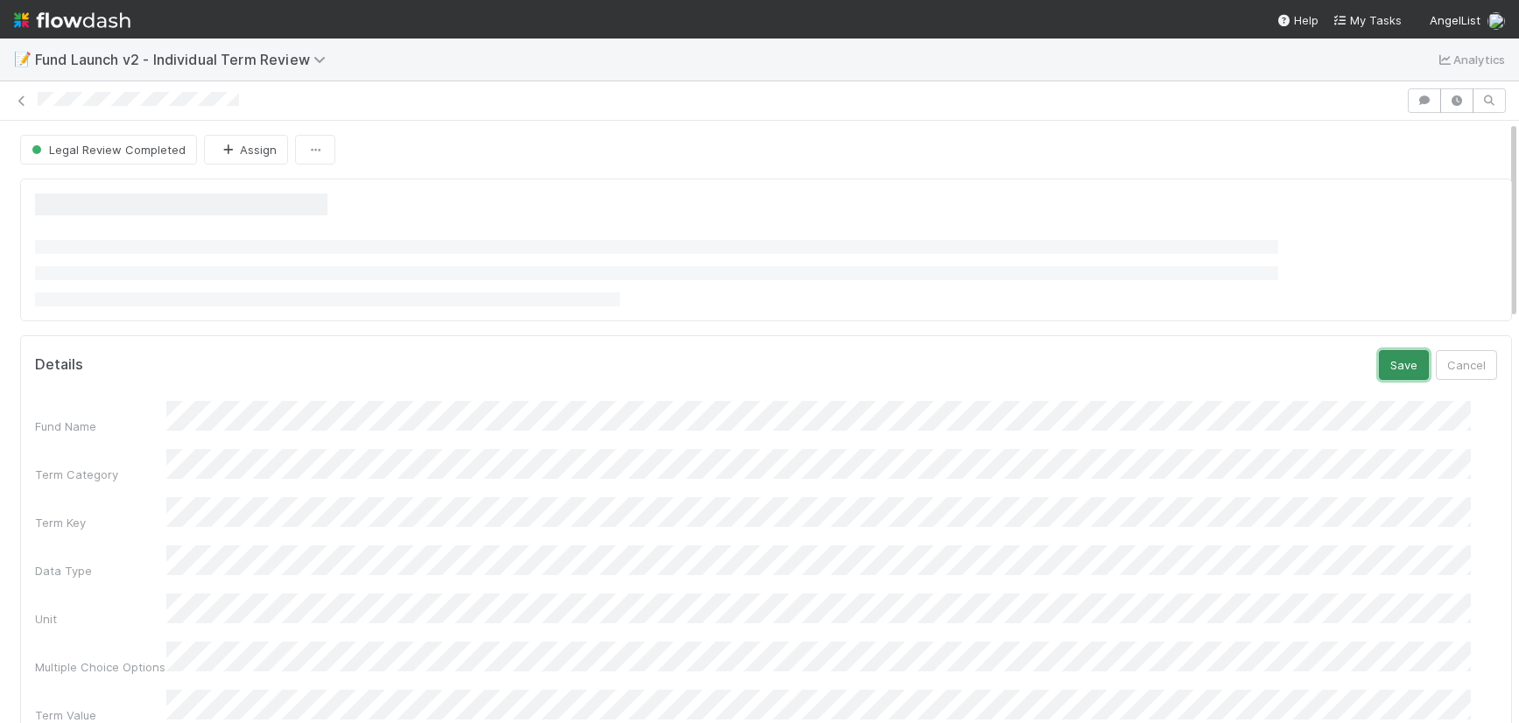
click at [1379, 361] on button "Save" at bounding box center [1404, 365] width 50 height 30
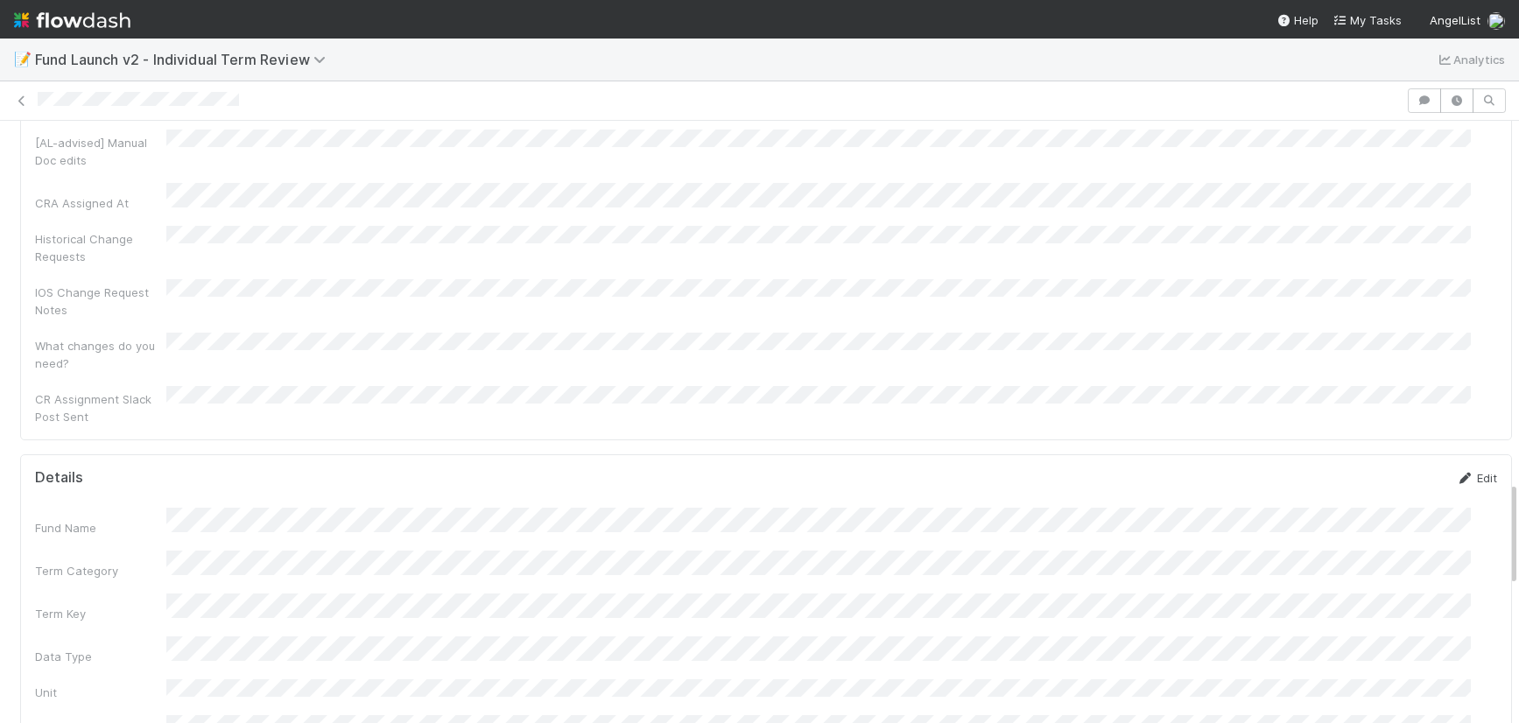
scroll to position [1948, 0]
click at [1456, 473] on link "Edit" at bounding box center [1476, 480] width 41 height 14
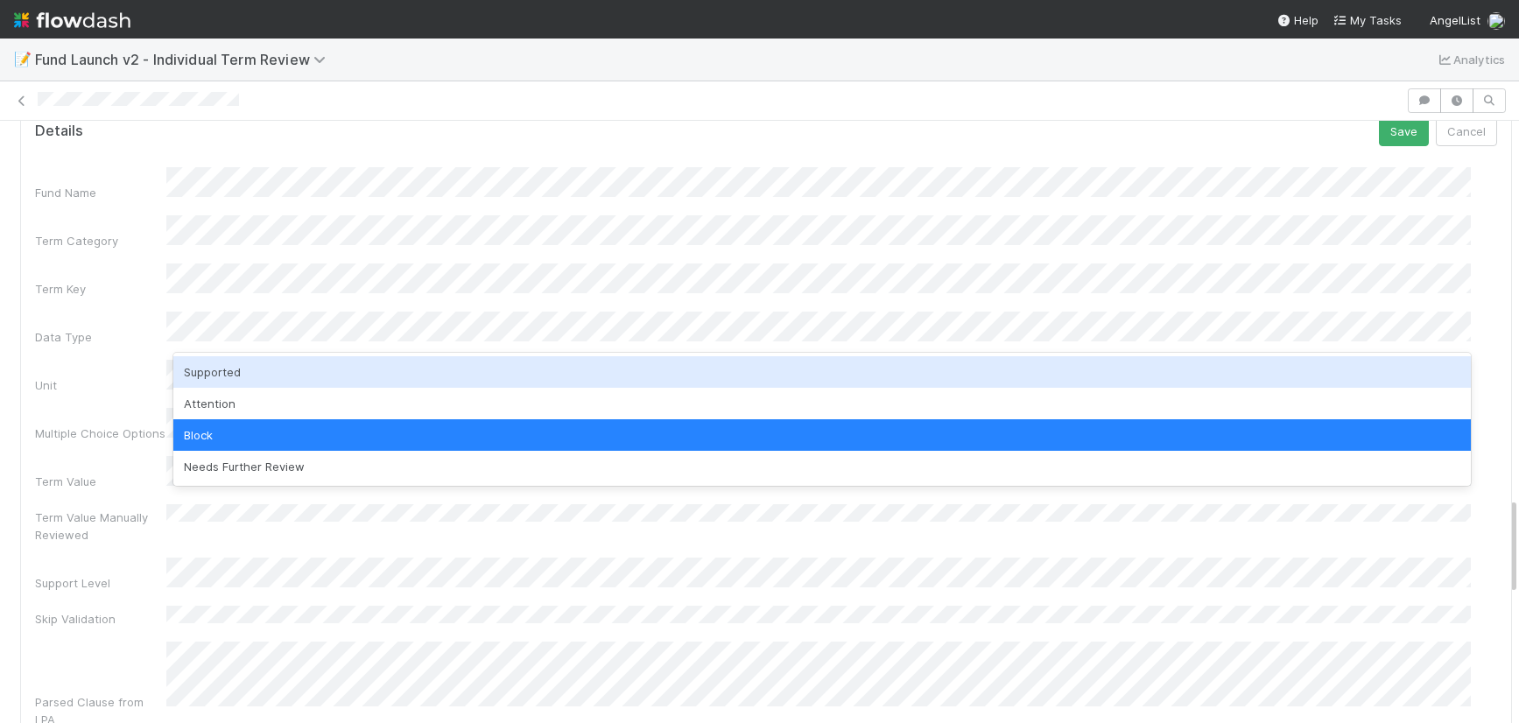
click at [326, 367] on div "Supported" at bounding box center [821, 372] width 1297 height 32
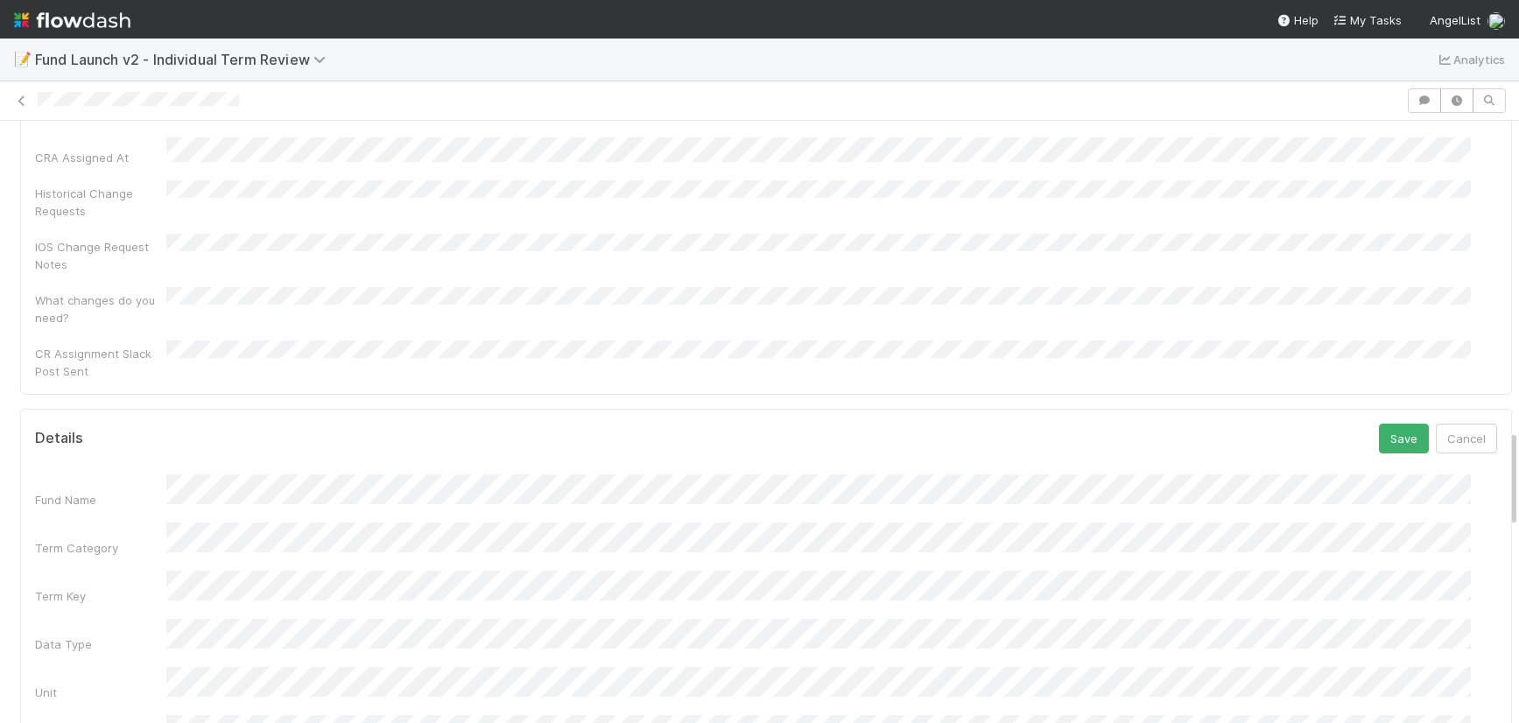
scroll to position [2001, 0]
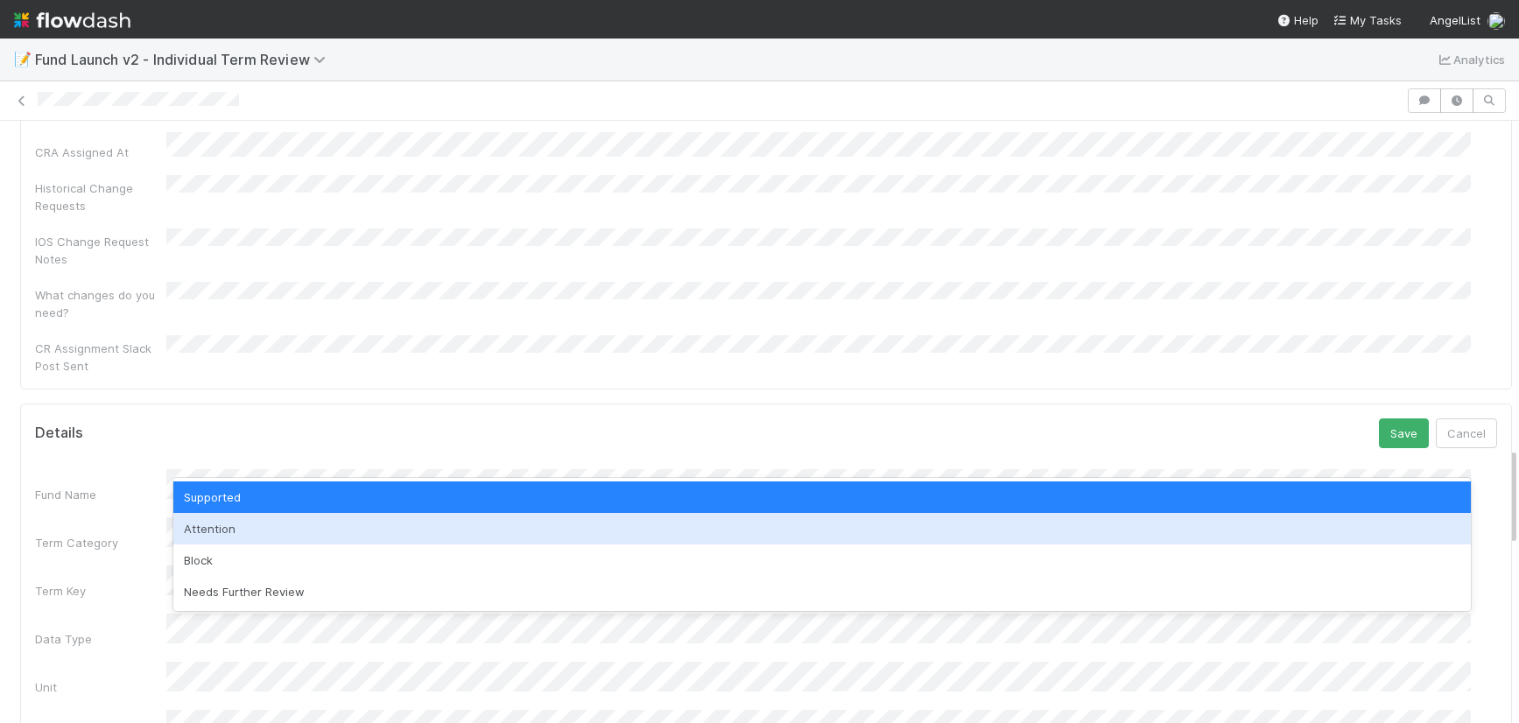
click at [425, 539] on div "Attention" at bounding box center [821, 529] width 1297 height 32
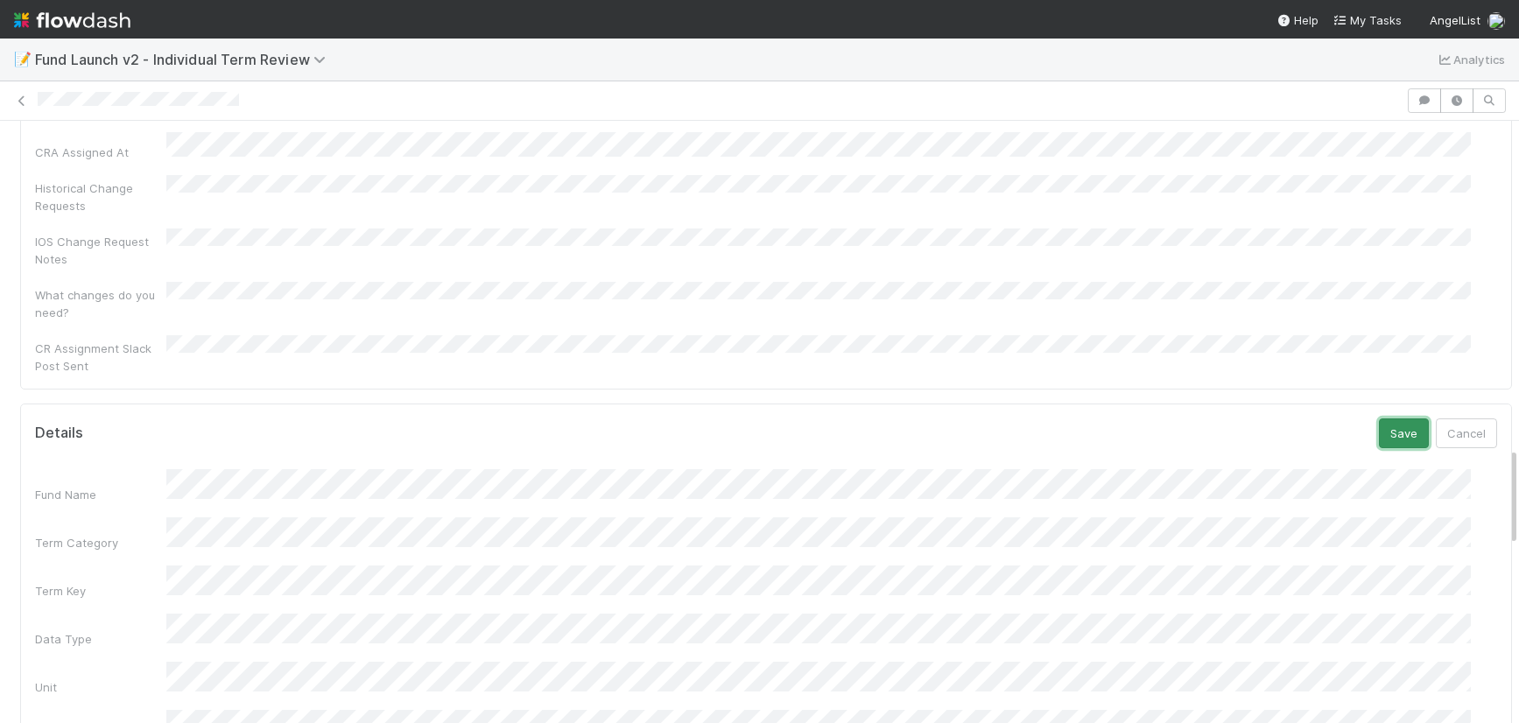
click at [1379, 418] on button "Save" at bounding box center [1404, 433] width 50 height 30
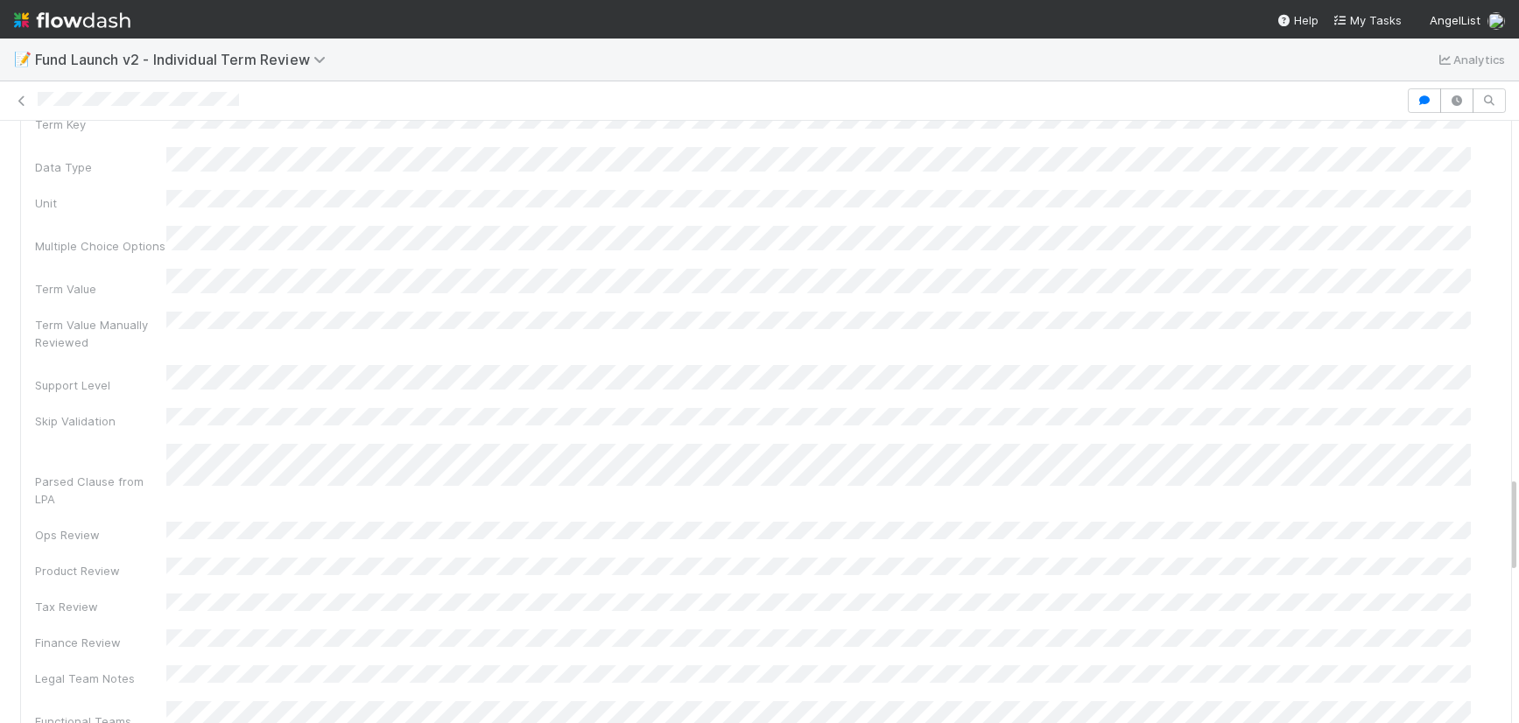
scroll to position [2470, 0]
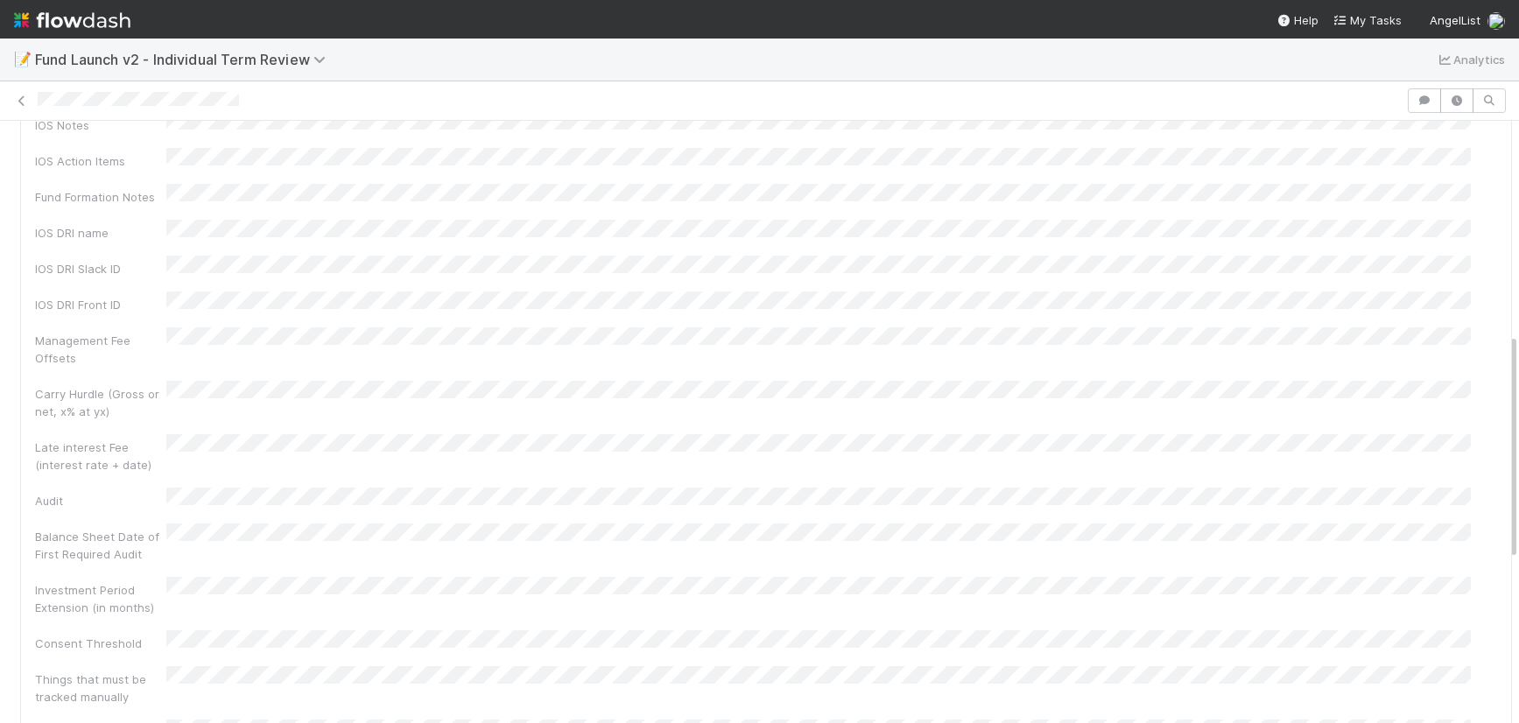
scroll to position [2424, 0]
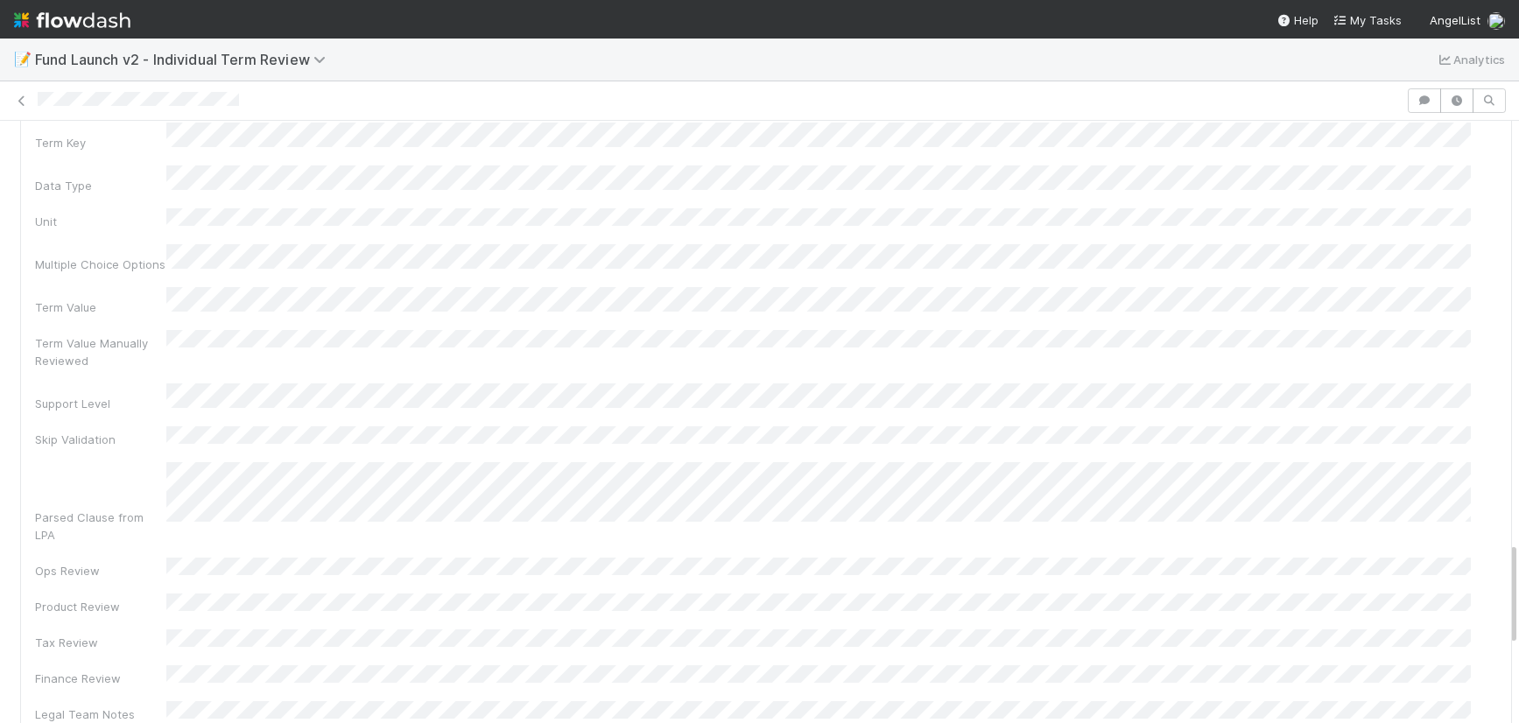
scroll to position [2436, 0]
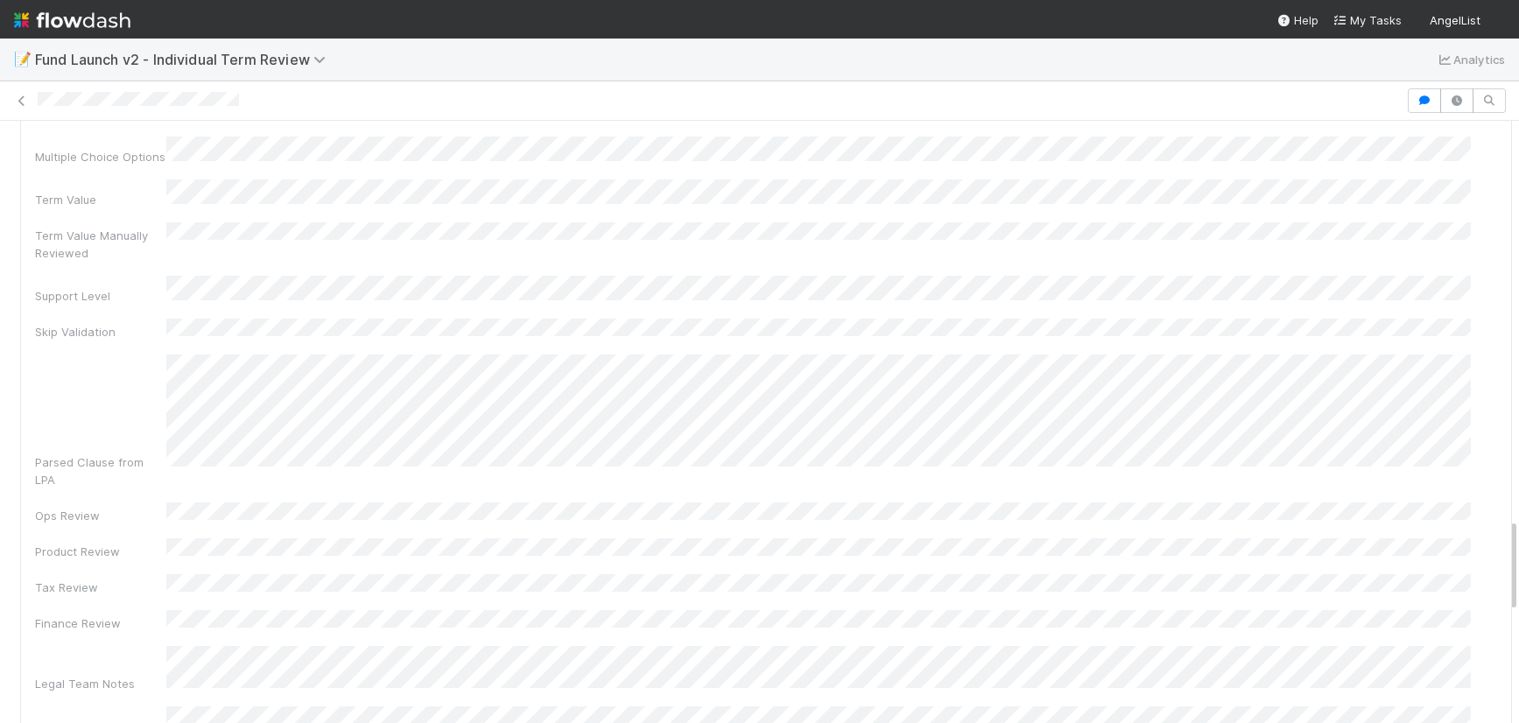
scroll to position [1968, 0]
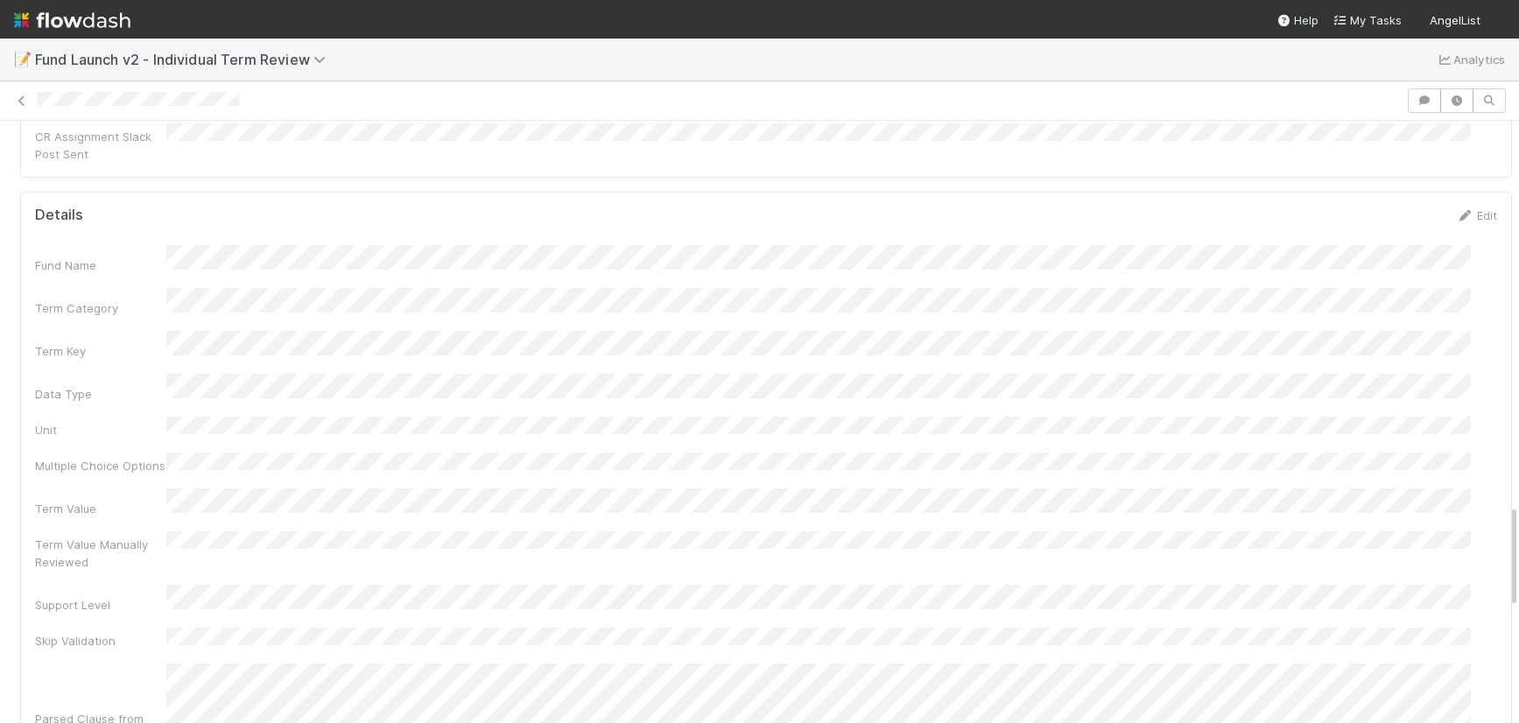
scroll to position [2213, 0]
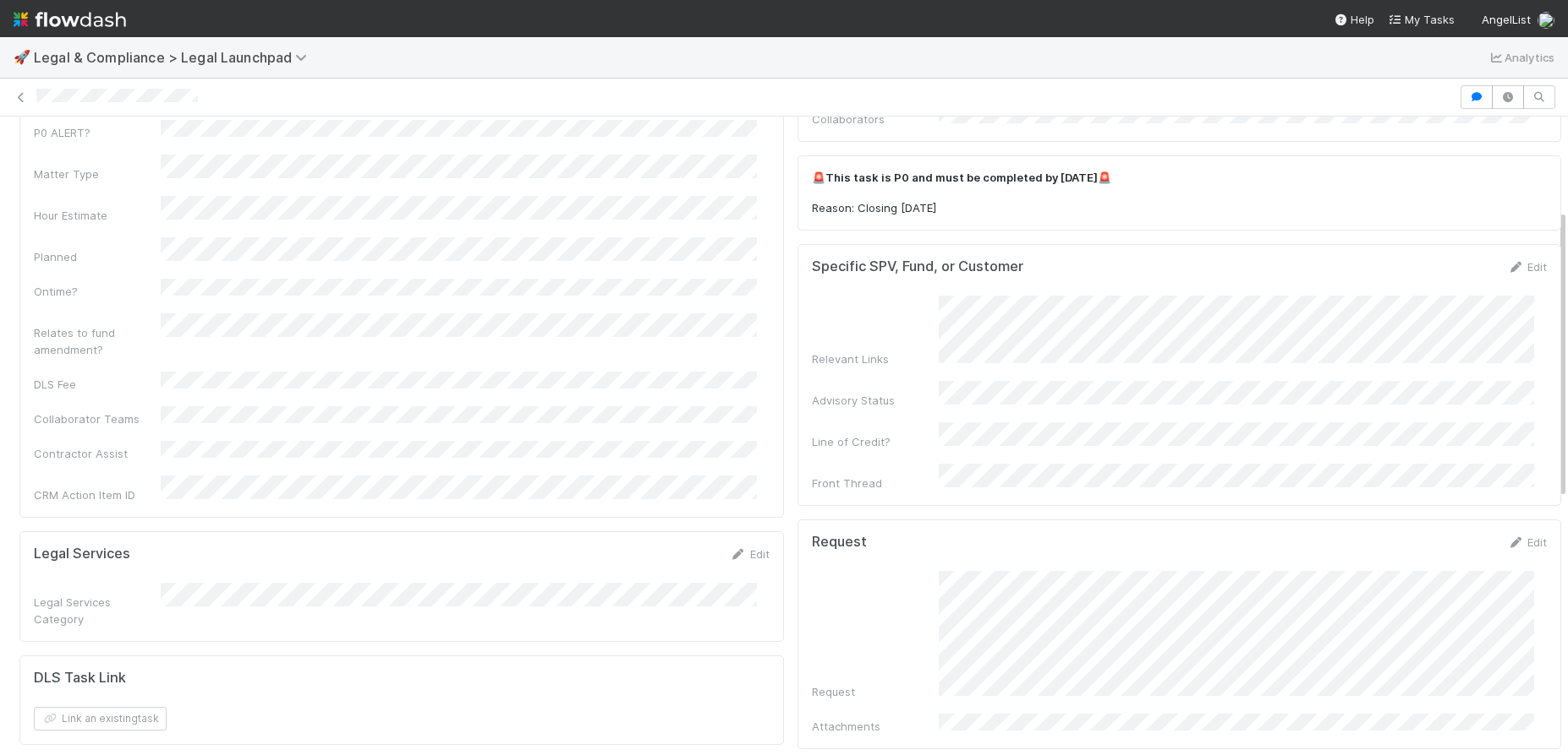
scroll to position [212, 0]
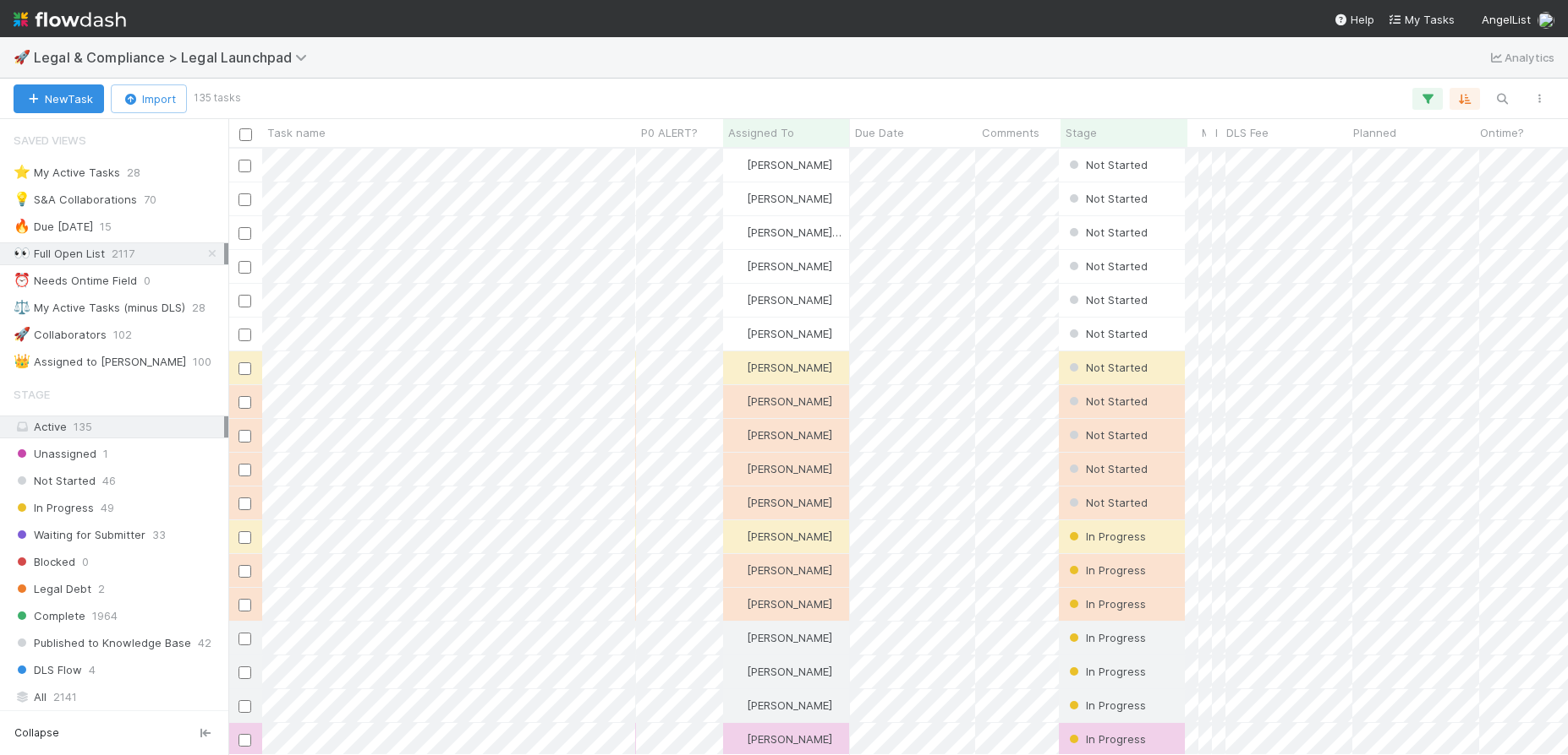
scroll to position [594, 1326]
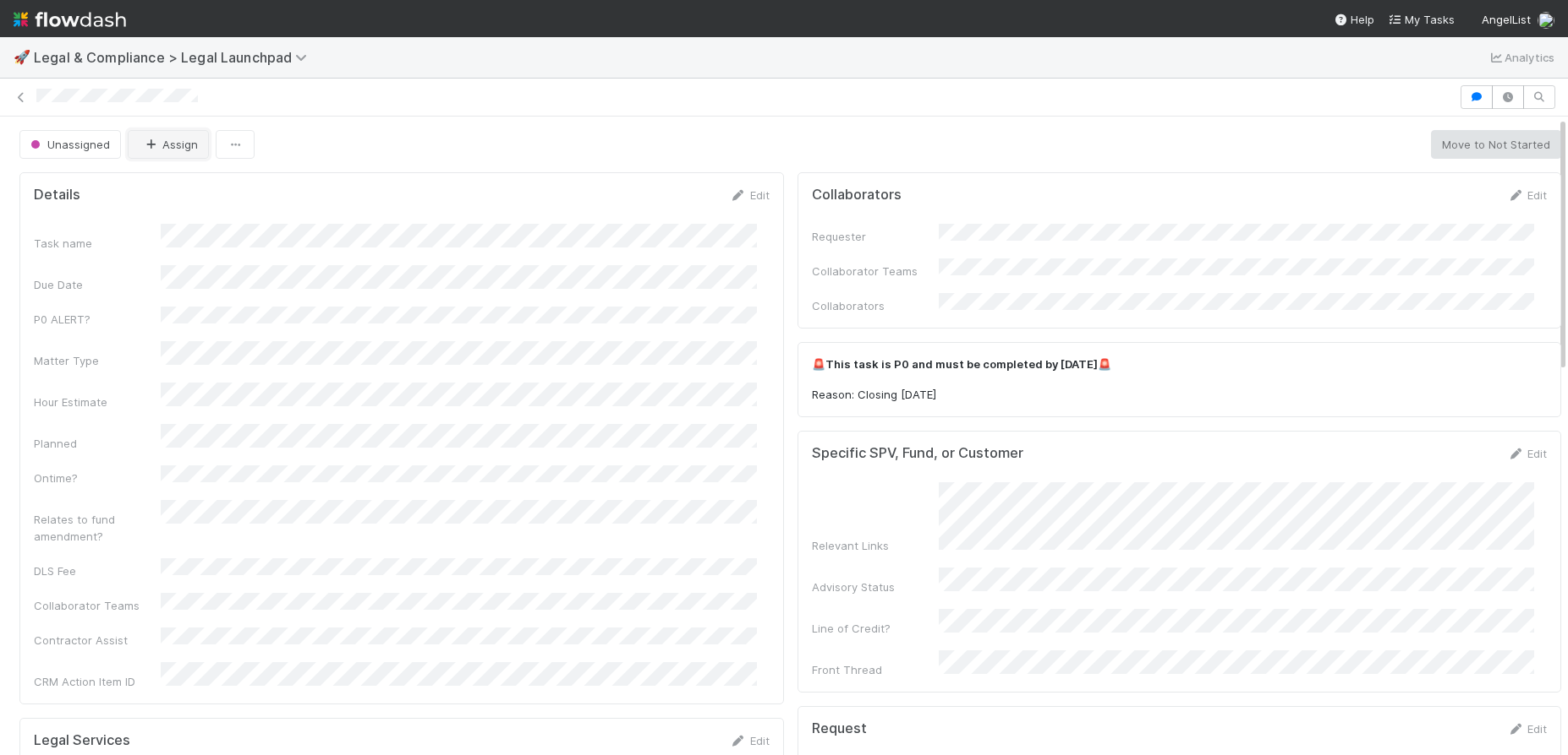
click at [171, 144] on button "Assign" at bounding box center [168, 145] width 81 height 29
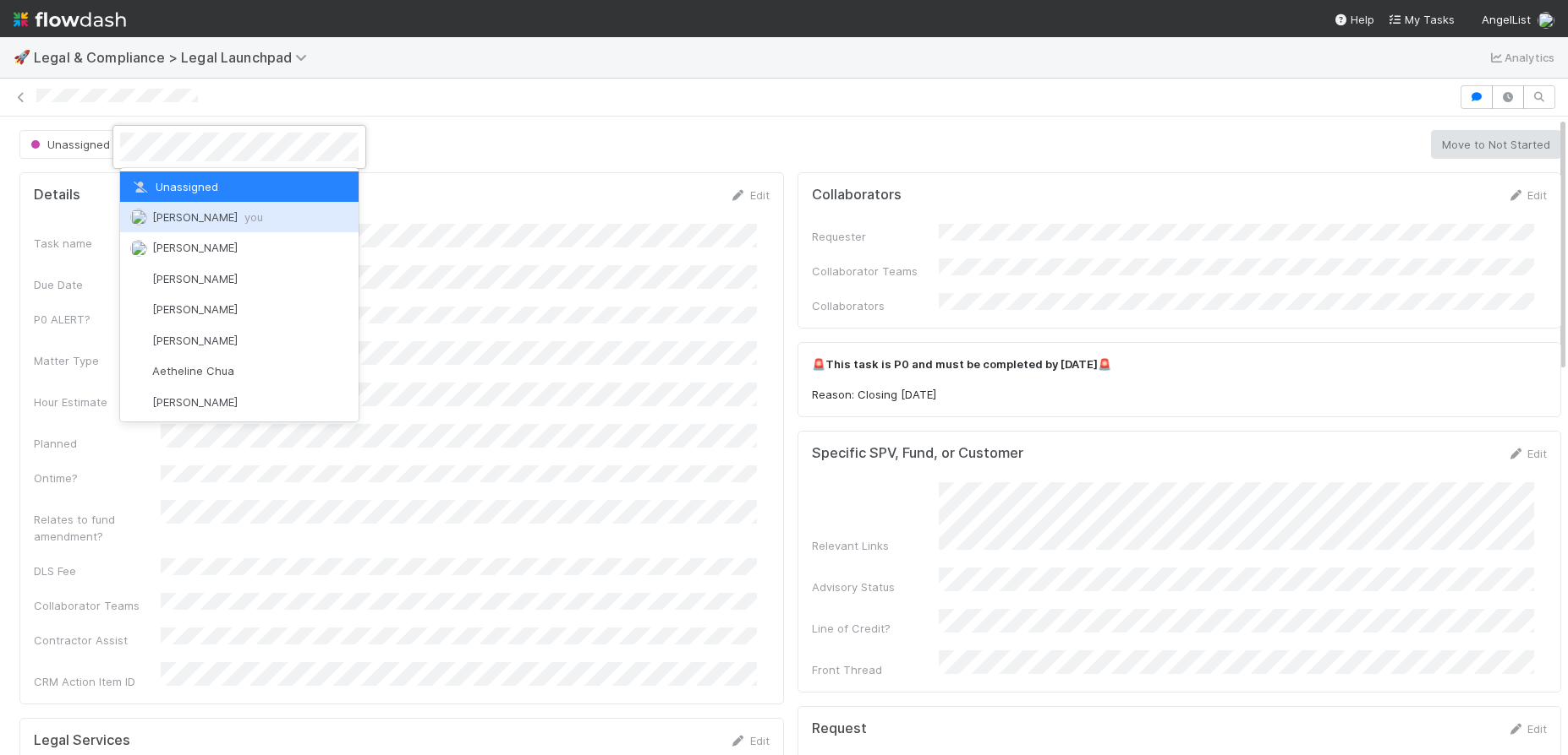
click at [191, 211] on span "Scarlett Grabowska you" at bounding box center [208, 217] width 111 height 14
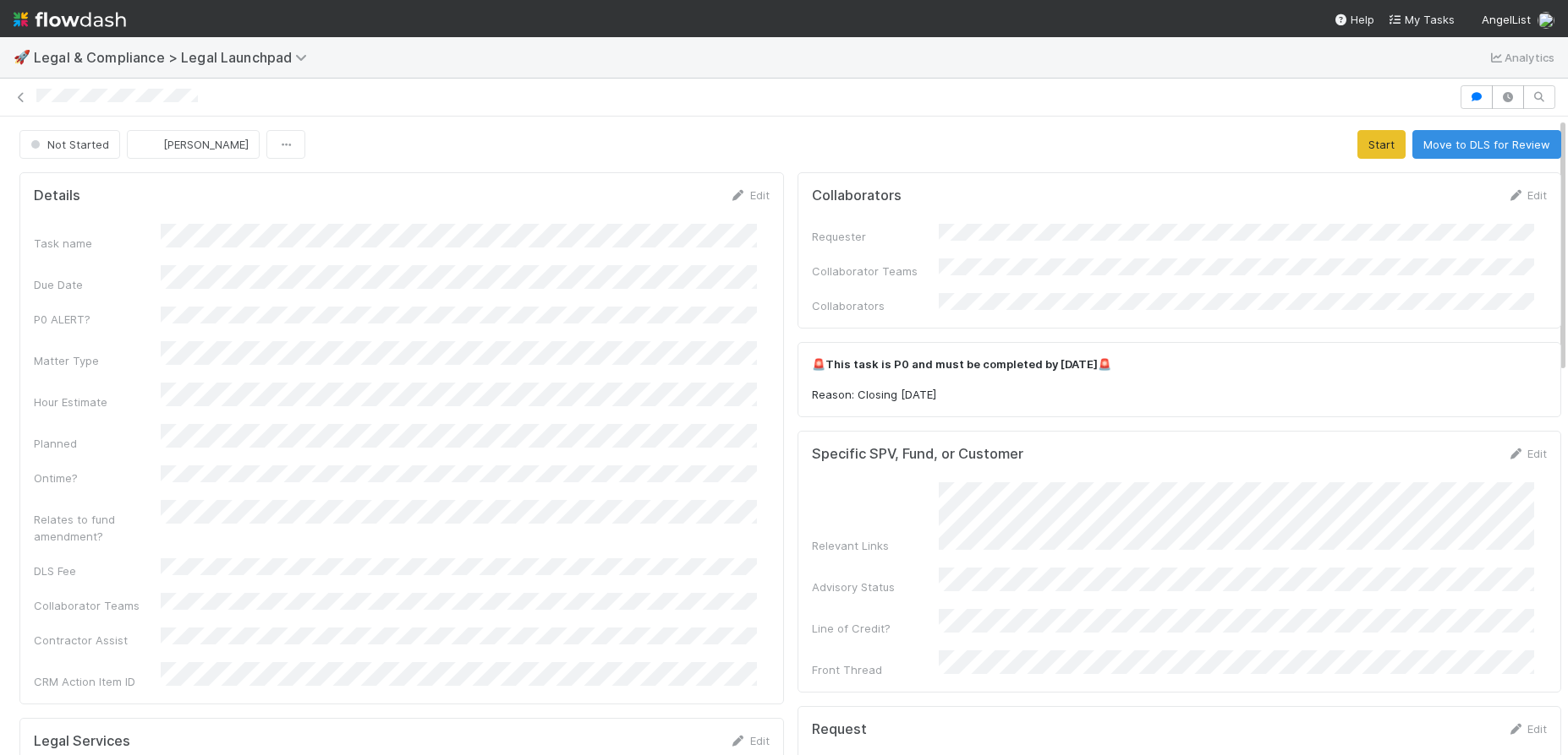
scroll to position [342, 0]
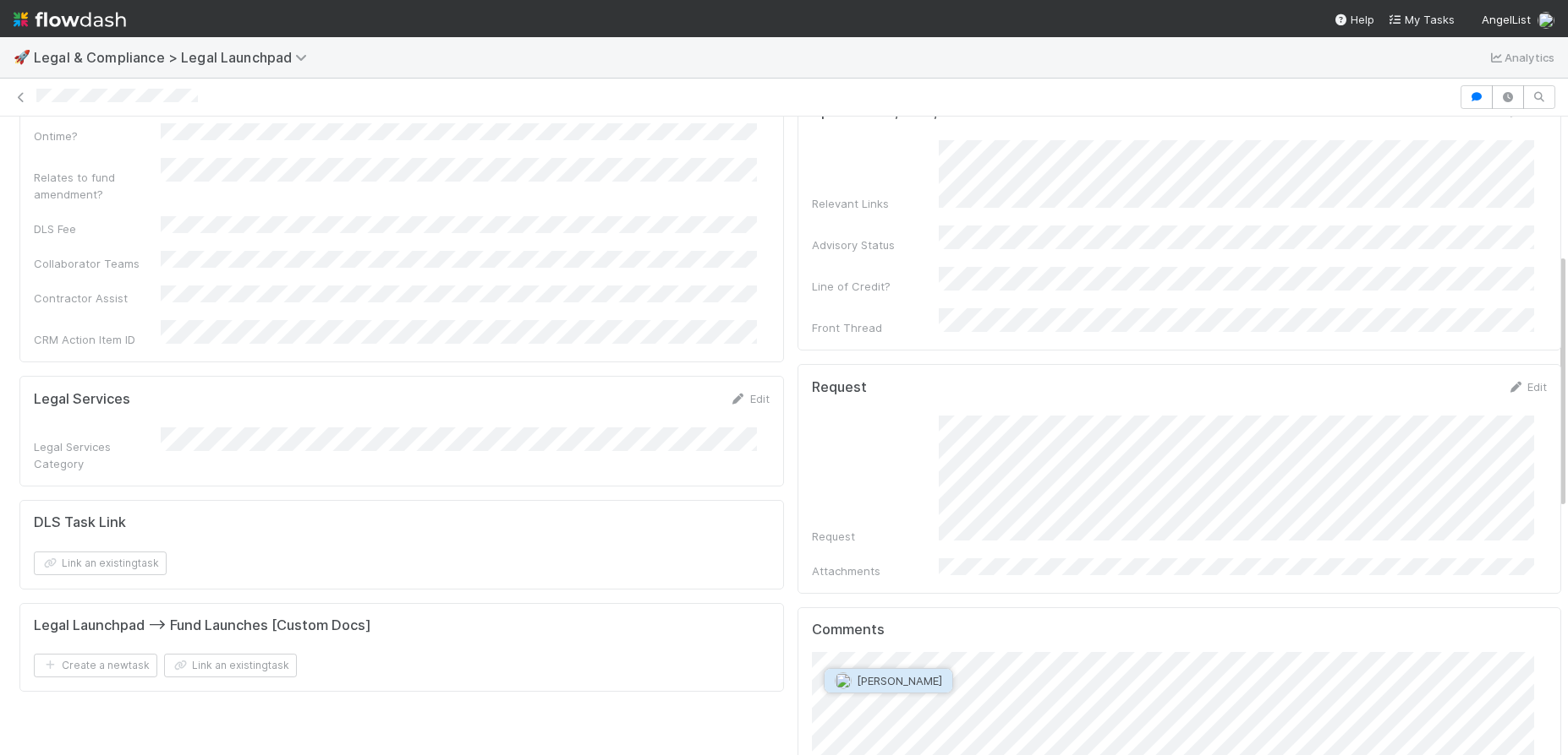
click at [855, 687] on span "[PERSON_NAME]" at bounding box center [888, 681] width 107 height 14
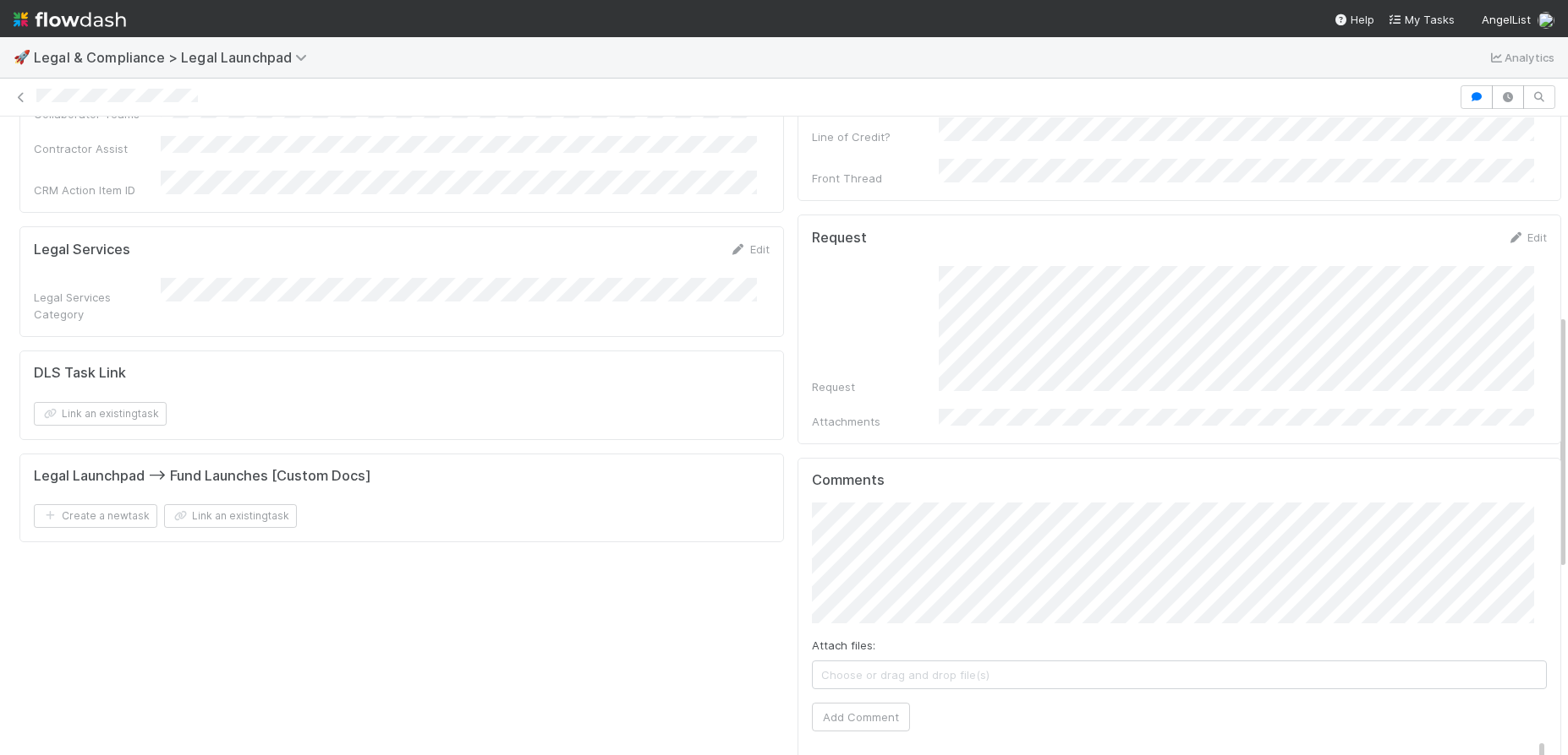
scroll to position [494, 0]
click at [876, 701] on button "Add Comment" at bounding box center [861, 715] width 99 height 29
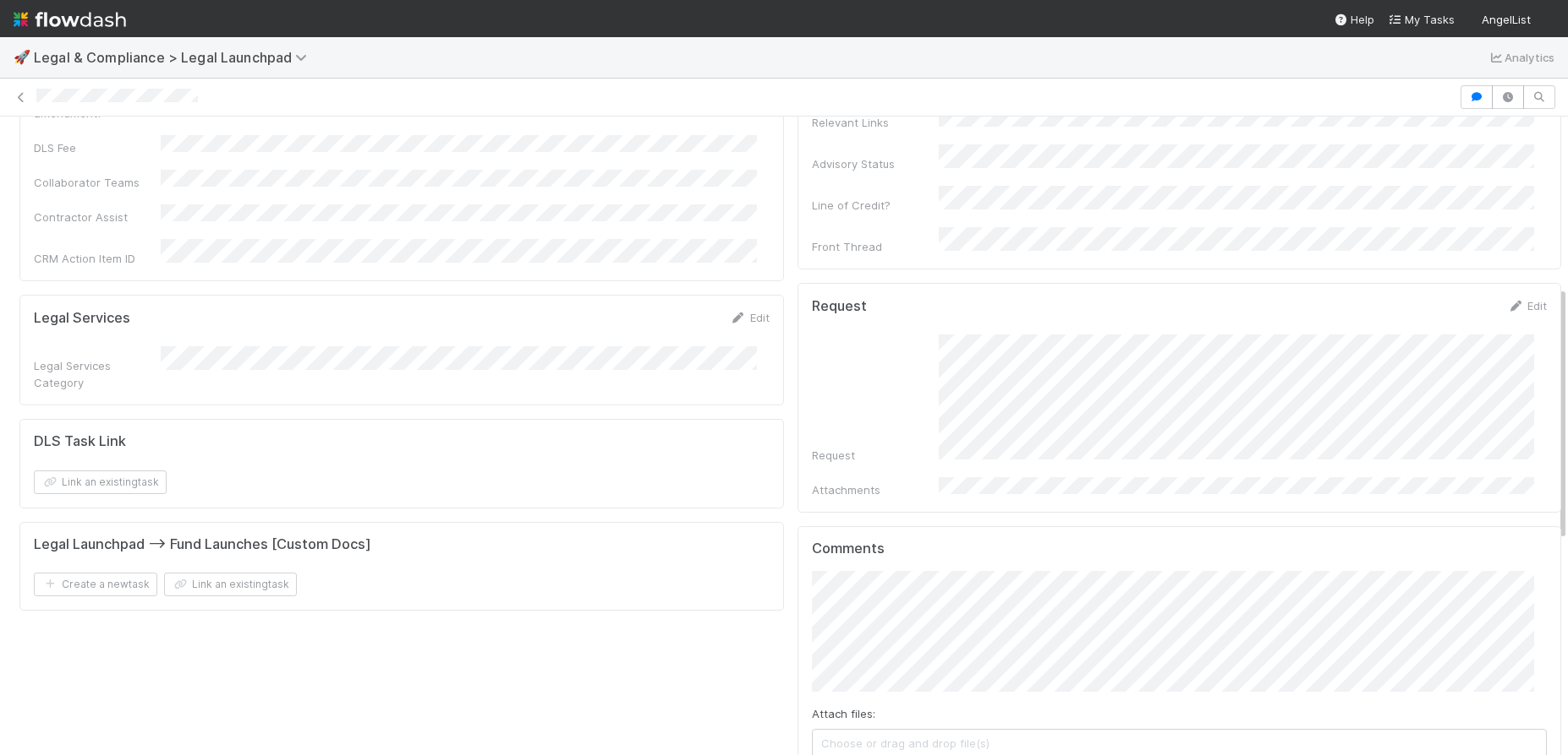
scroll to position [461, 0]
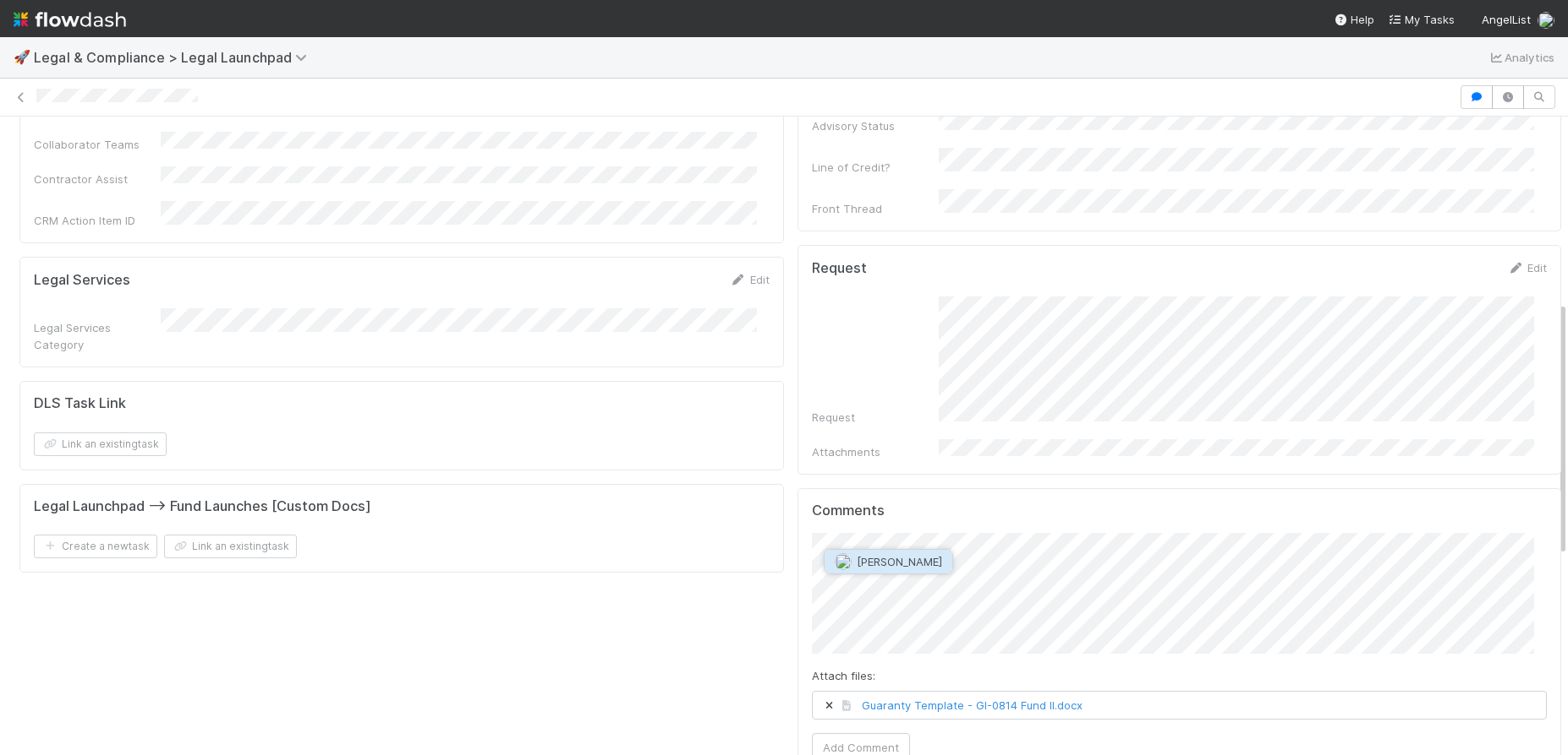
click at [914, 555] on span "[PERSON_NAME]" at bounding box center [899, 562] width 85 height 14
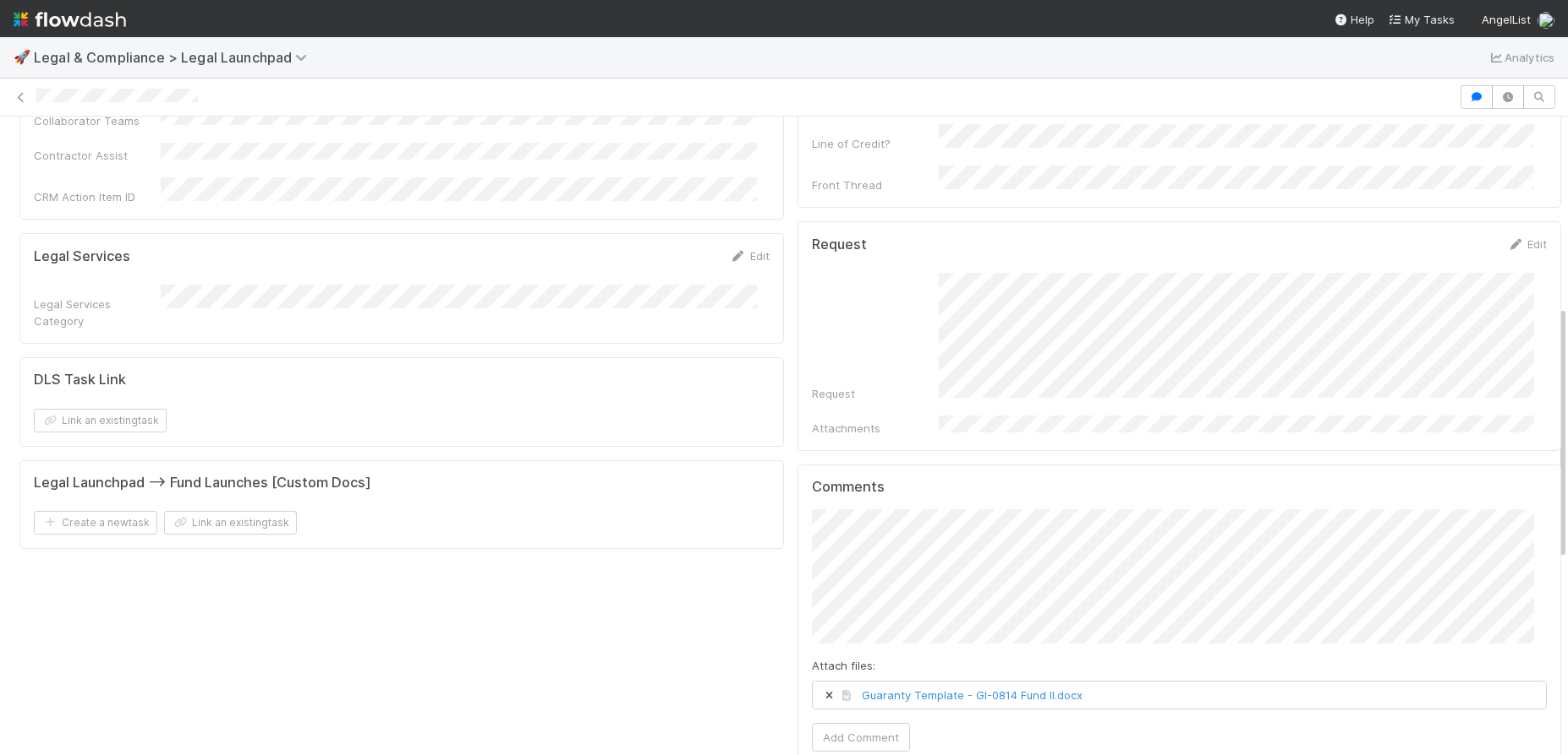
scroll to position [489, 0]
click at [842, 720] on button "Add Comment" at bounding box center [861, 735] width 99 height 29
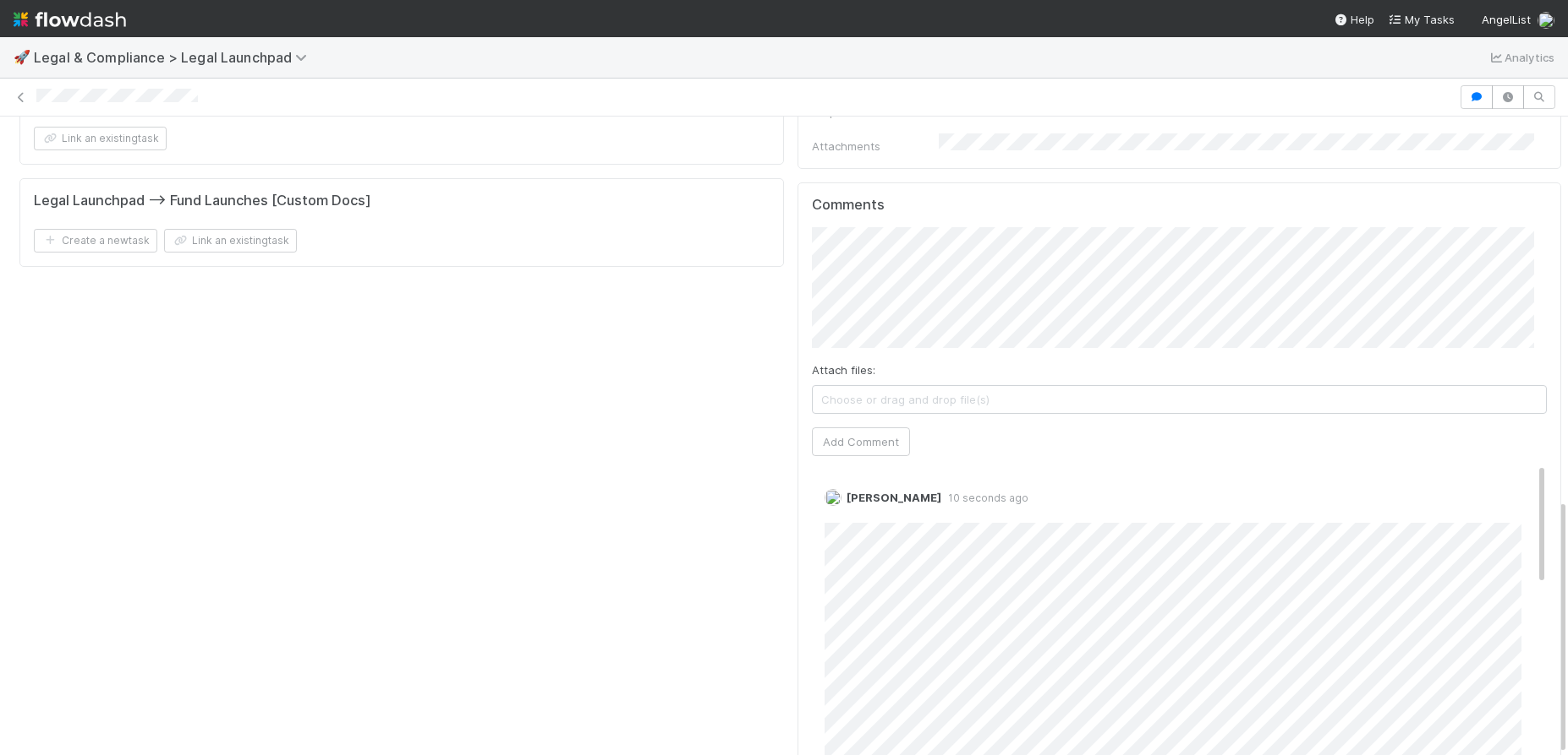
scroll to position [957, 0]
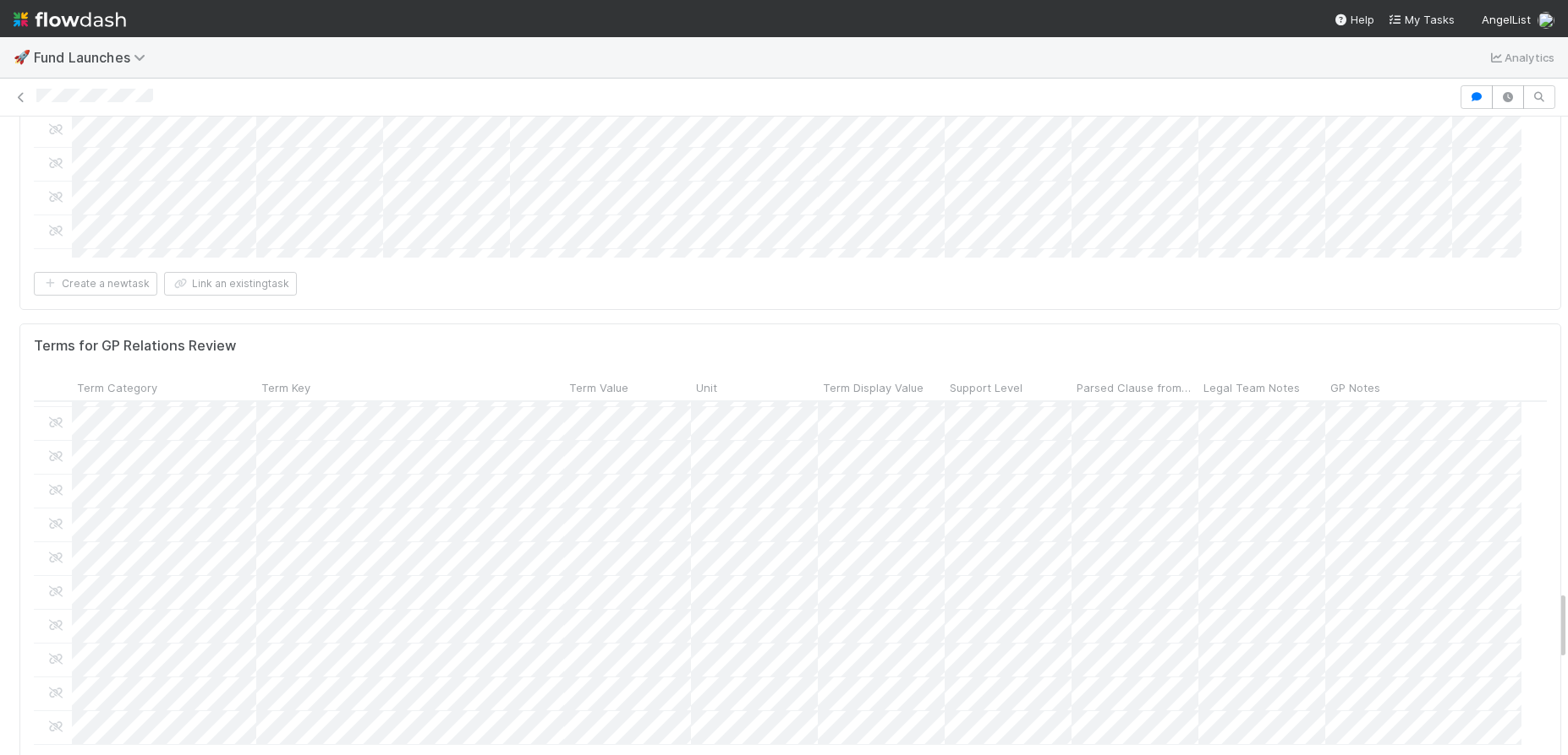
scroll to position [4843, 0]
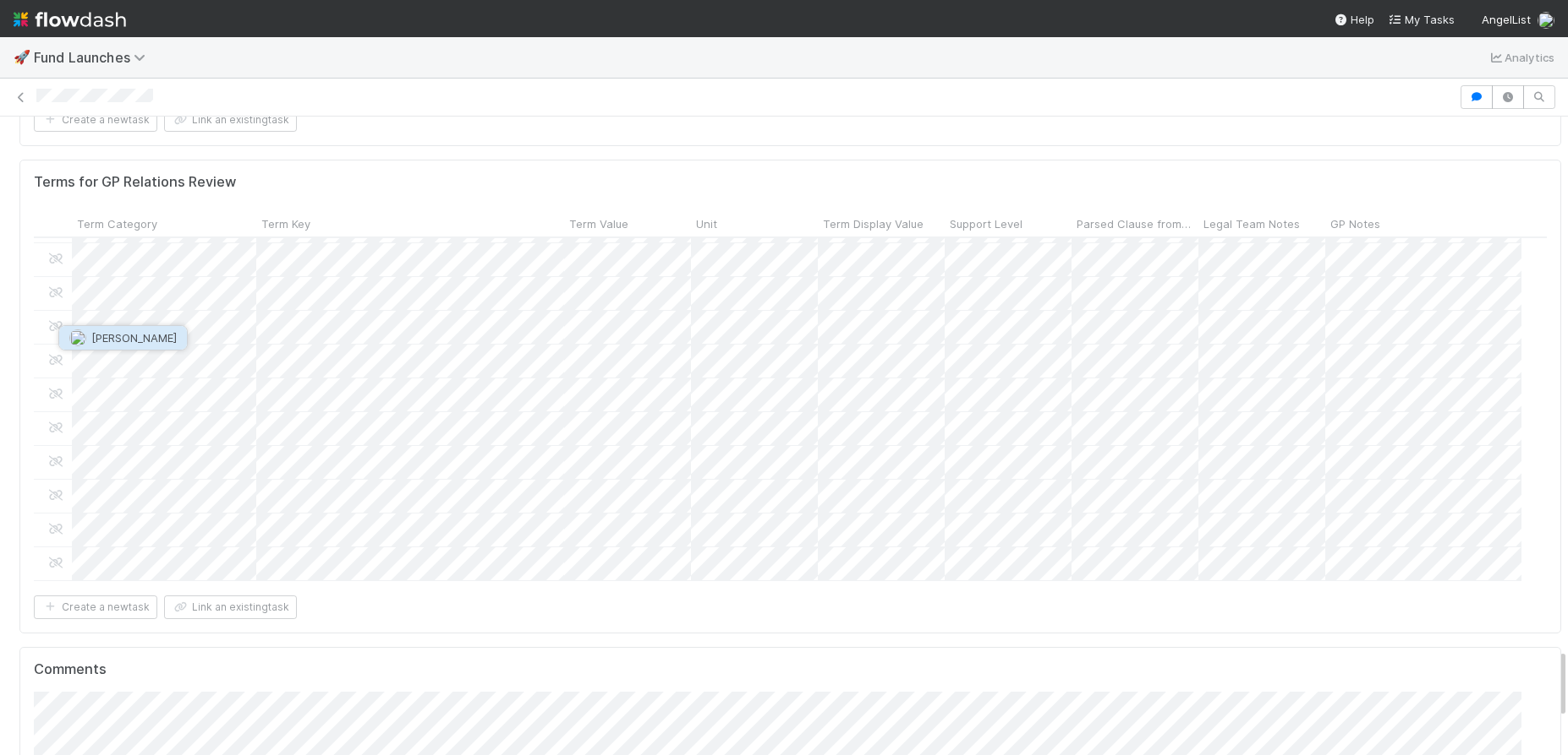
click at [133, 347] on button "Cody Maldonado" at bounding box center [123, 338] width 128 height 24
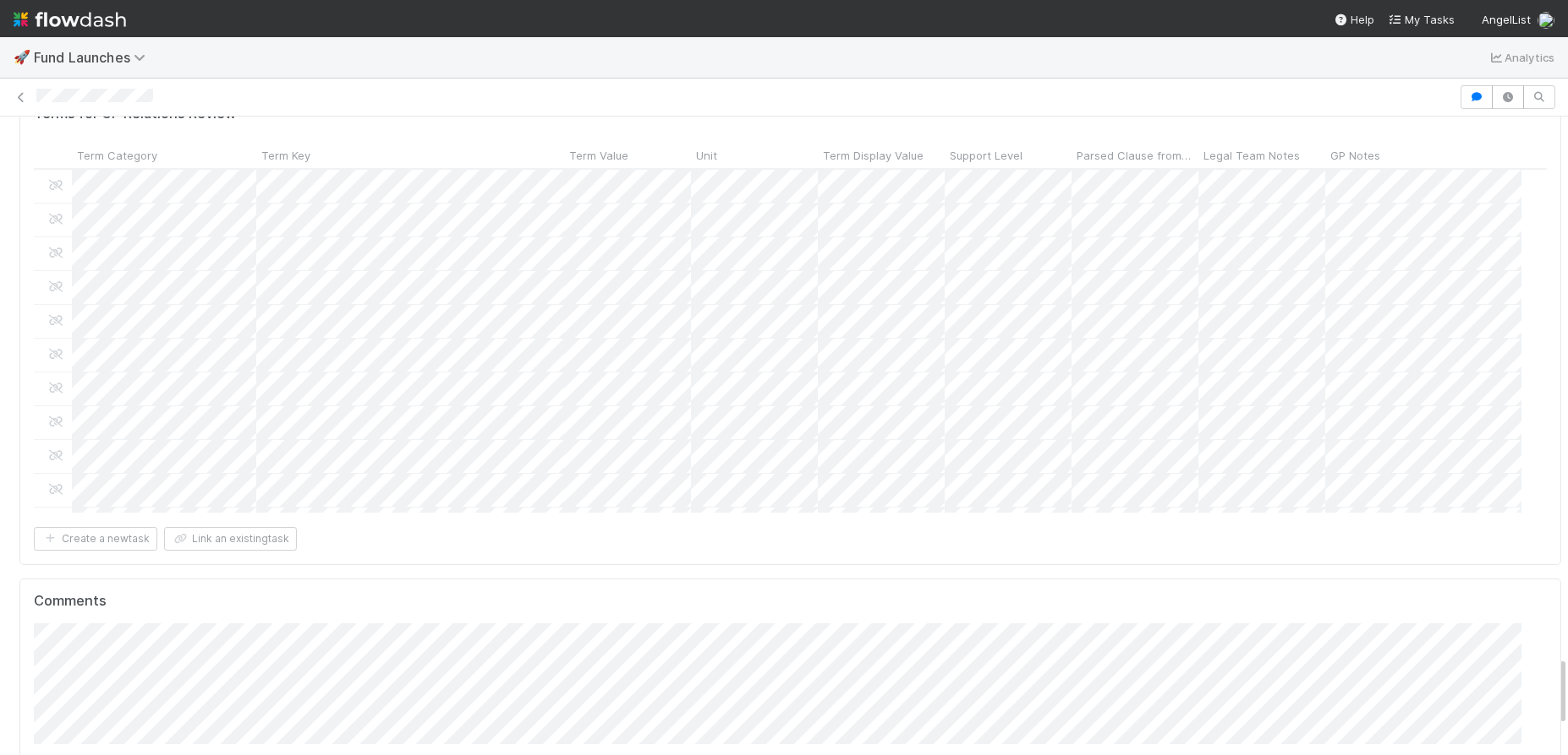
scroll to position [4914, 0]
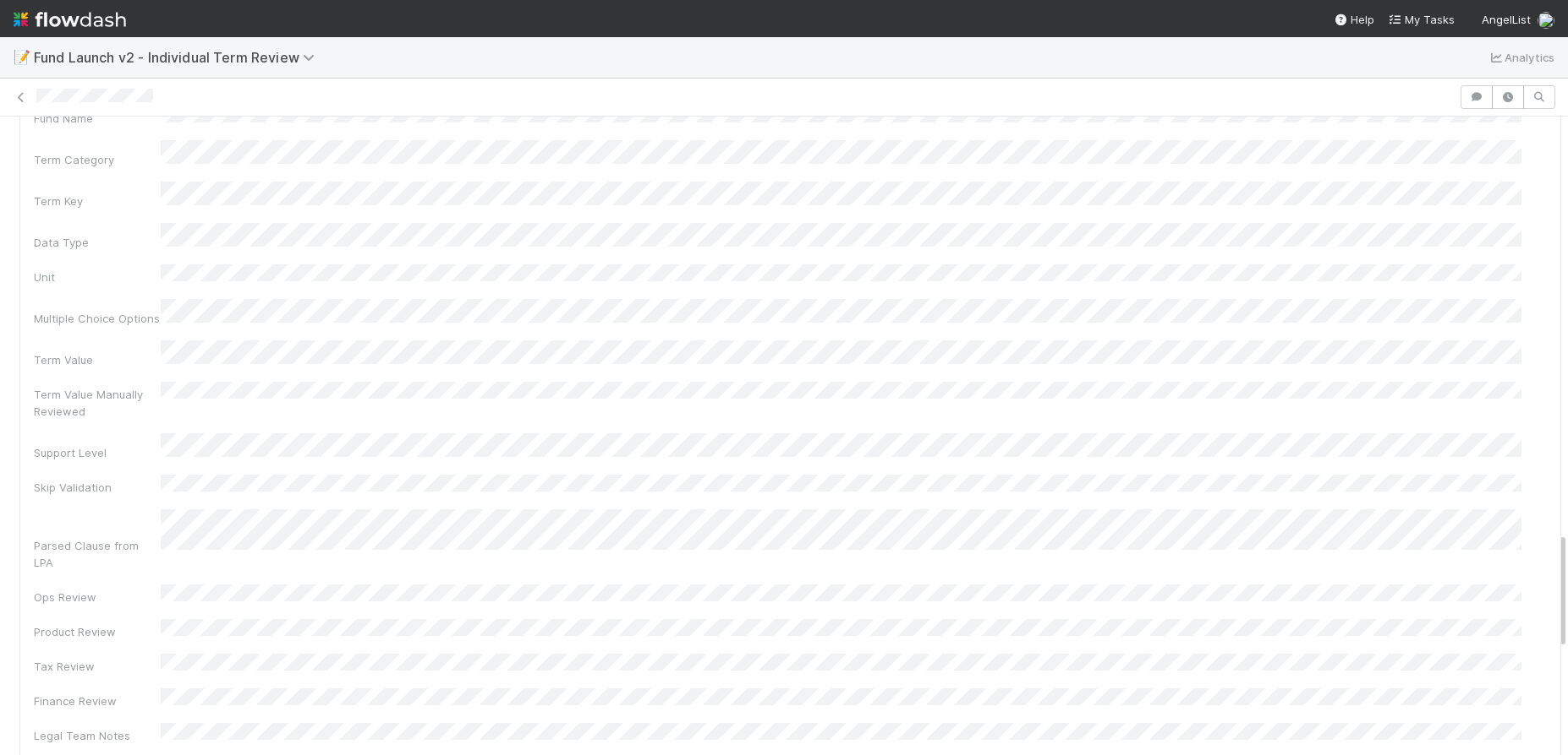
scroll to position [2309, 0]
click at [1507, 427] on link "Edit" at bounding box center [1526, 433] width 40 height 14
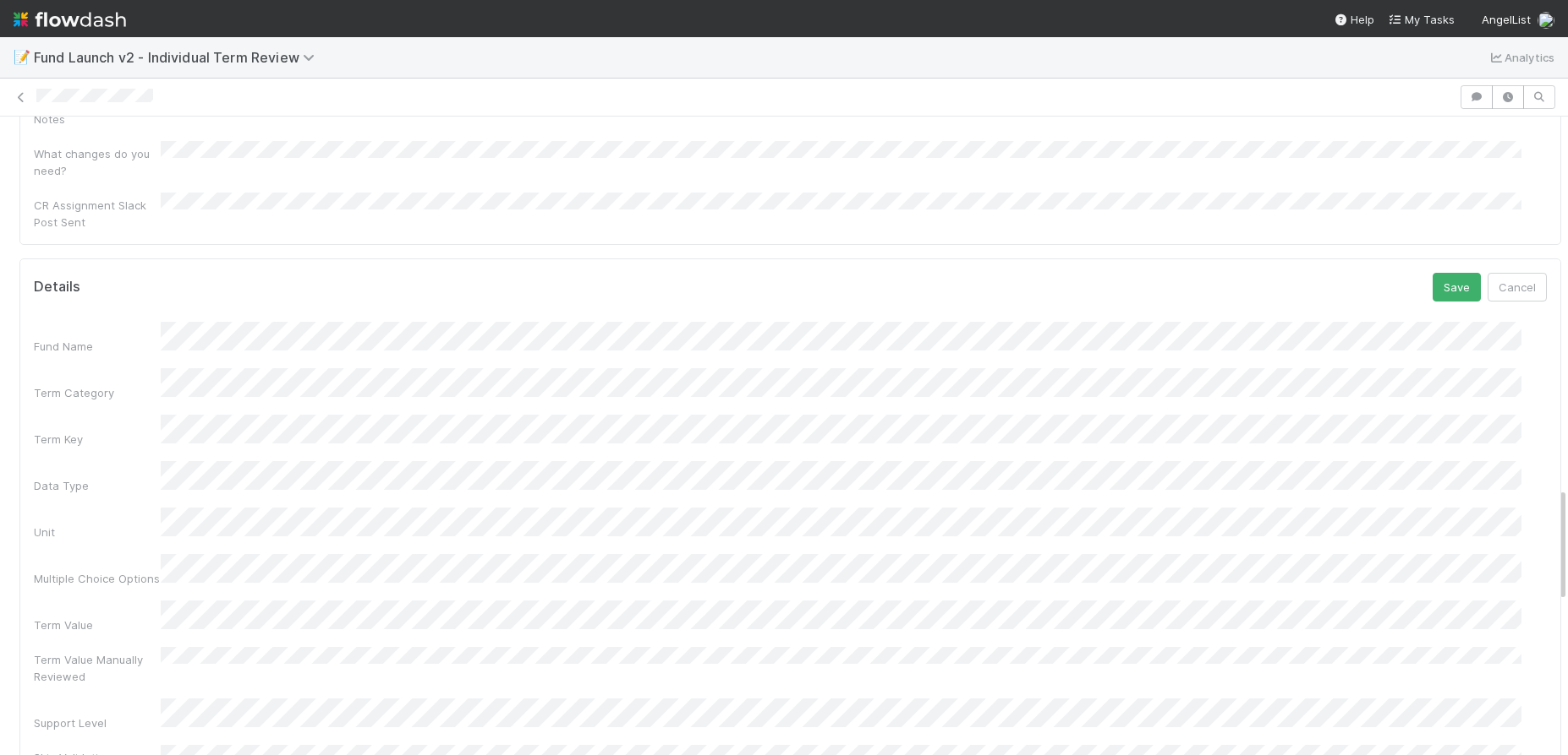
scroll to position [2070, 0]
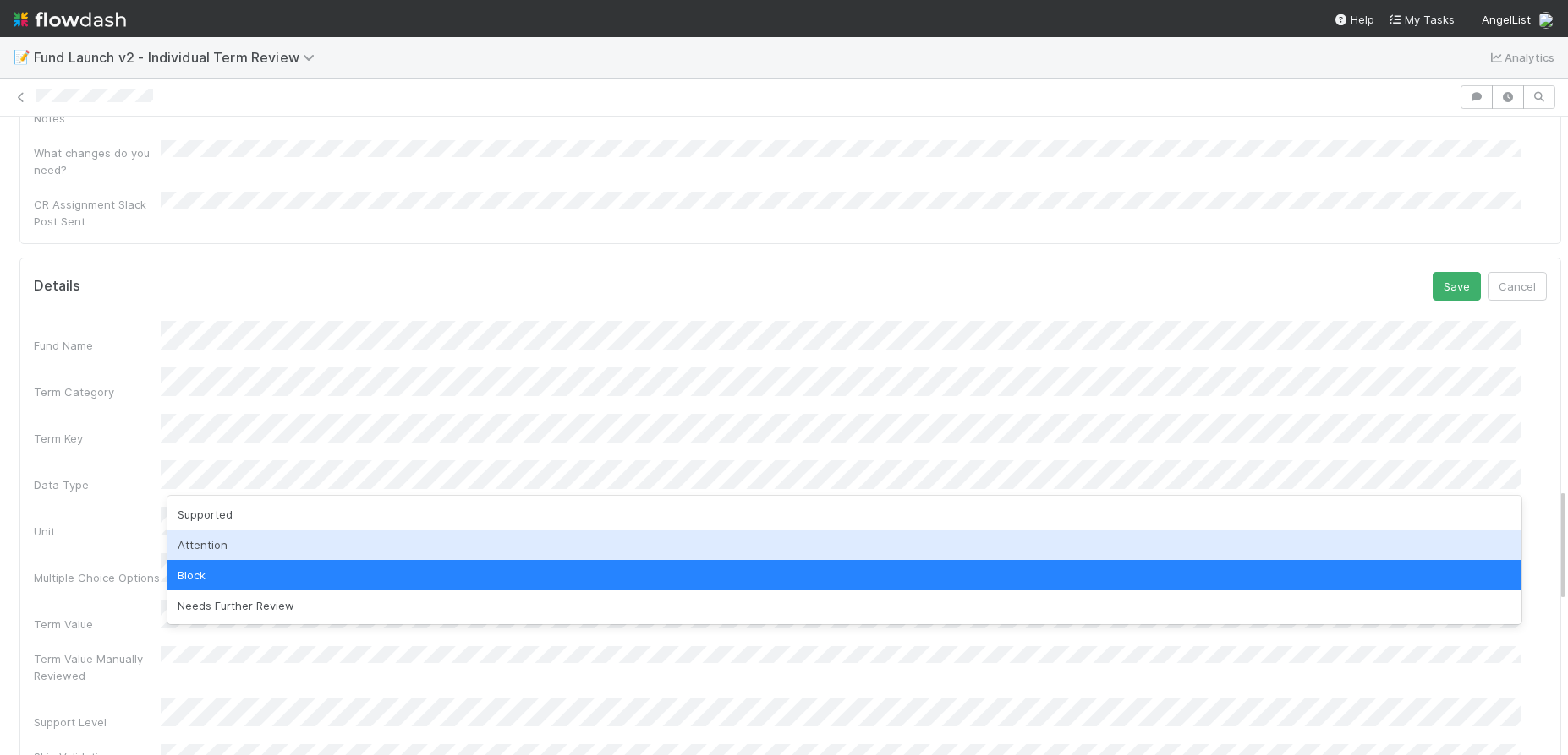
click at [317, 541] on div "Attention" at bounding box center [843, 545] width 1354 height 31
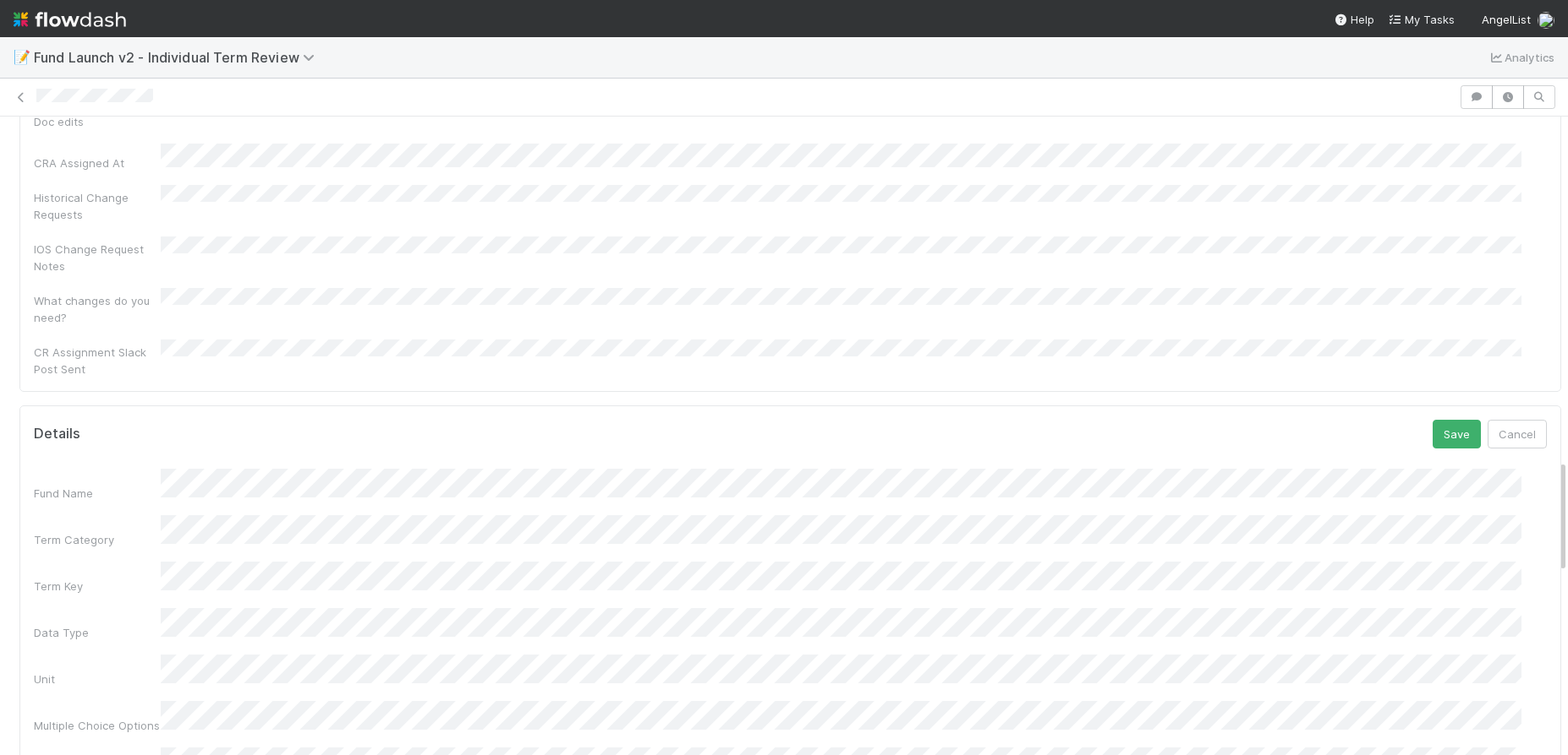
scroll to position [1912, 0]
click at [1403, 431] on div "Details Save Cancel" at bounding box center [790, 445] width 1513 height 29
click at [1448, 431] on button "Save" at bounding box center [1457, 445] width 48 height 29
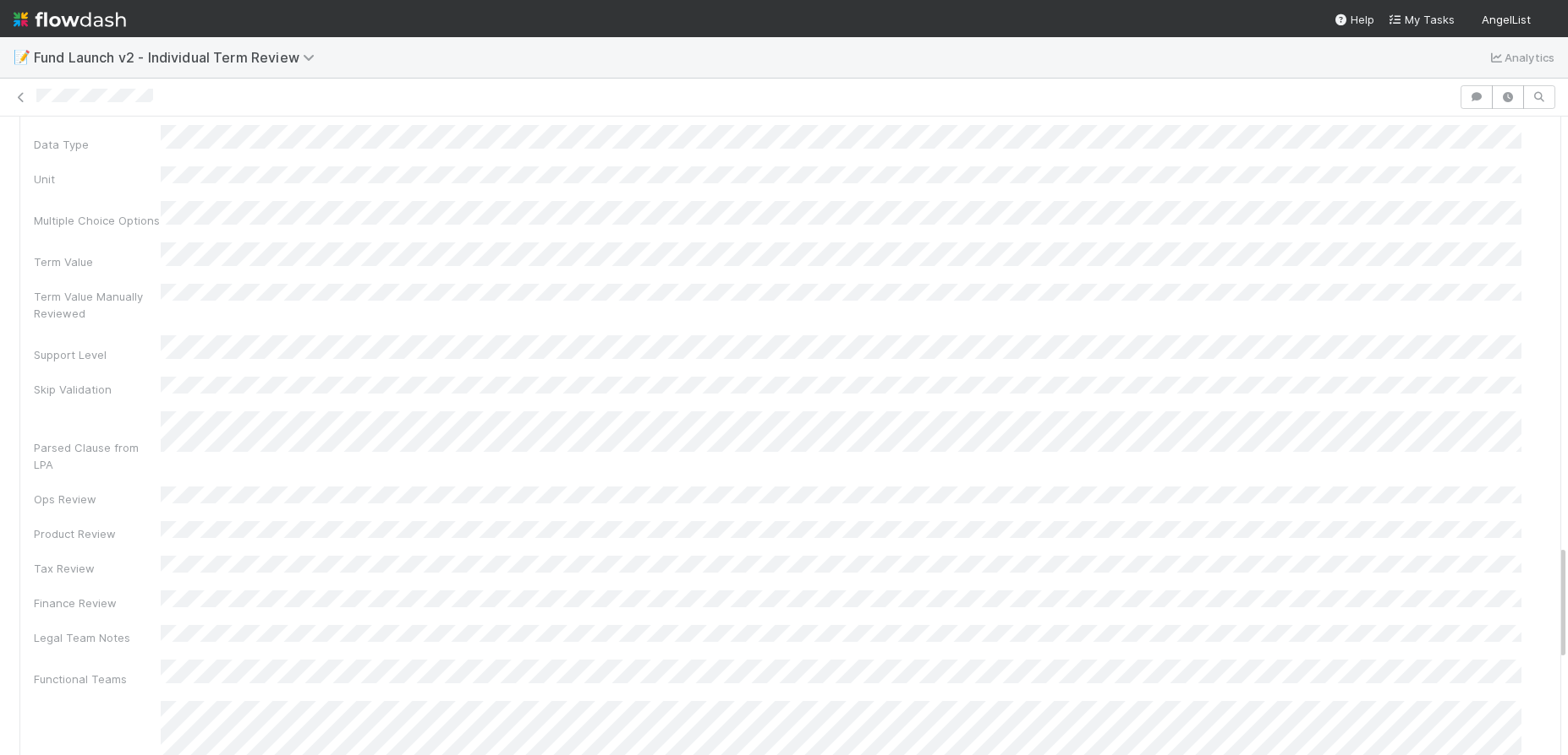
scroll to position [2398, 0]
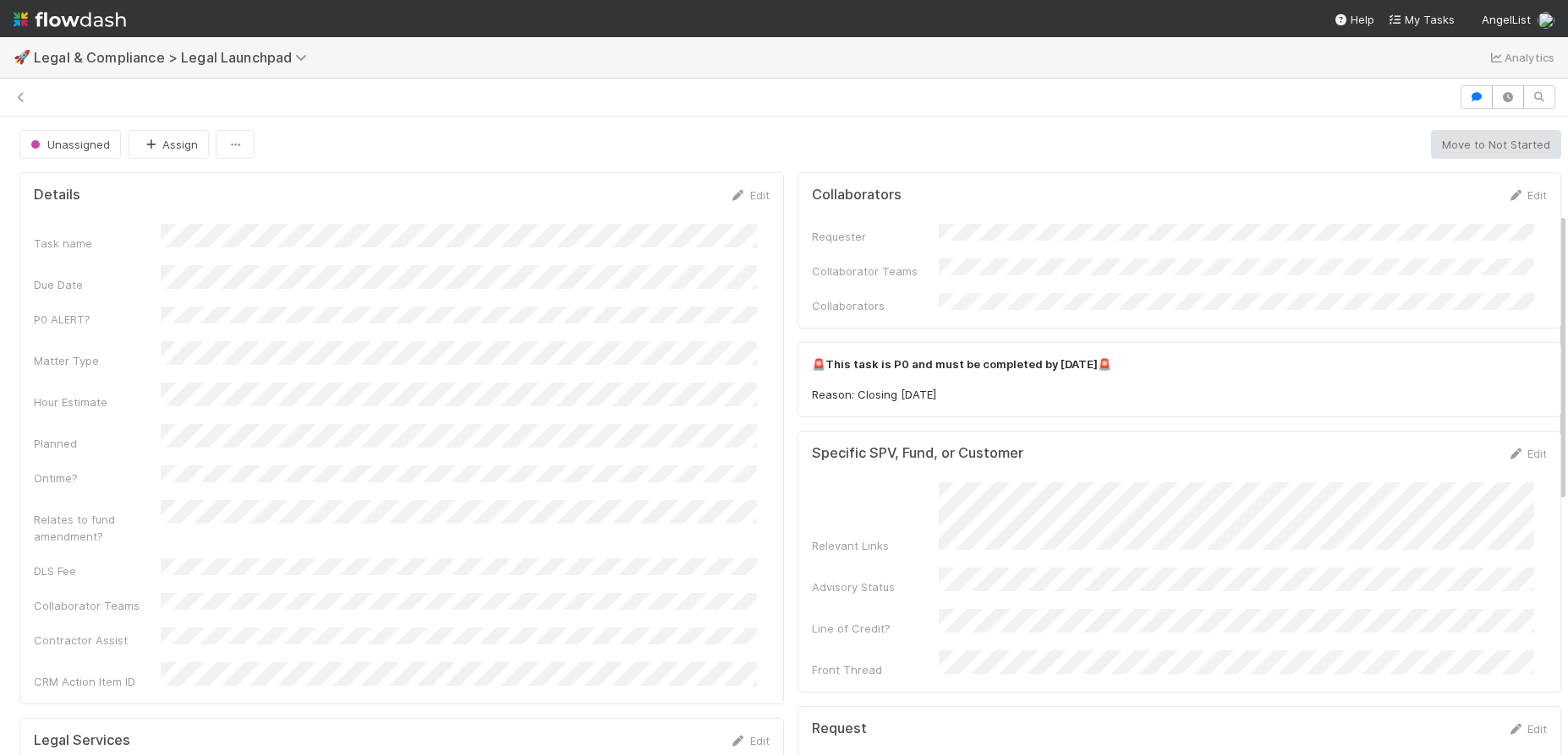
scroll to position [212, 0]
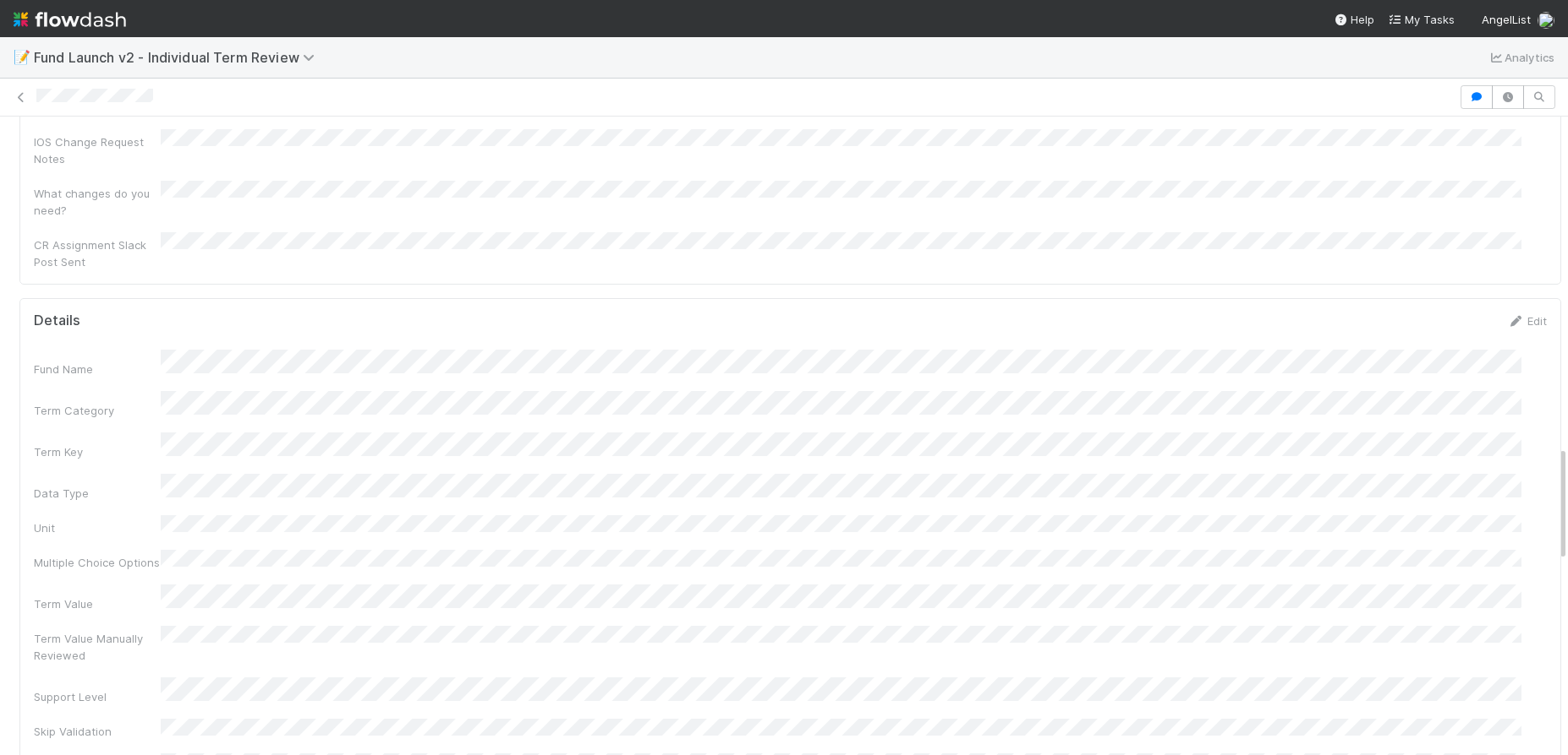
scroll to position [1804, 0]
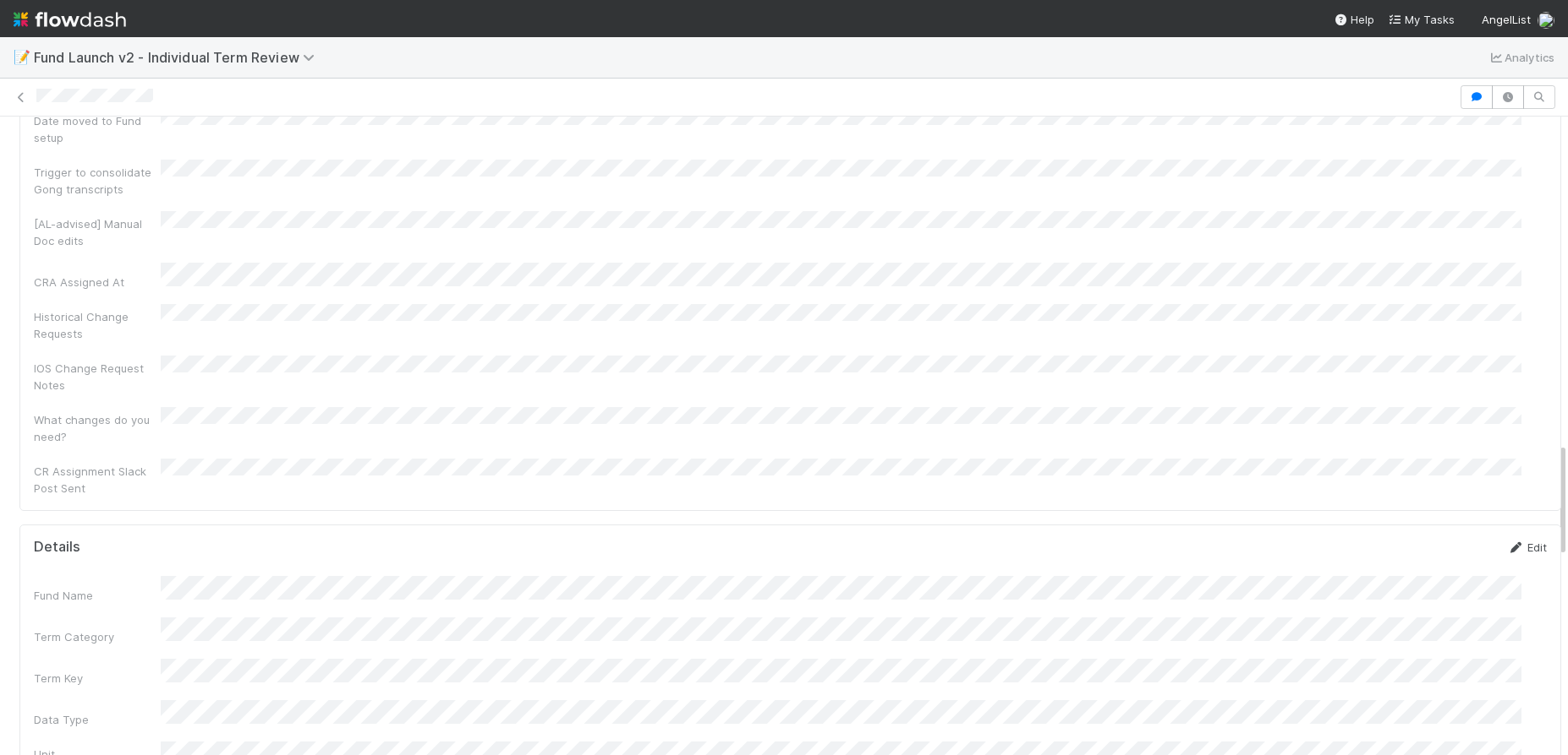
click at [1508, 541] on link "Edit" at bounding box center [1526, 547] width 40 height 14
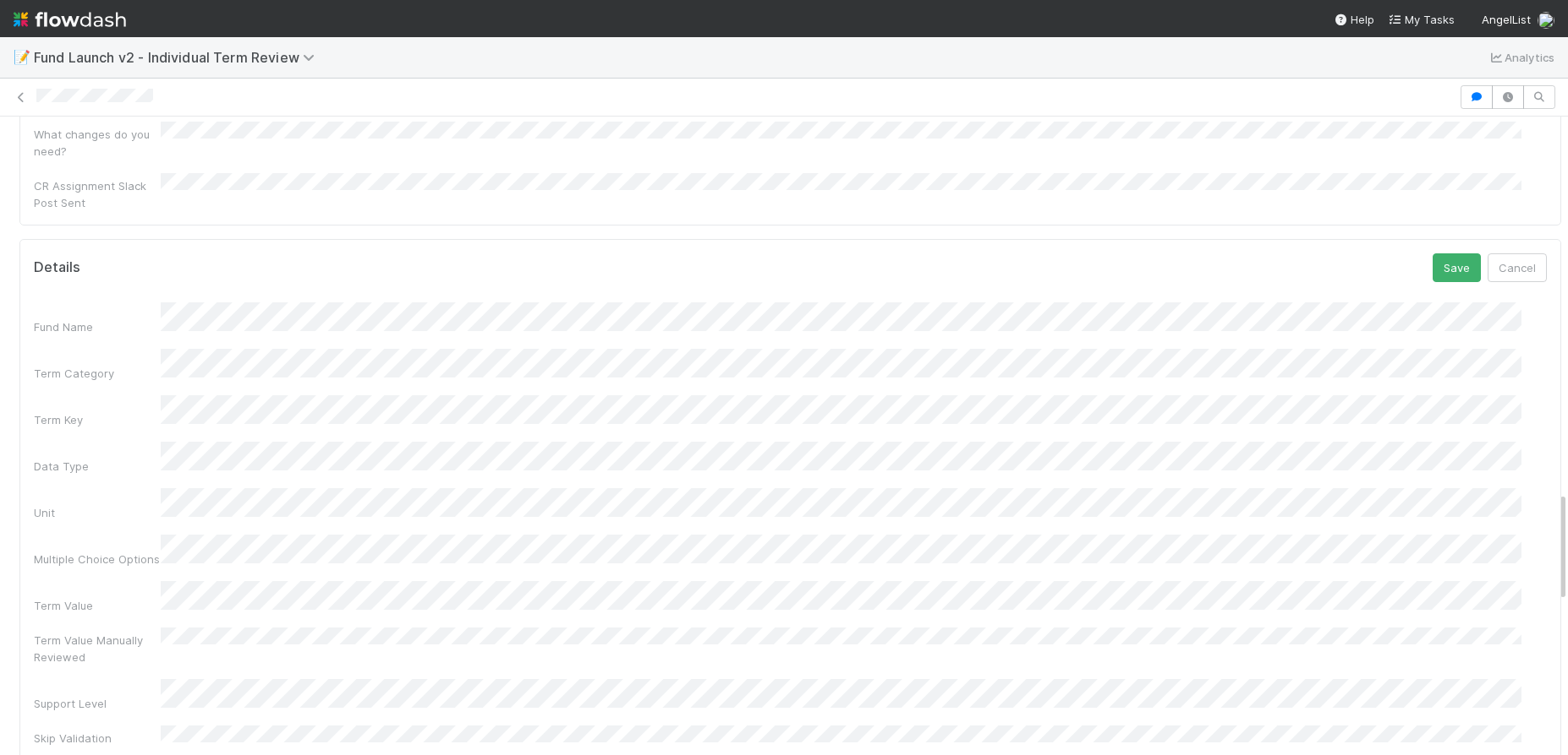
scroll to position [1809, 0]
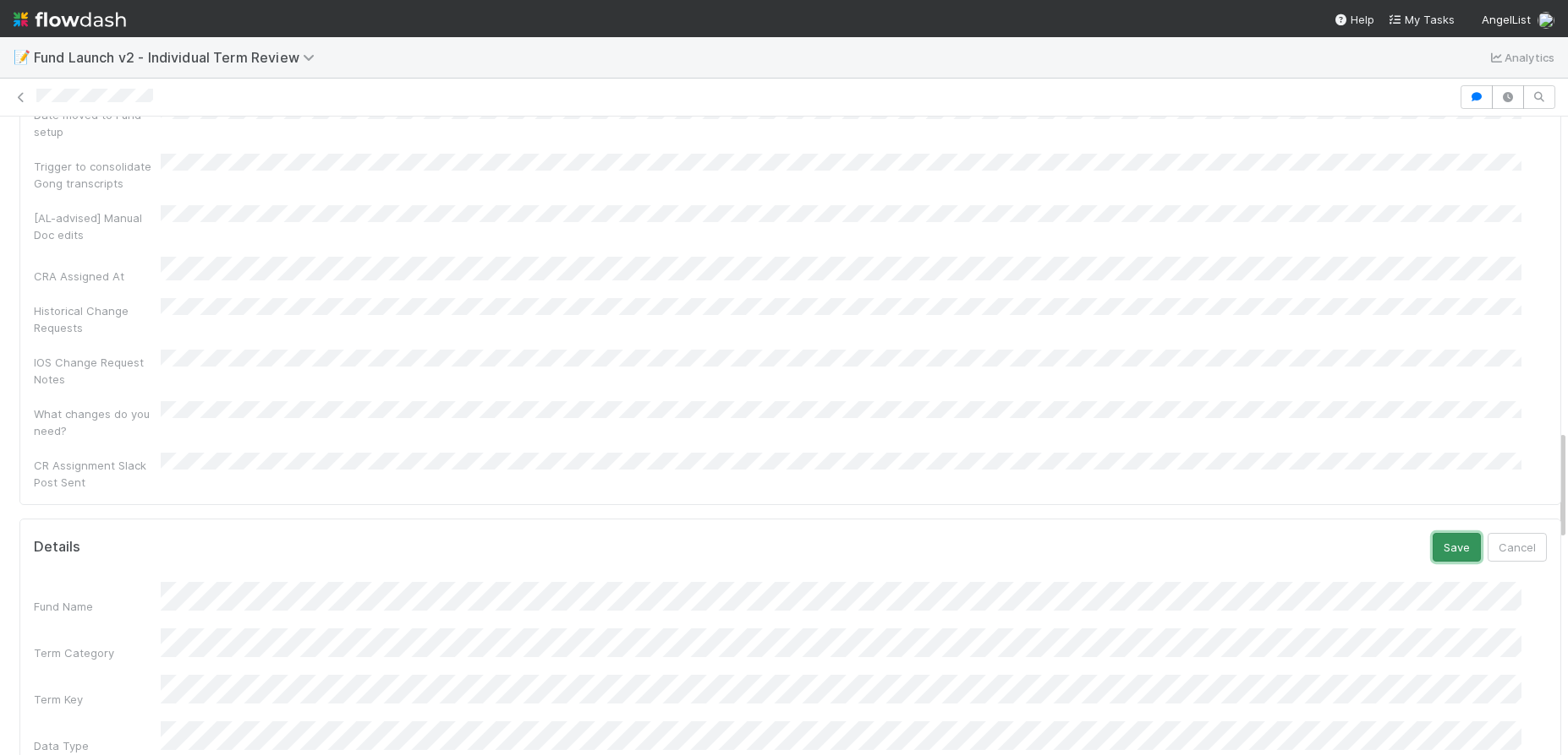
click at [1448, 533] on button "Save" at bounding box center [1457, 547] width 48 height 29
